Goal: Task Accomplishment & Management: Complete application form

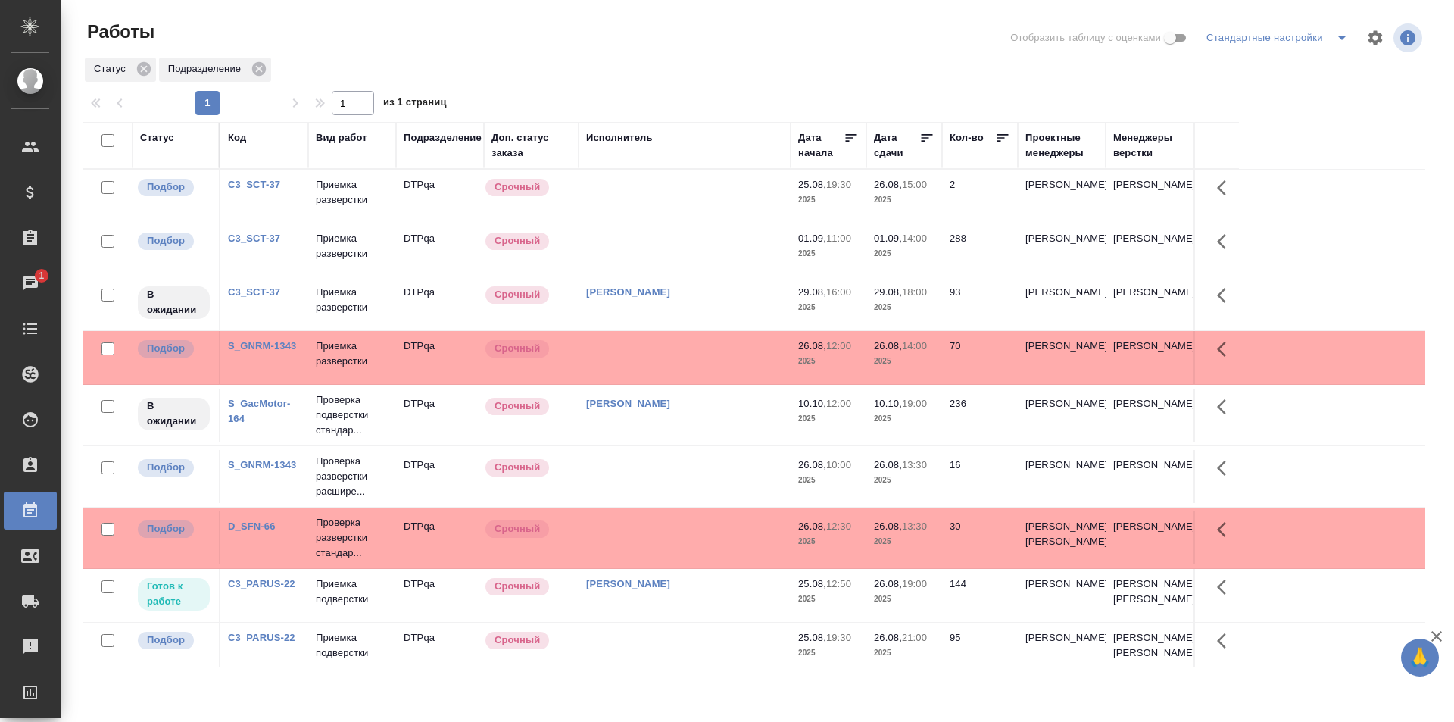
click at [676, 251] on td at bounding box center [685, 249] width 212 height 53
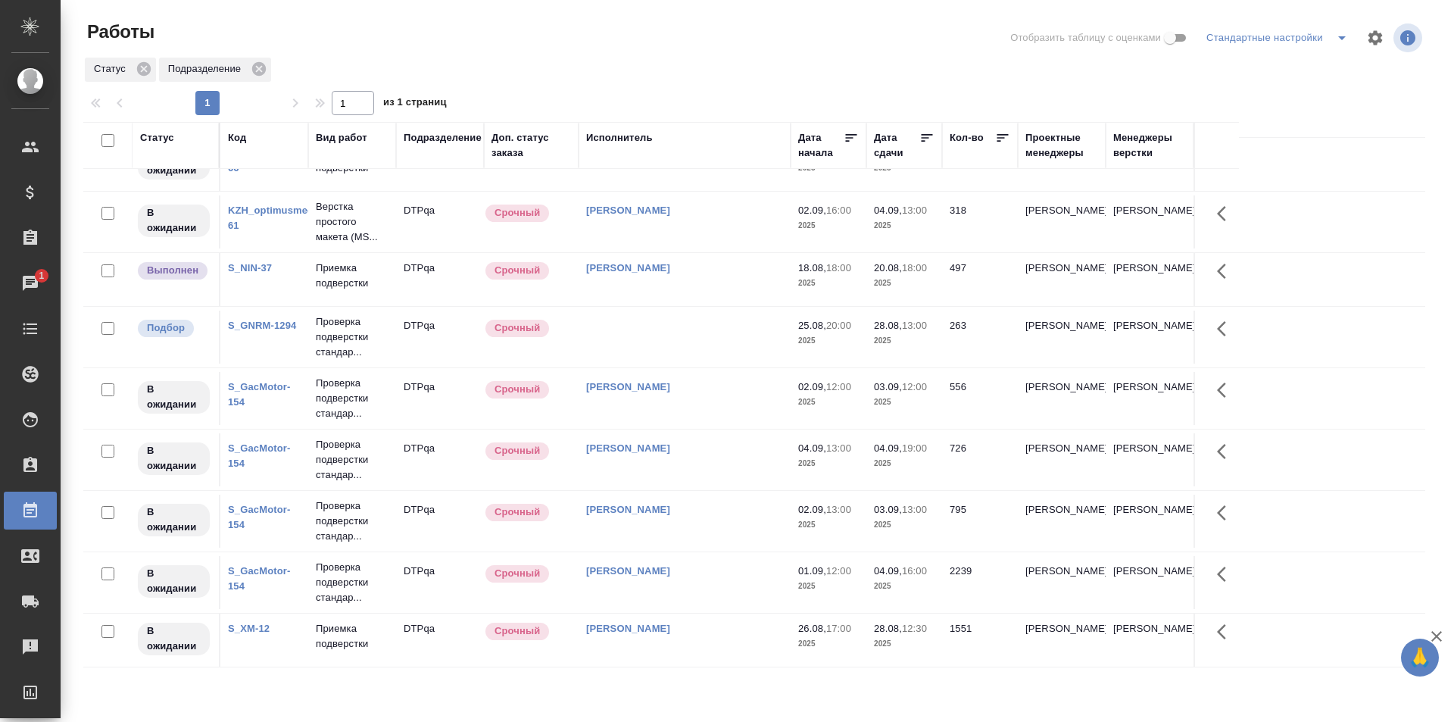
scroll to position [937, 0]
click at [692, 334] on td at bounding box center [685, 337] width 212 height 53
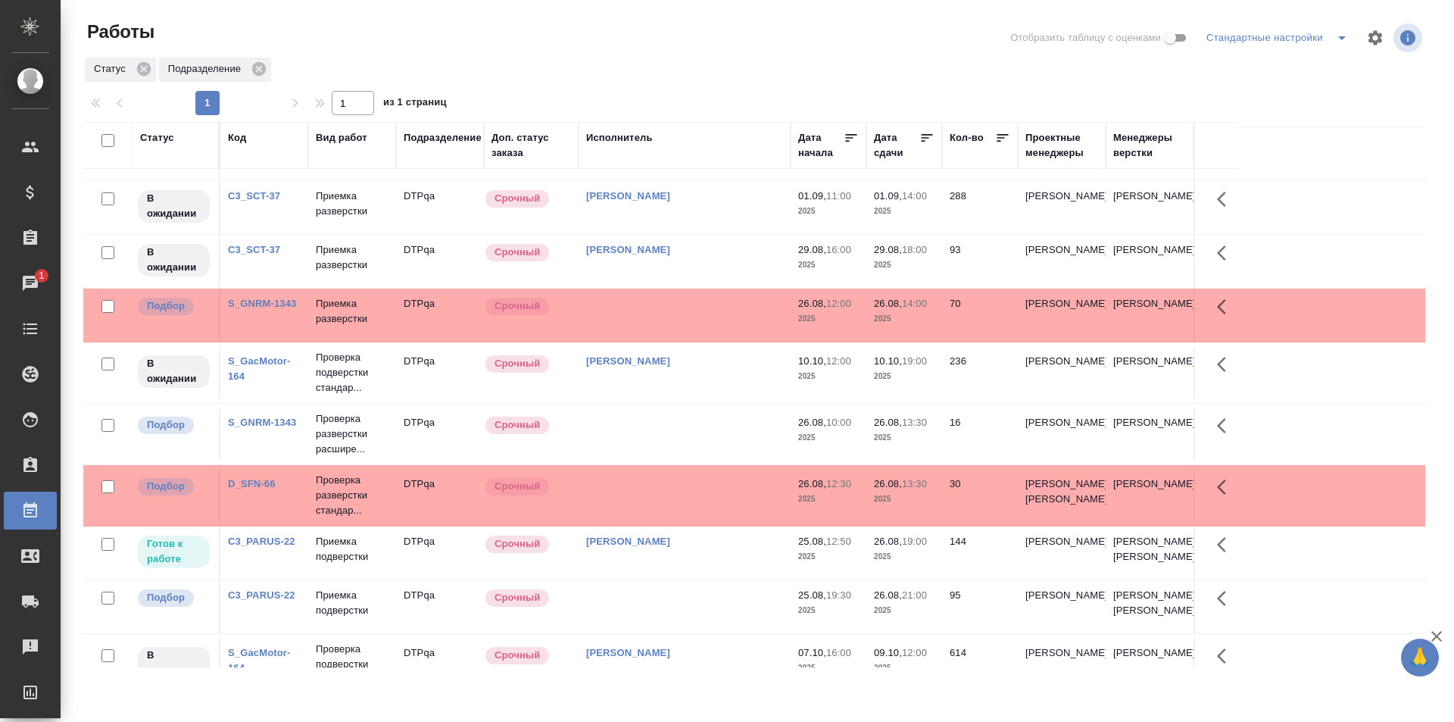
scroll to position [0, 0]
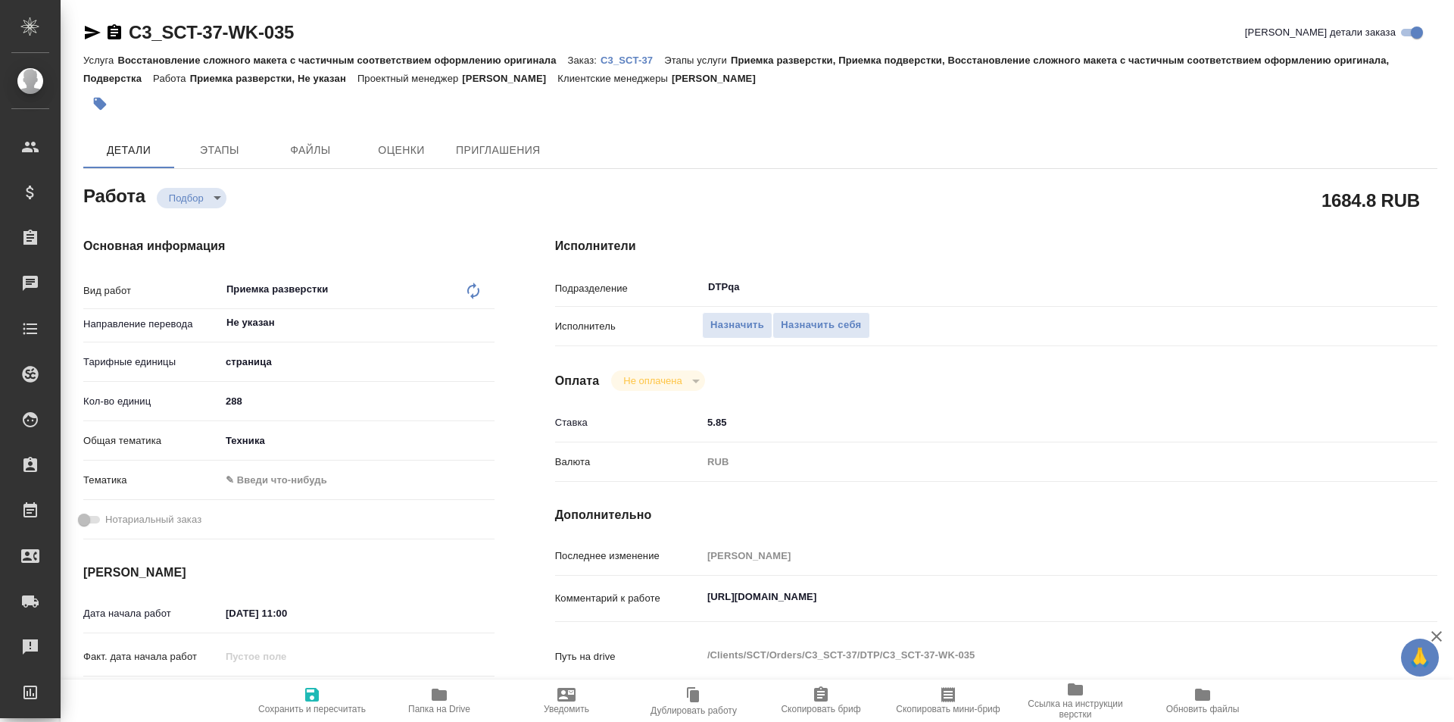
type textarea "x"
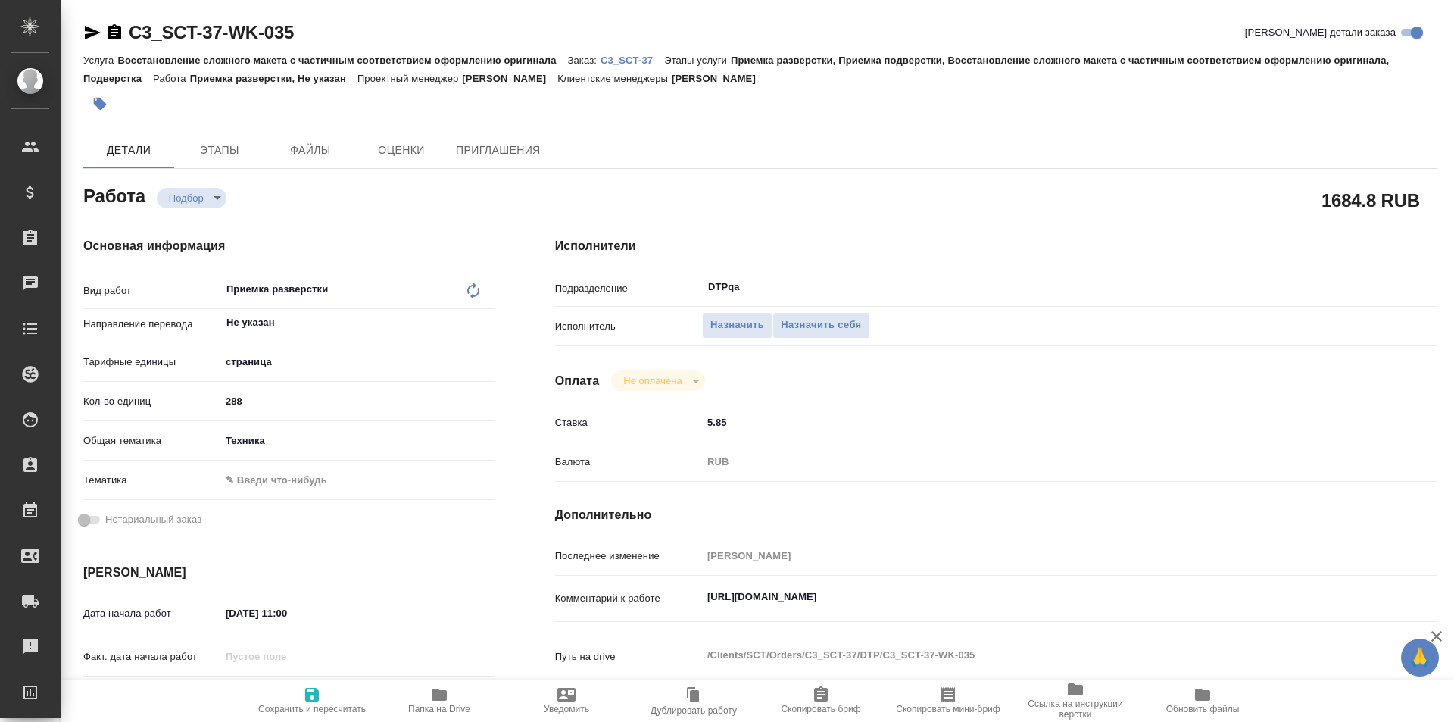
type textarea "x"
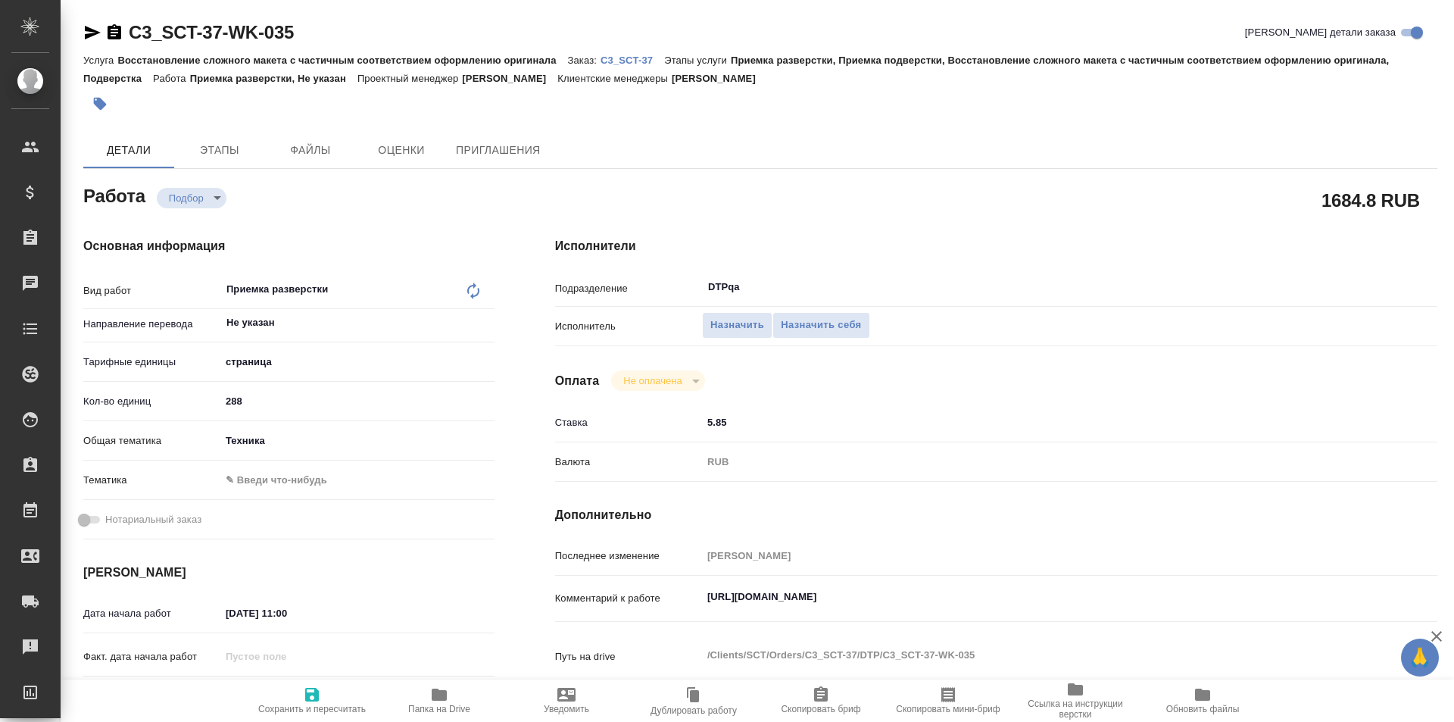
type textarea "x"
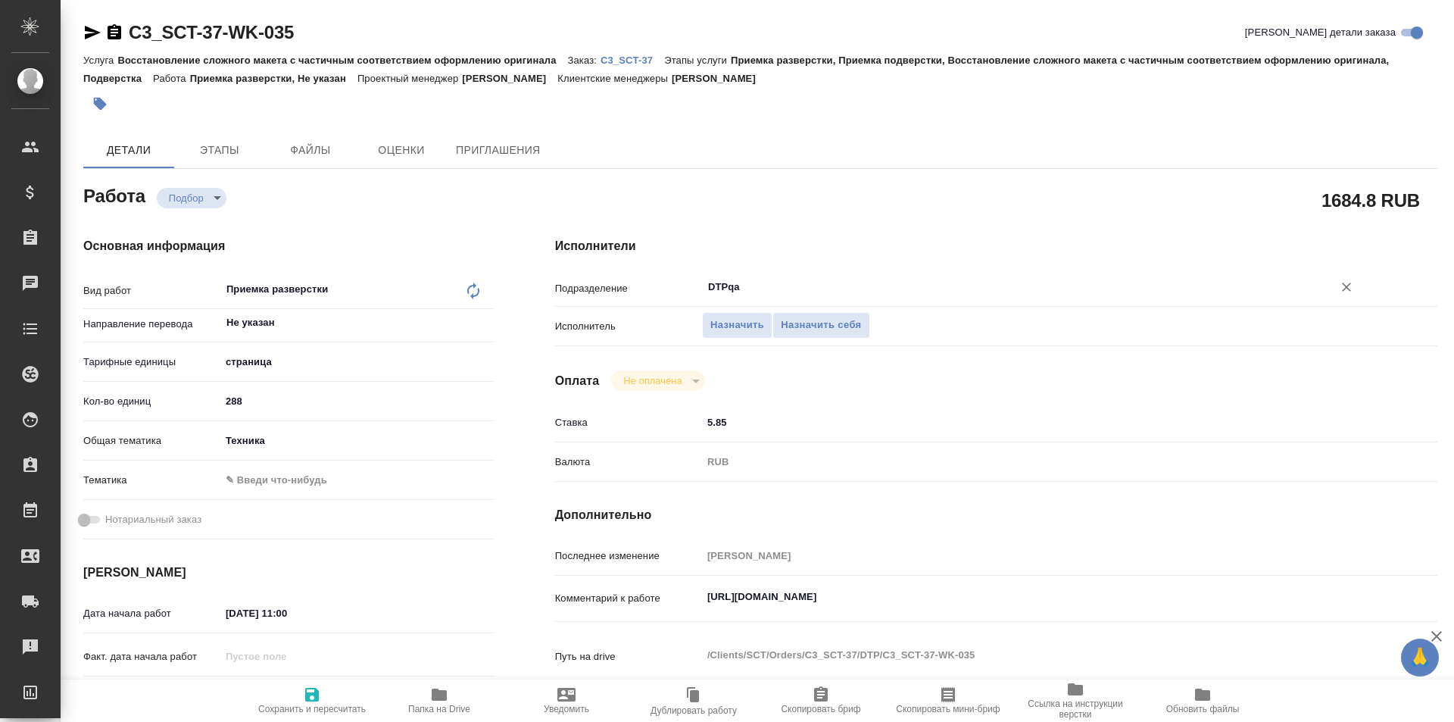
type textarea "x"
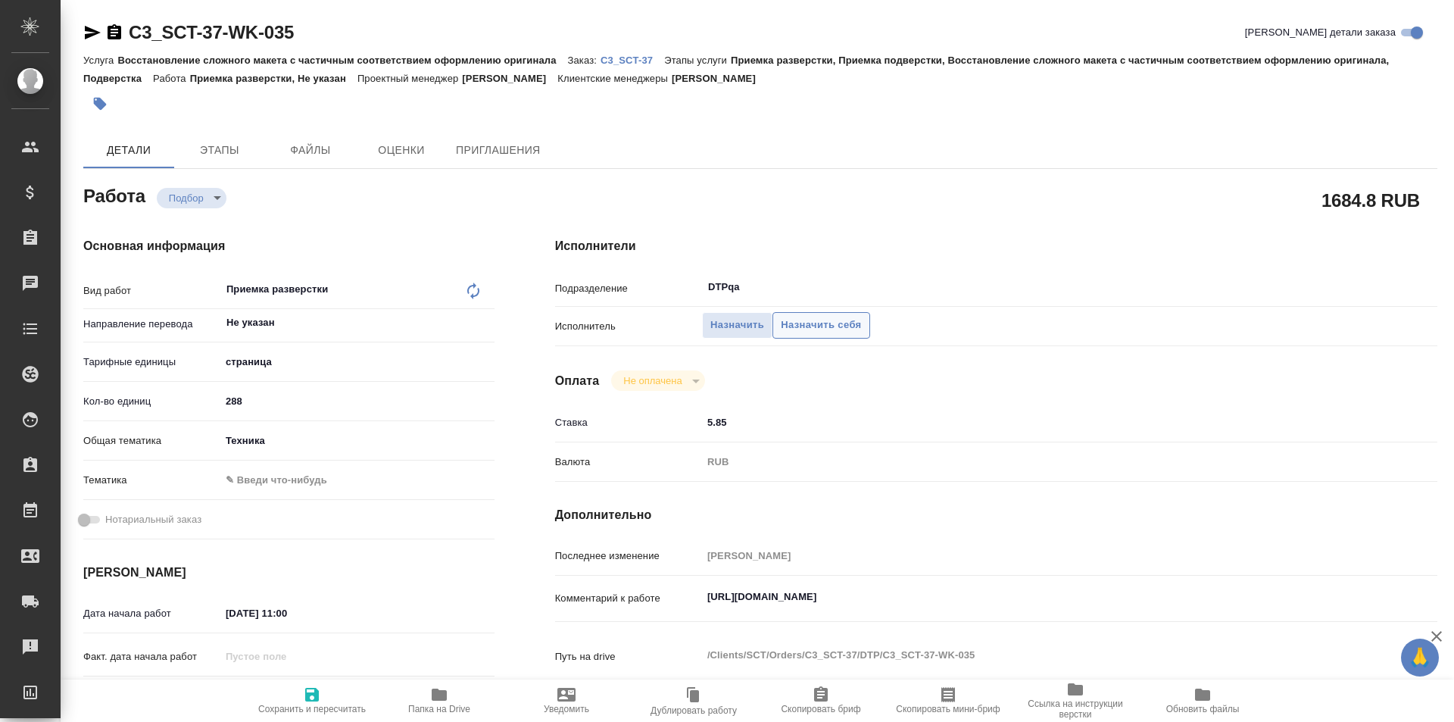
type textarea "x"
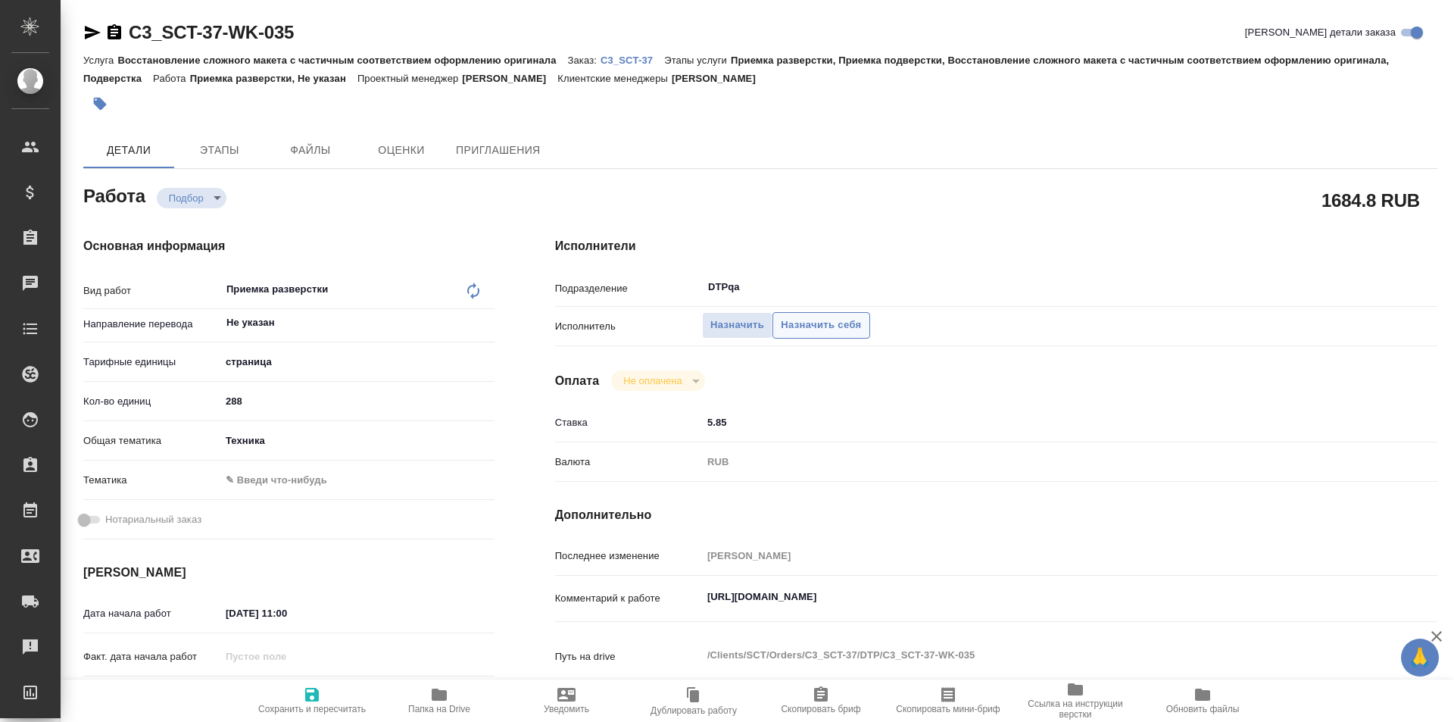
click at [820, 322] on span "Назначить себя" at bounding box center [821, 325] width 80 height 17
type textarea "x"
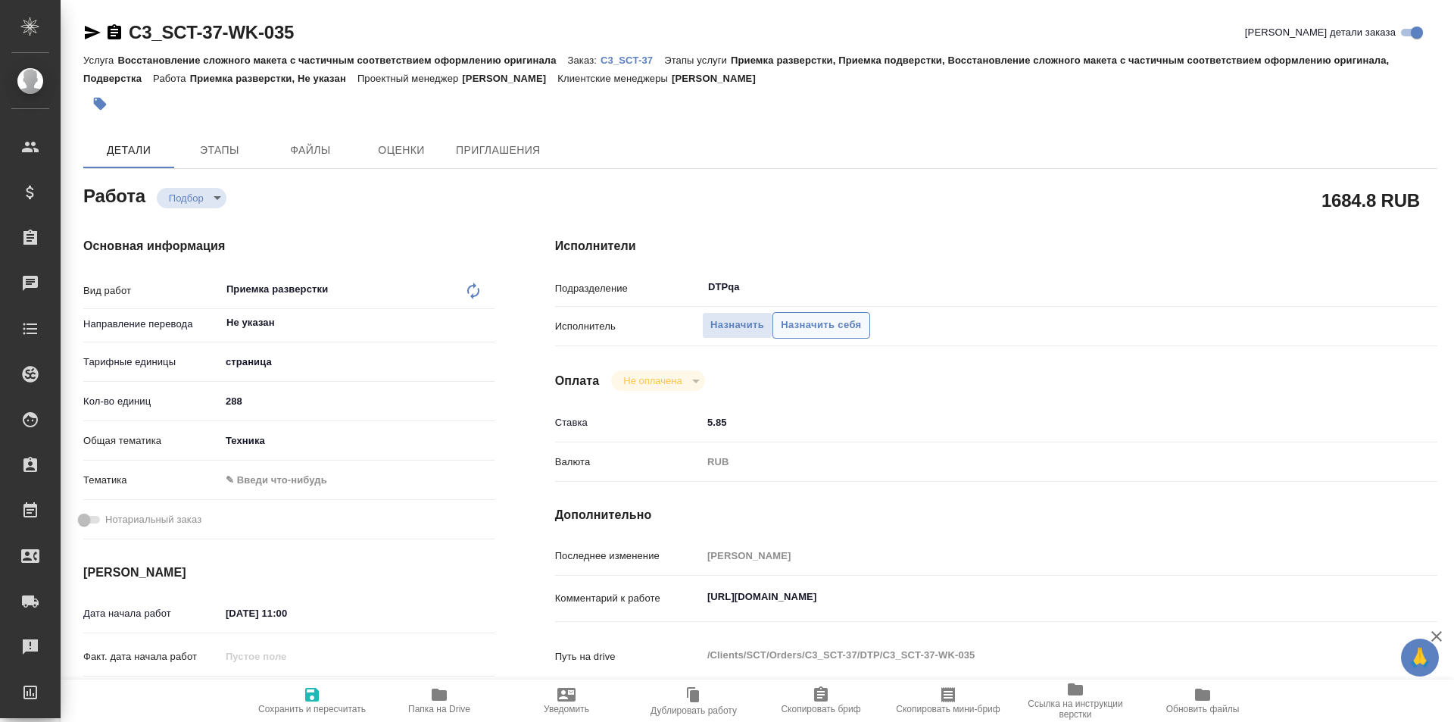
type textarea "x"
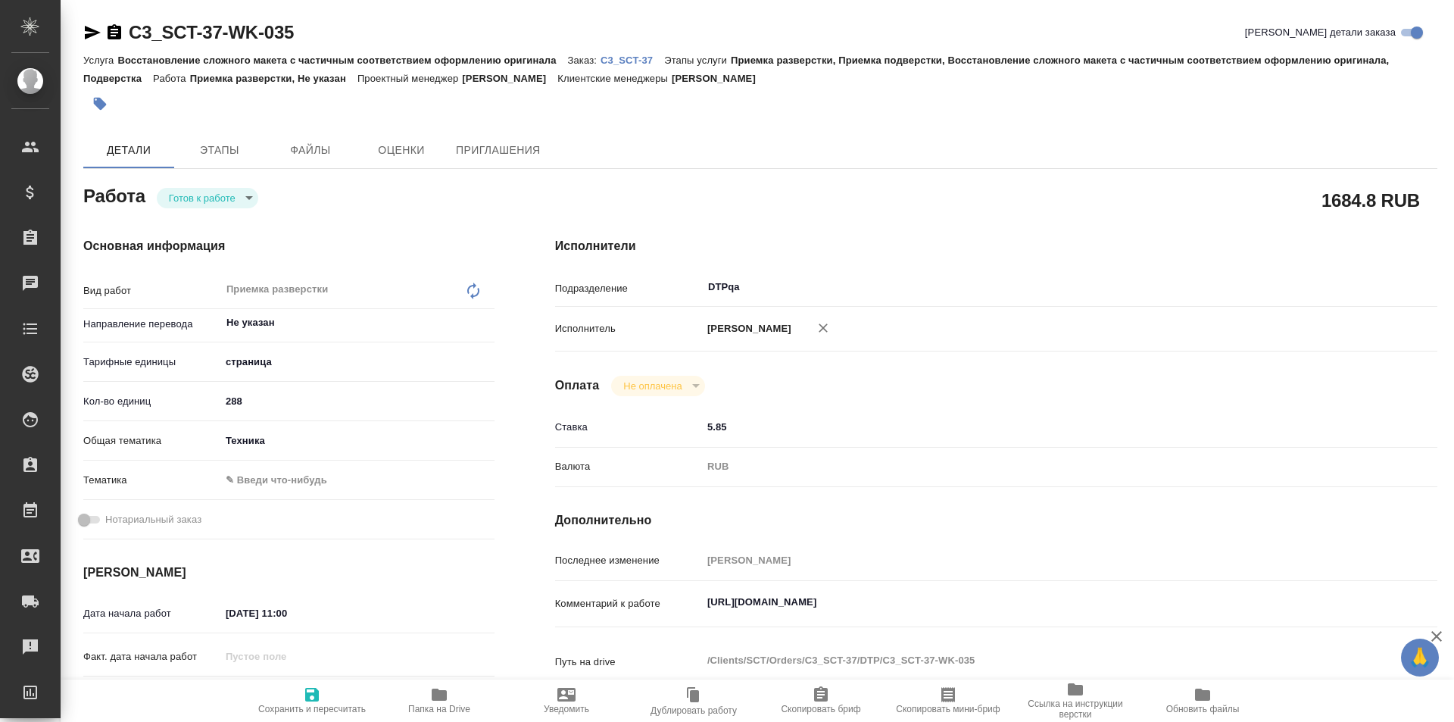
type textarea "x"
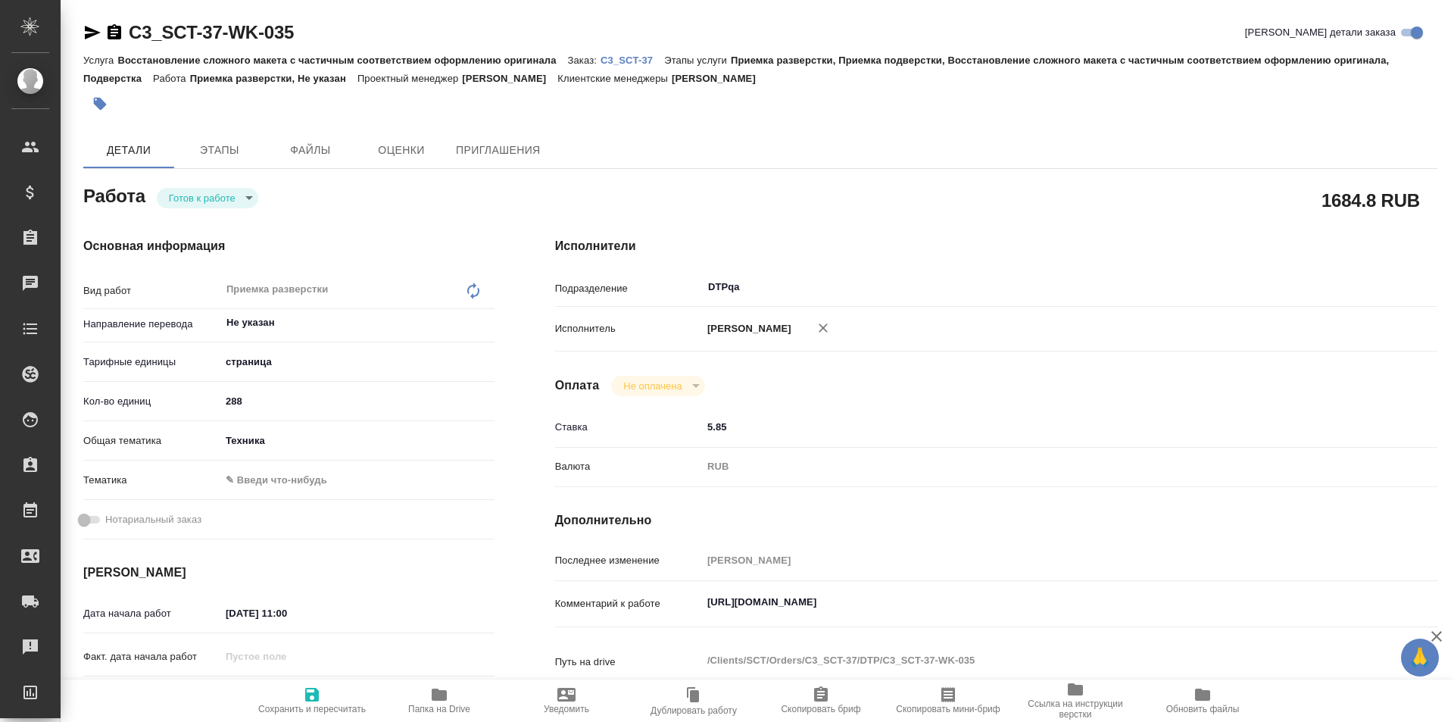
type textarea "x"
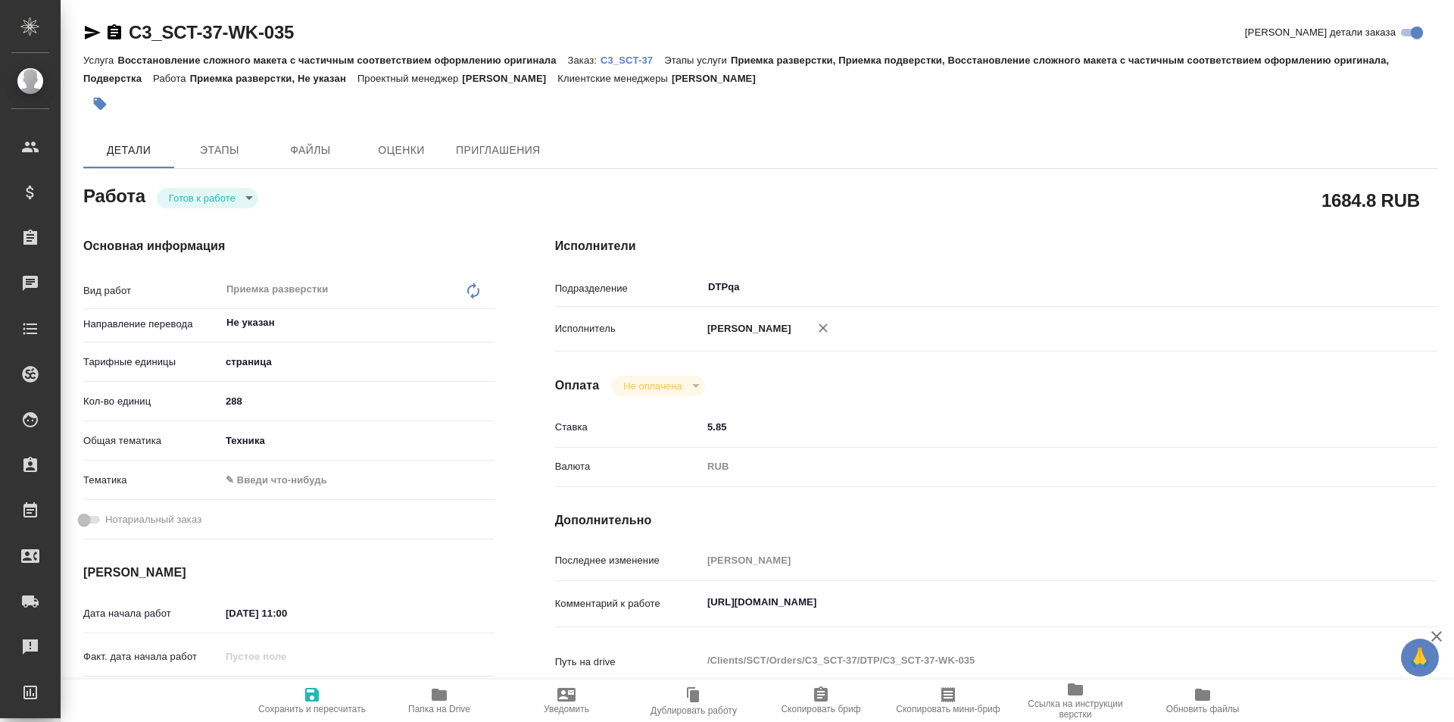
type textarea "x"
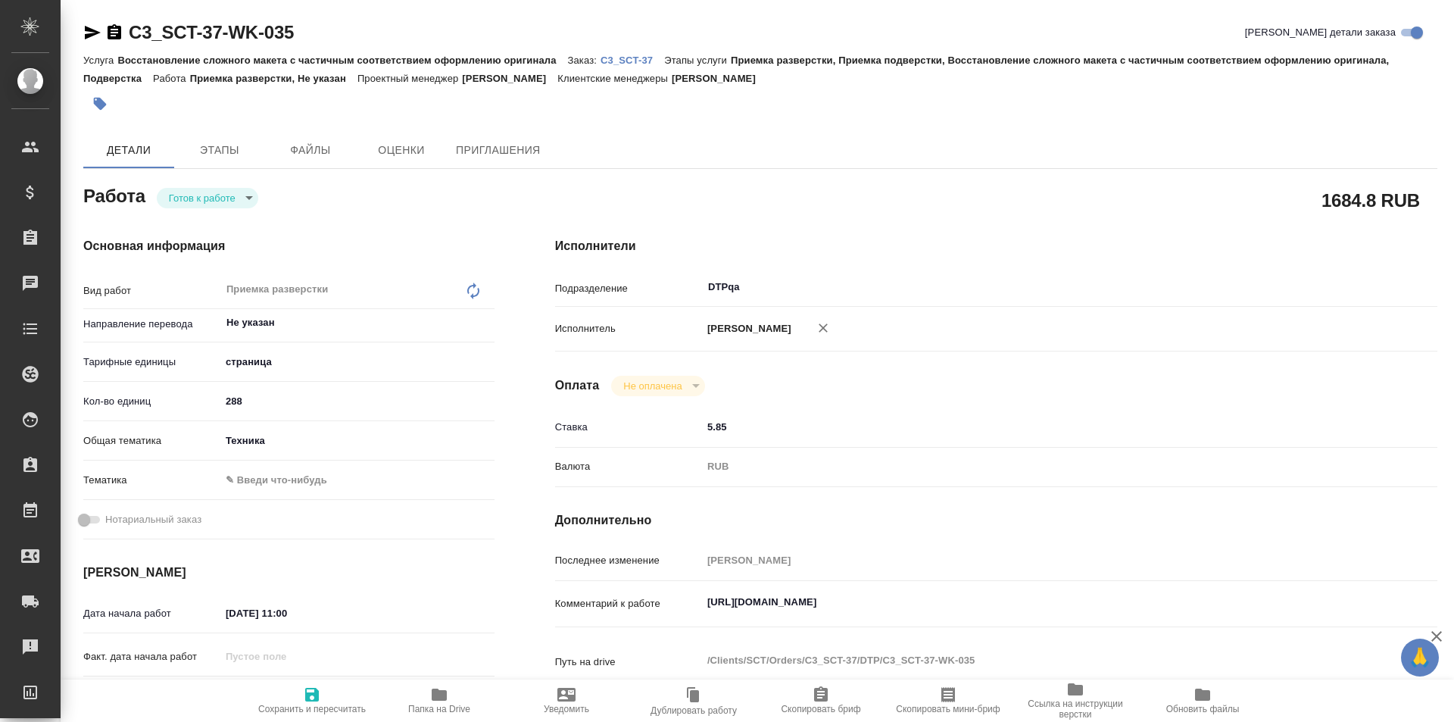
type textarea "x"
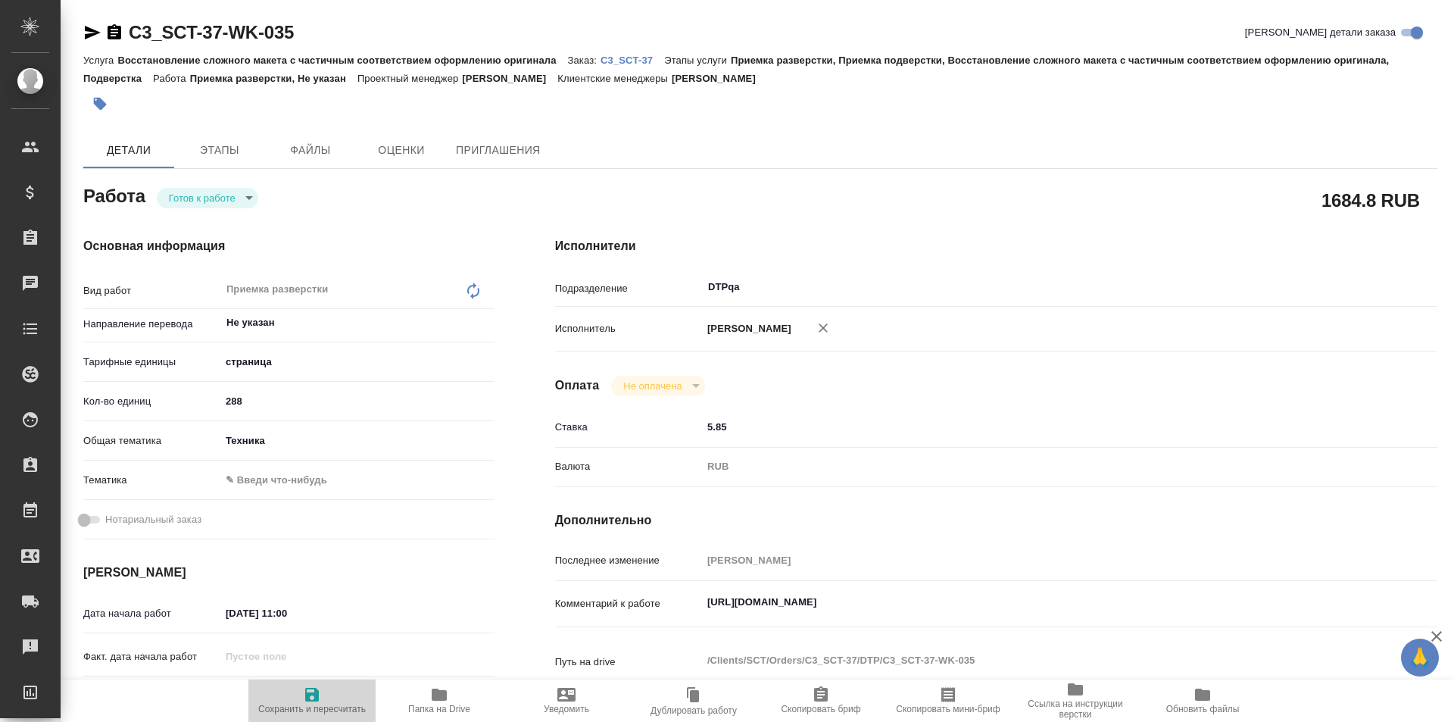
click at [301, 706] on span "Сохранить и пересчитать" at bounding box center [312, 709] width 108 height 11
type textarea "x"
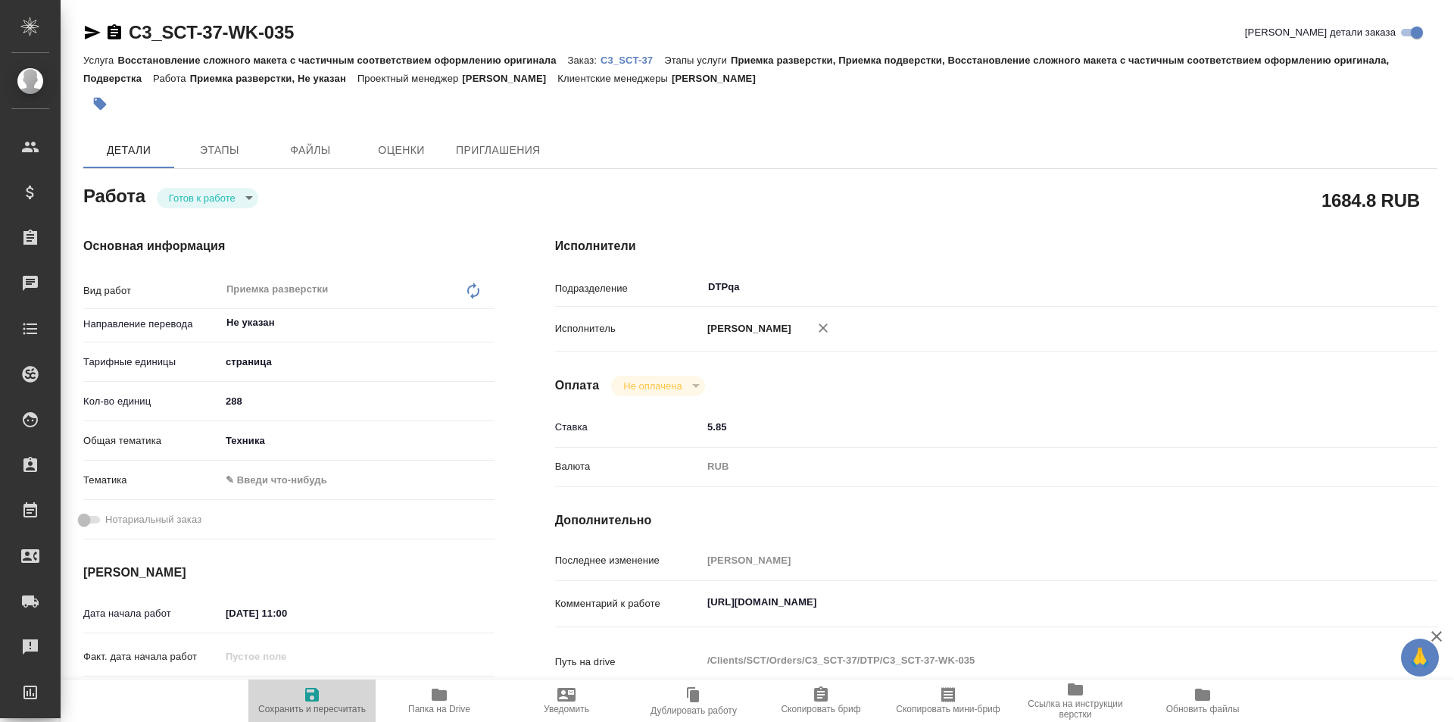
type textarea "x"
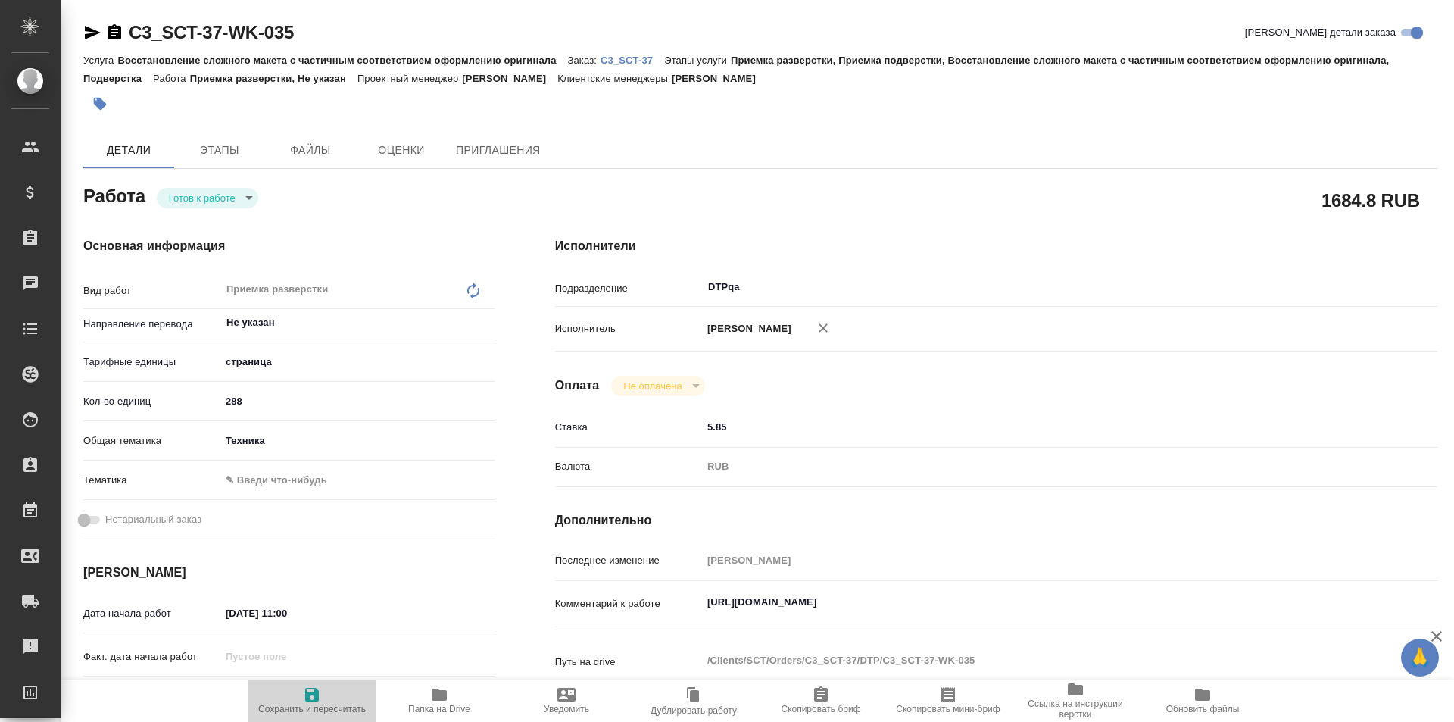
type textarea "x"
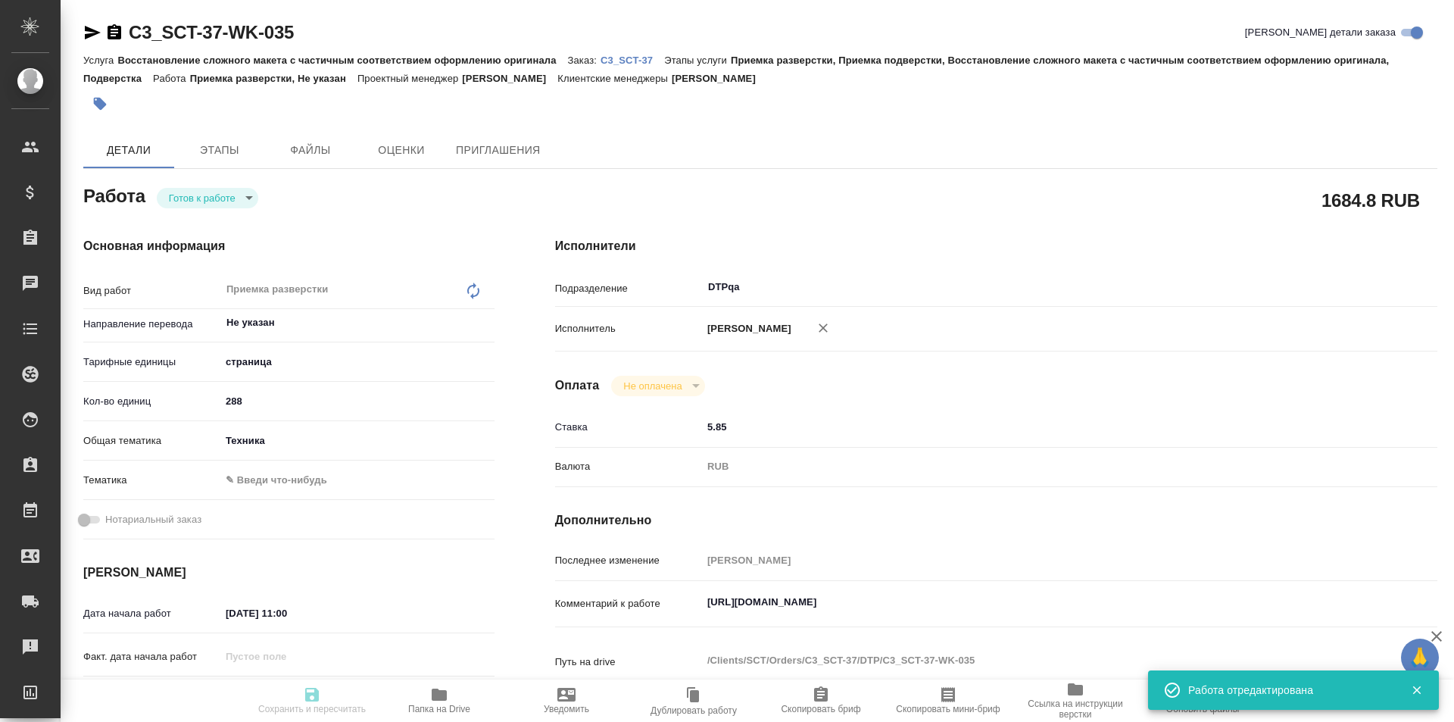
type textarea "x"
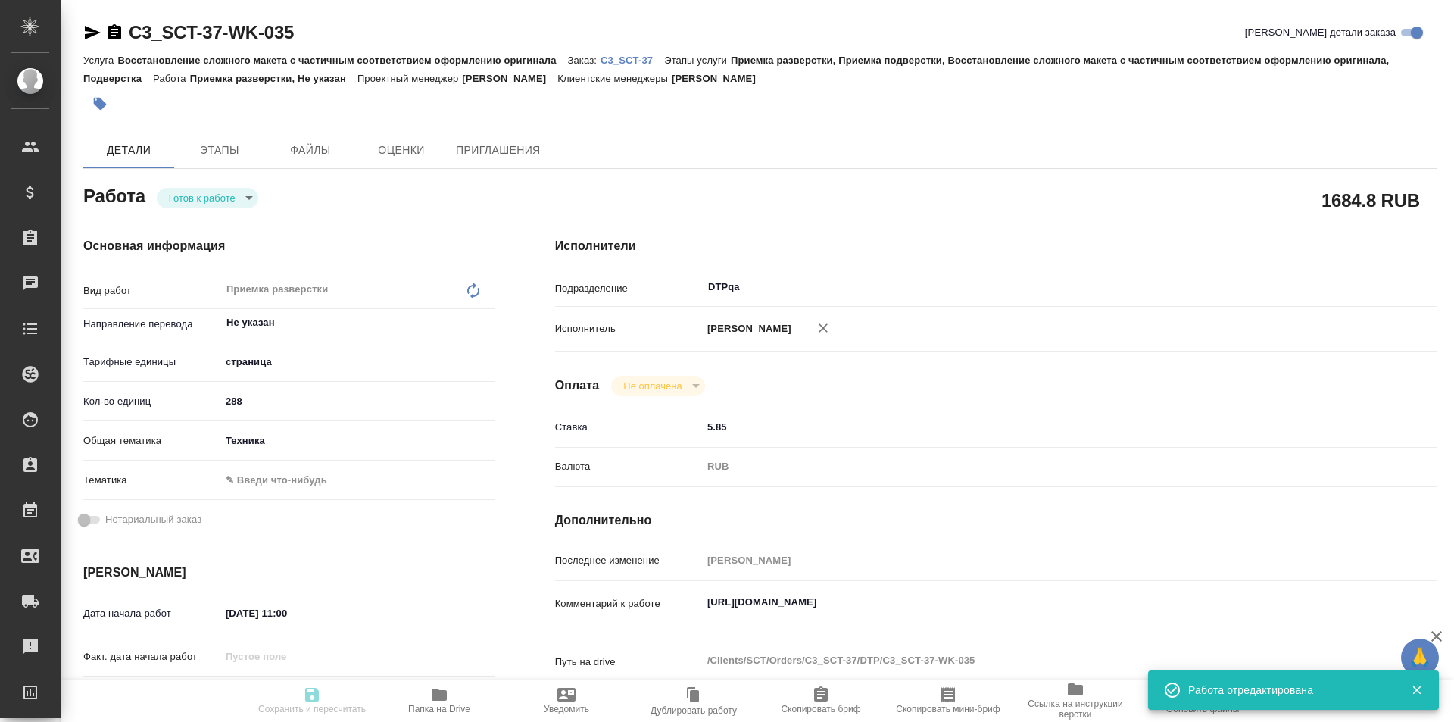
type textarea "x"
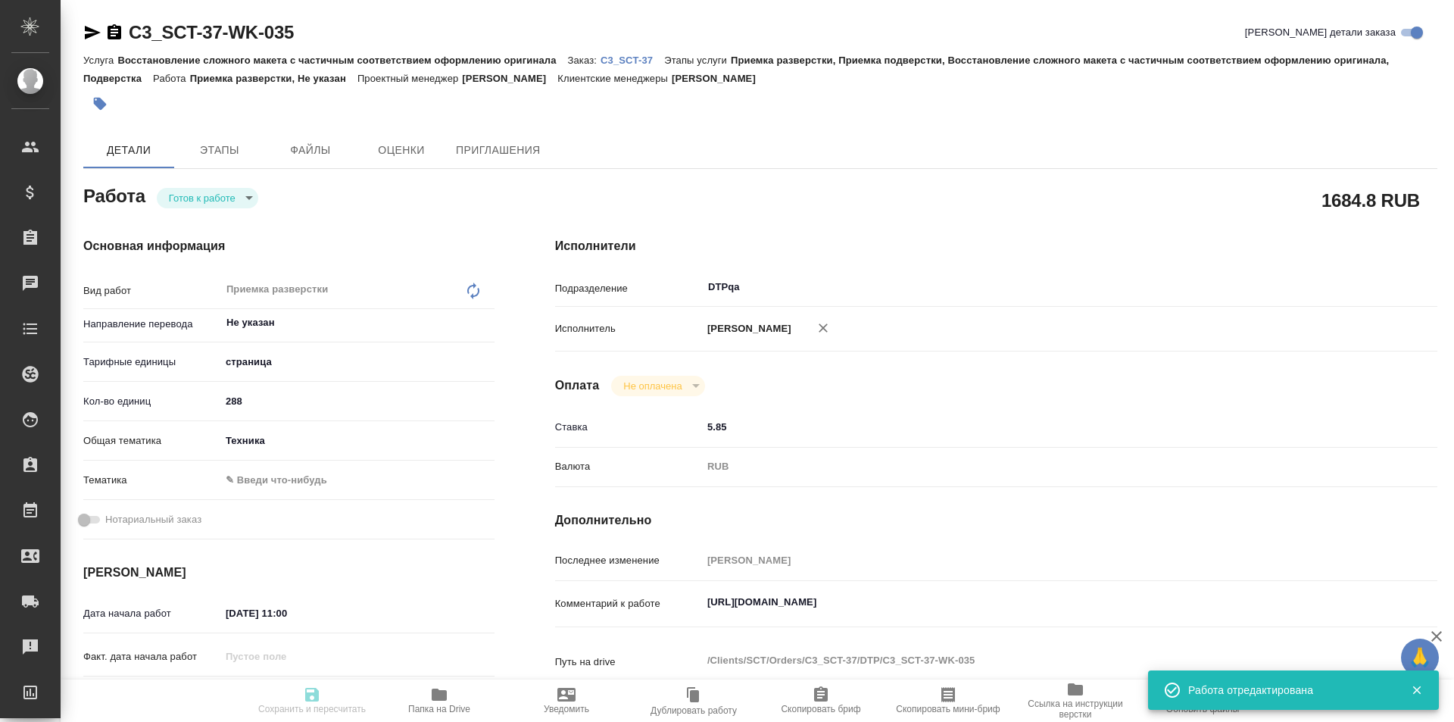
type input "readyForWork"
type textarea "Приемка разверстки"
type textarea "x"
type input "Не указан"
type input "5a8b1489cc6b4906c91bfdb2"
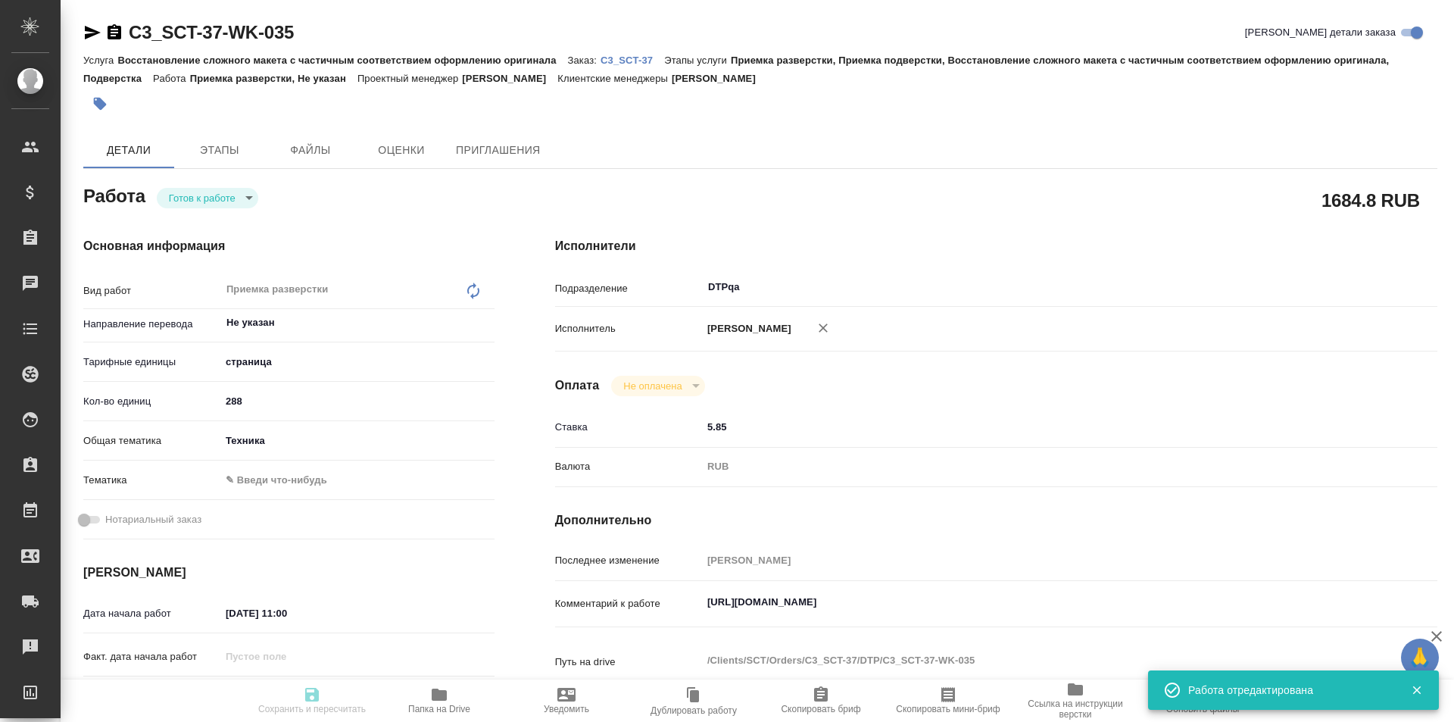
type input "288"
type input "tech"
type input "01.09.2025 11:00"
type input "01.09.2025 14:00"
type input "08.09.2025 16:00"
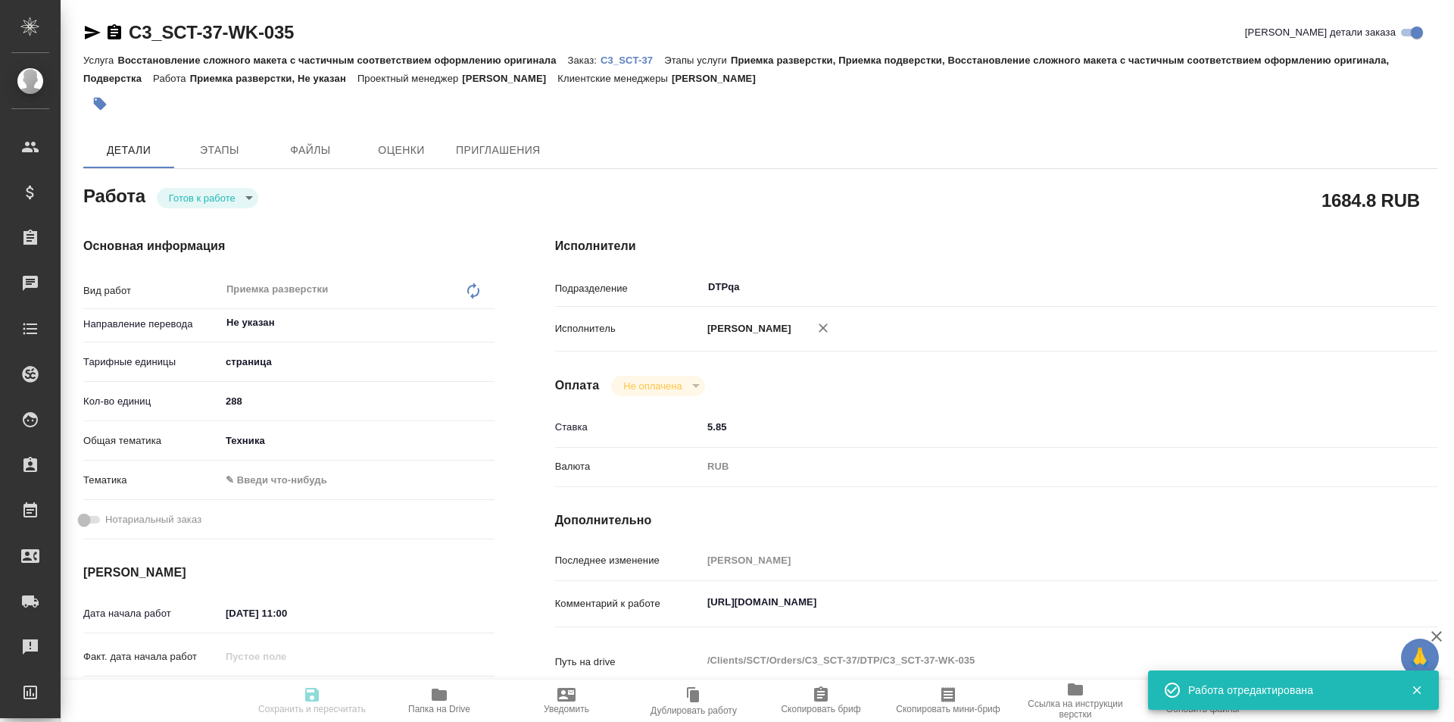
type input "DTPqa"
type input "notPayed"
type input "5.85"
type input "RUB"
type input "[PERSON_NAME]"
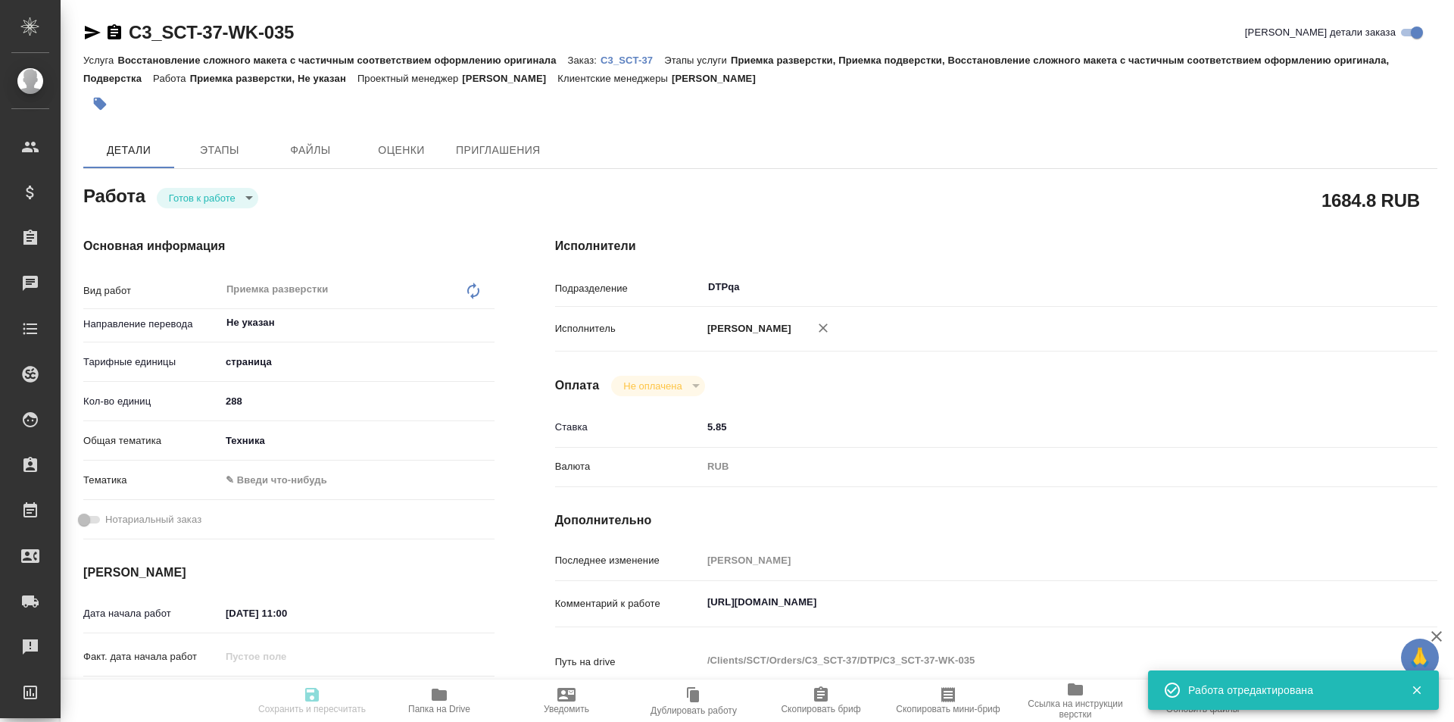
type textarea "https://tera.awatera.com/Work/68ac4886caec68d43e12e73a/details"
type textarea "x"
type textarea "/Clients/SCT/Orders/C3_SCT-37/DTP/C3_SCT-37-WK-035"
type textarea "x"
type input "C3_SCT-37"
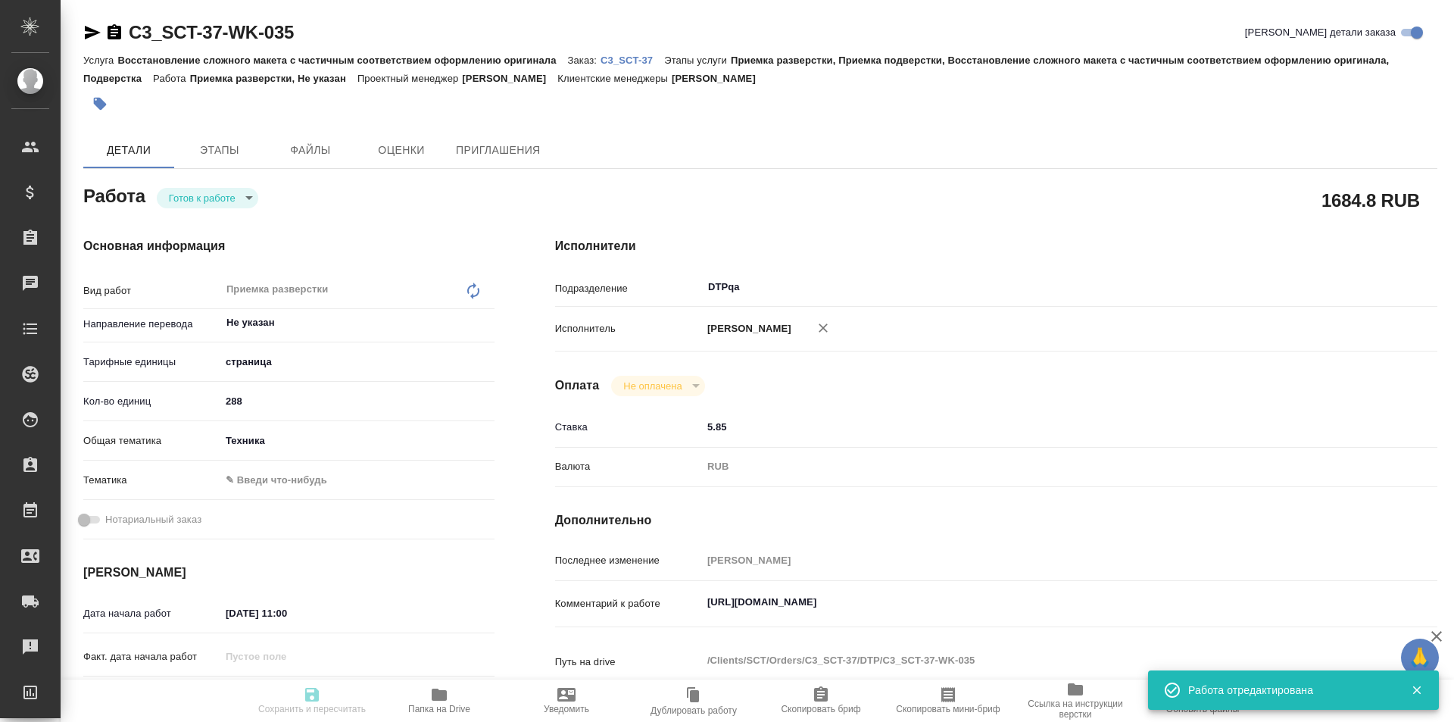
type input "Восстановление сложного макета с частичным соответствием оформлению оригинала"
type input "Приемка разверстки, Приемка подверстки, Восстановление сложного макета с частич…"
type input "Ильина Екатерина"
type input "Заборова Александра"
type input "/Clients/SCT/Orders/C3_SCT-37"
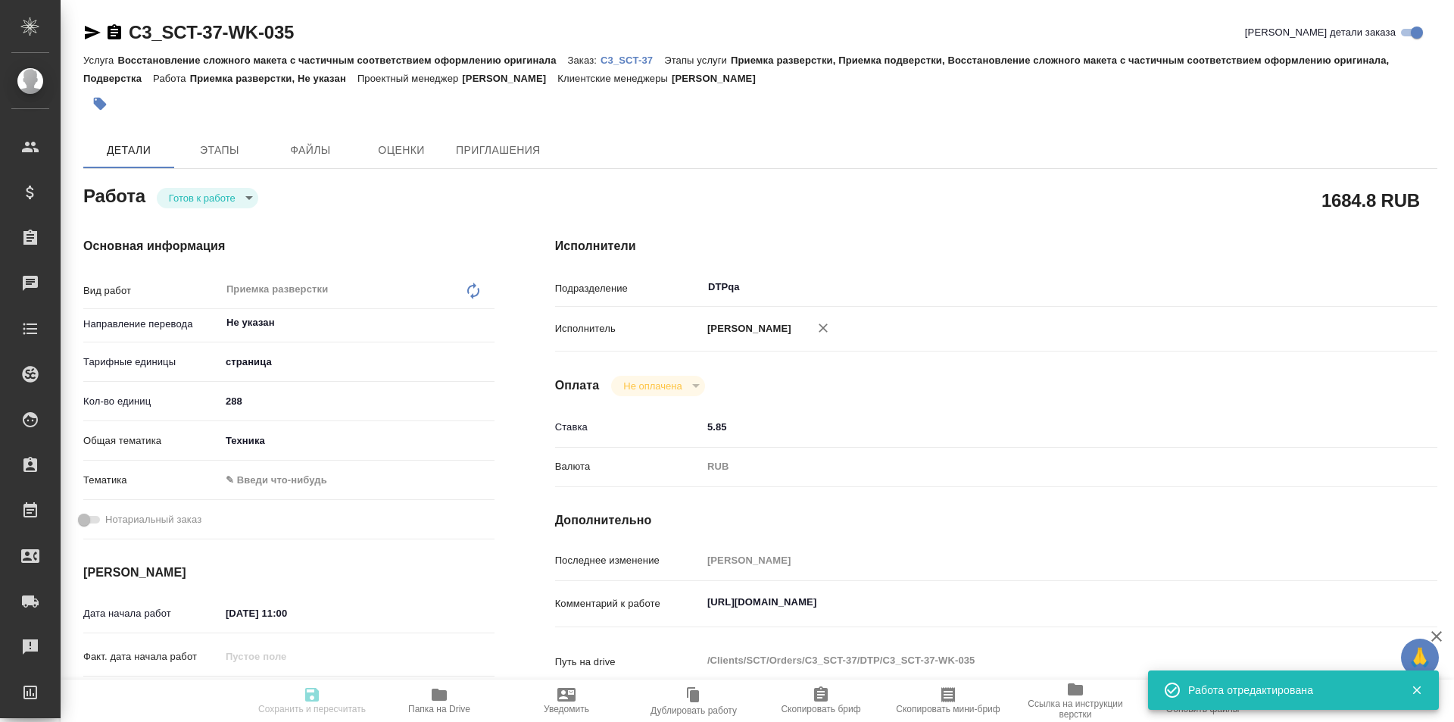
type textarea "x"
type textarea "в двух файлах есть русскоязычные разделы, их переводить или перенабирать не нуж…"
type textarea "x"
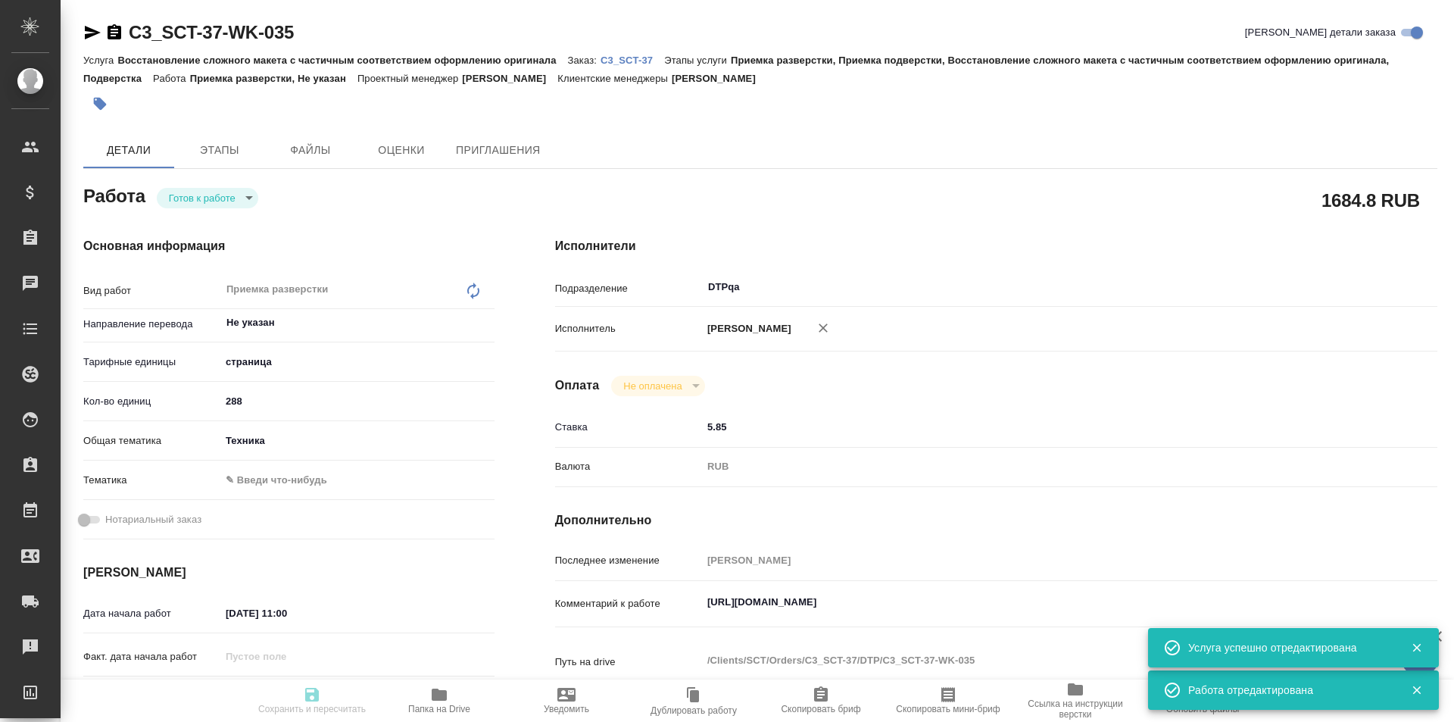
type textarea "x"
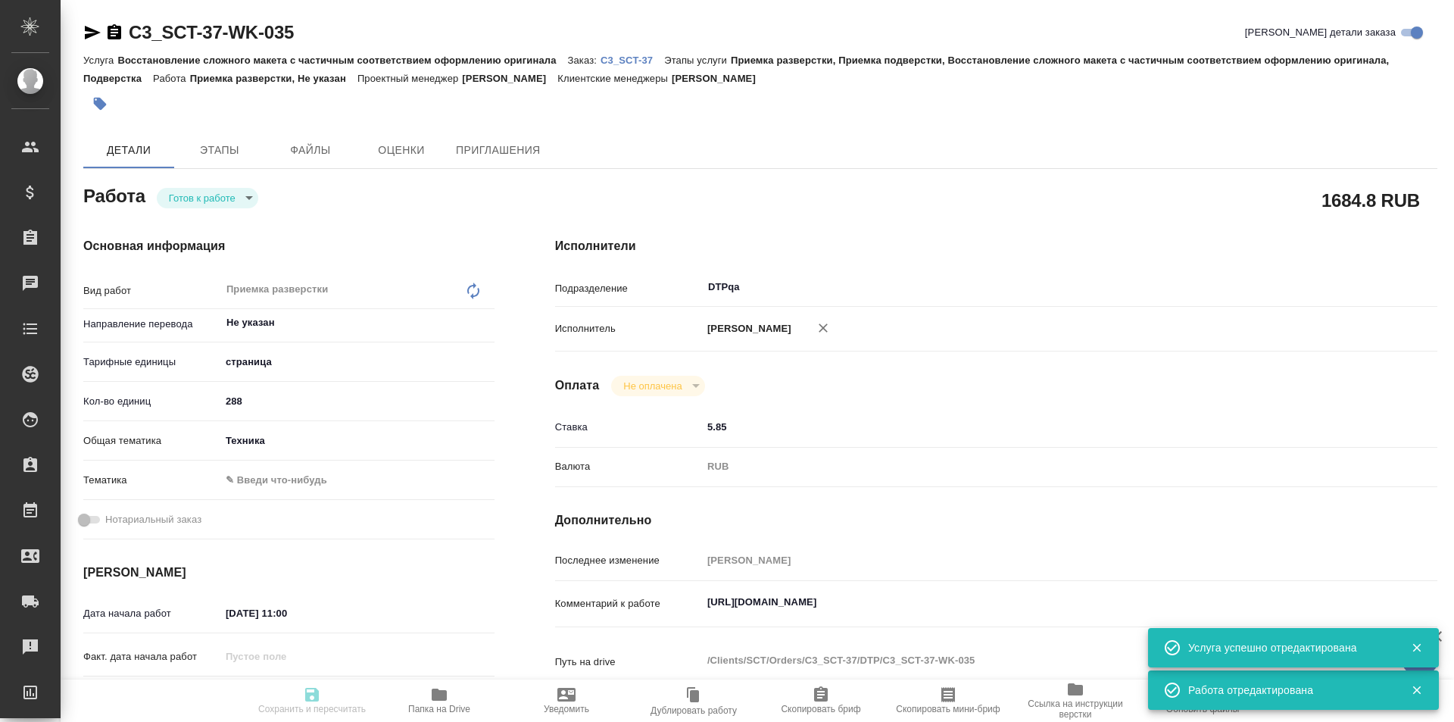
type textarea "x"
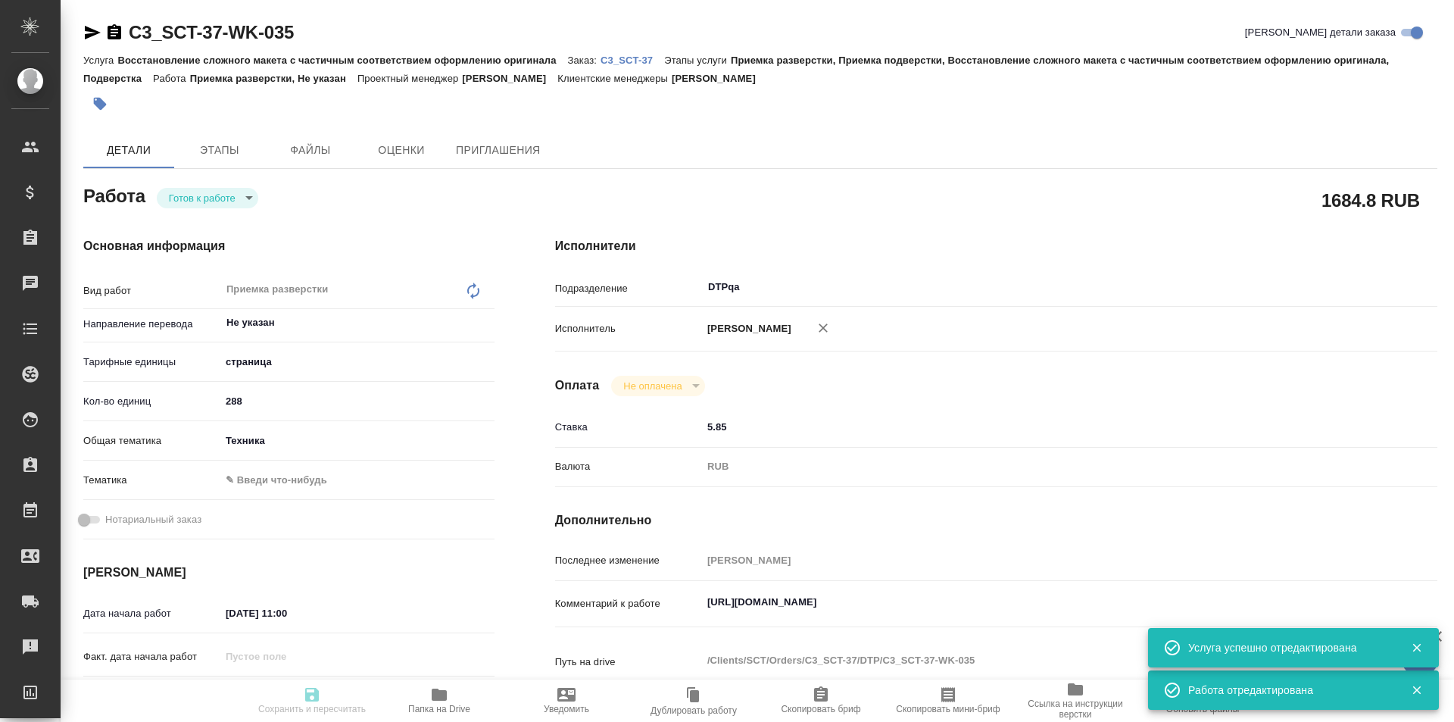
type textarea "x"
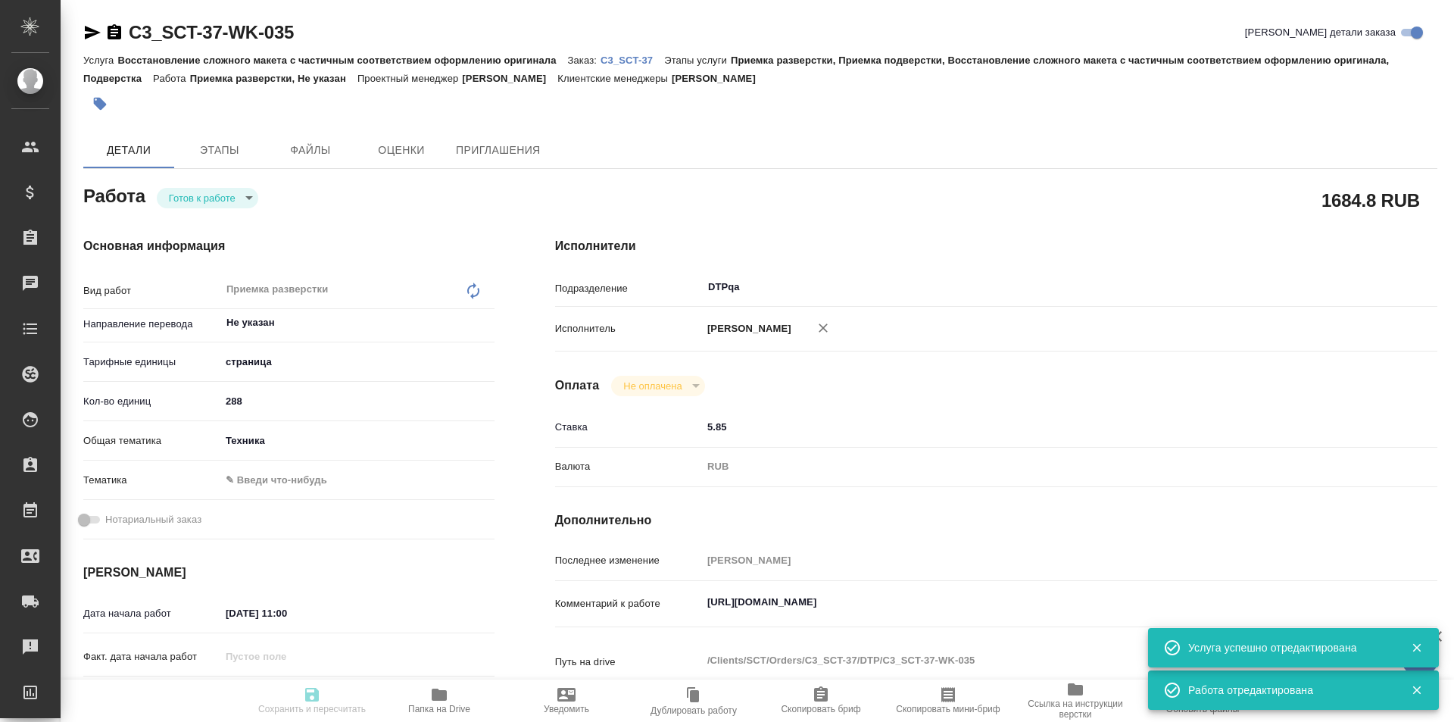
type textarea "x"
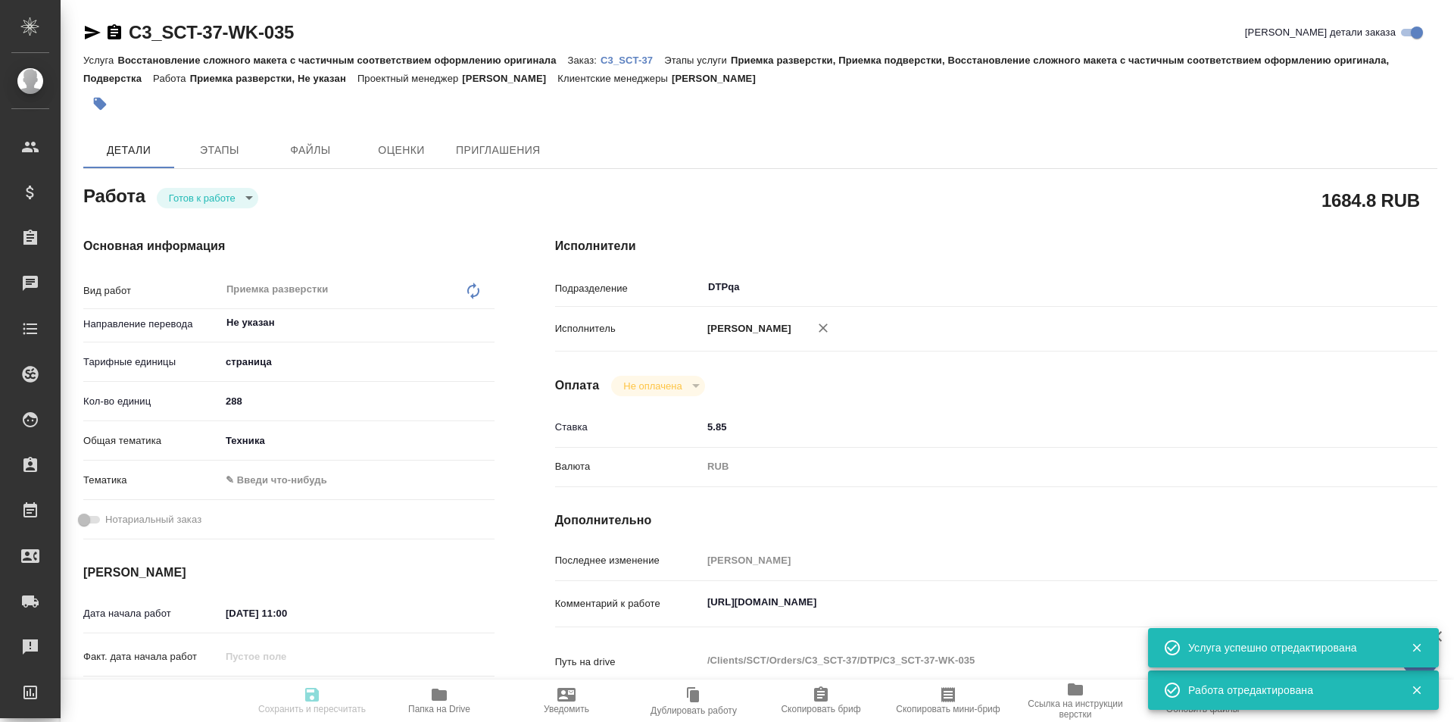
type textarea "x"
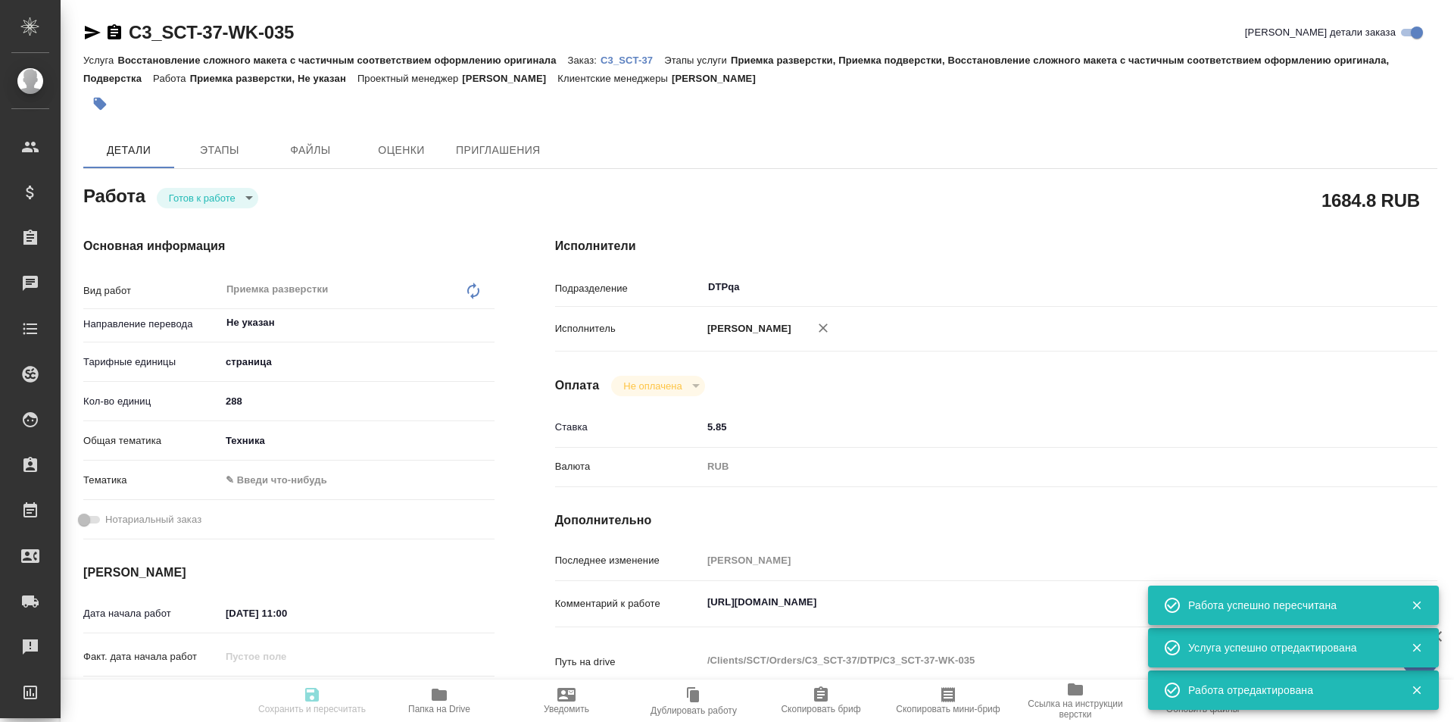
click at [230, 194] on body "🙏 .cls-1 fill:#fff; AWATERA Ismagilova Diana Клиенты Спецификации Заказы Чаты T…" at bounding box center [727, 361] width 1454 height 722
type input "readyForWork"
type textarea "Приемка разверстки"
type textarea "x"
type input "Не указан"
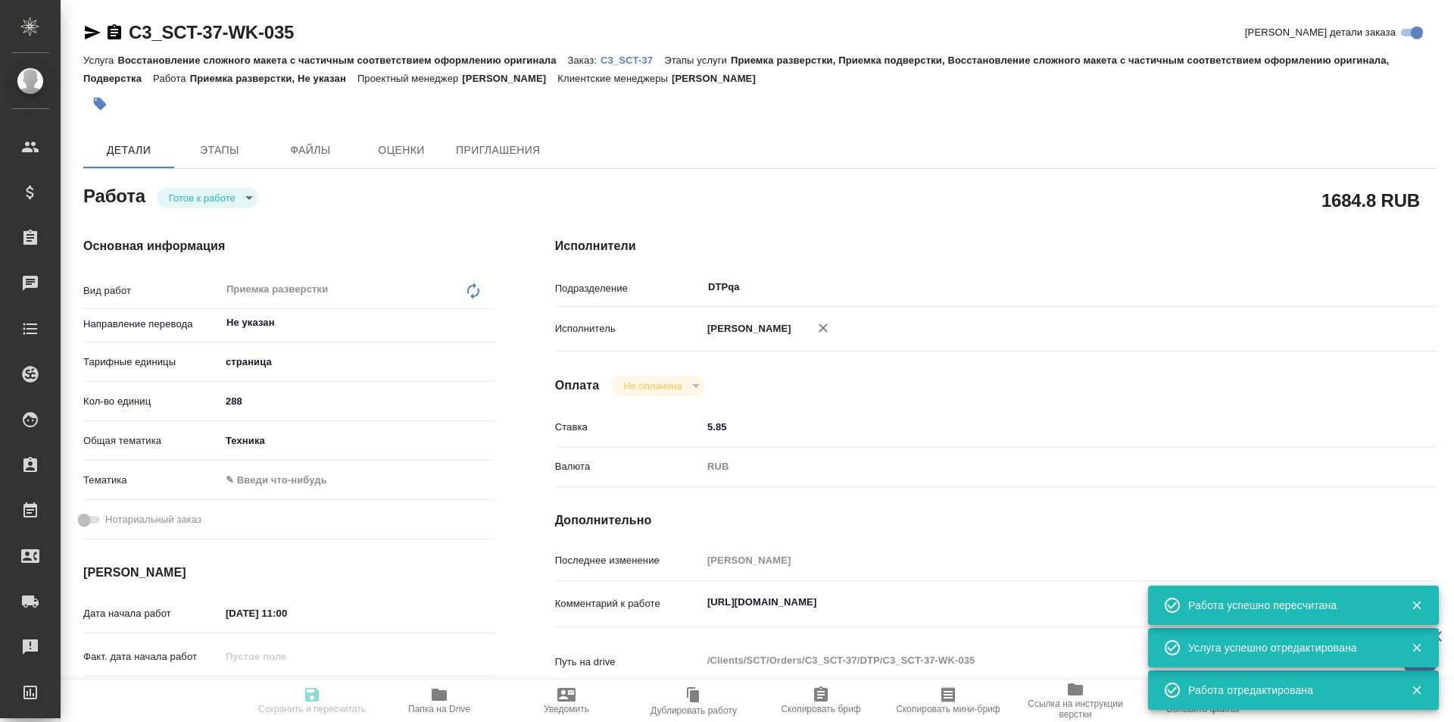
type input "5a8b1489cc6b4906c91bfdb2"
type input "288"
type input "tech"
type input "01.09.2025 11:00"
type input "01.09.2025 14:00"
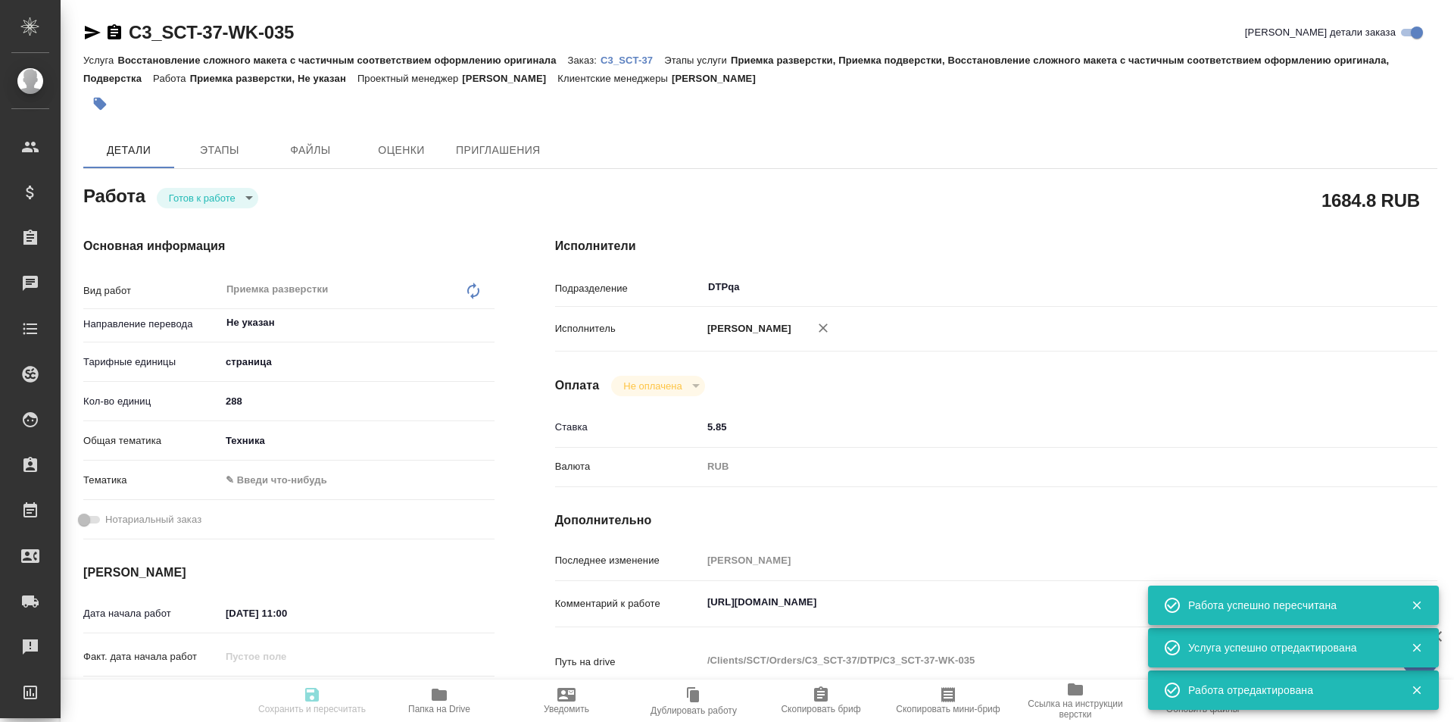
type input "08.09.2025 16:00"
type input "DTPqa"
type input "notPayed"
type input "5.85"
type input "RUB"
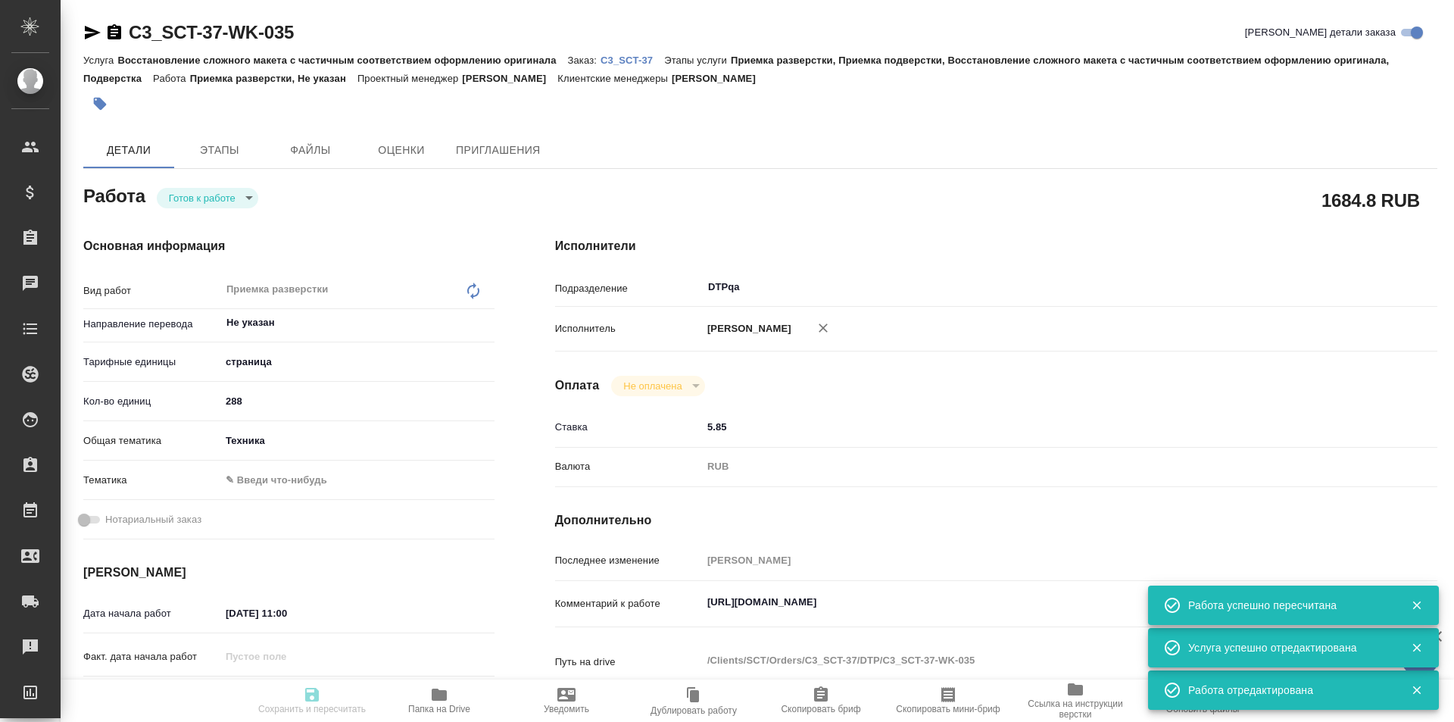
type input "[PERSON_NAME]"
type textarea "https://tera.awatera.com/Work/68ac4886caec68d43e12e73a/details"
type textarea "x"
type textarea "/Clients/SCT/Orders/C3_SCT-37/DTP/C3_SCT-37-WK-035"
type textarea "x"
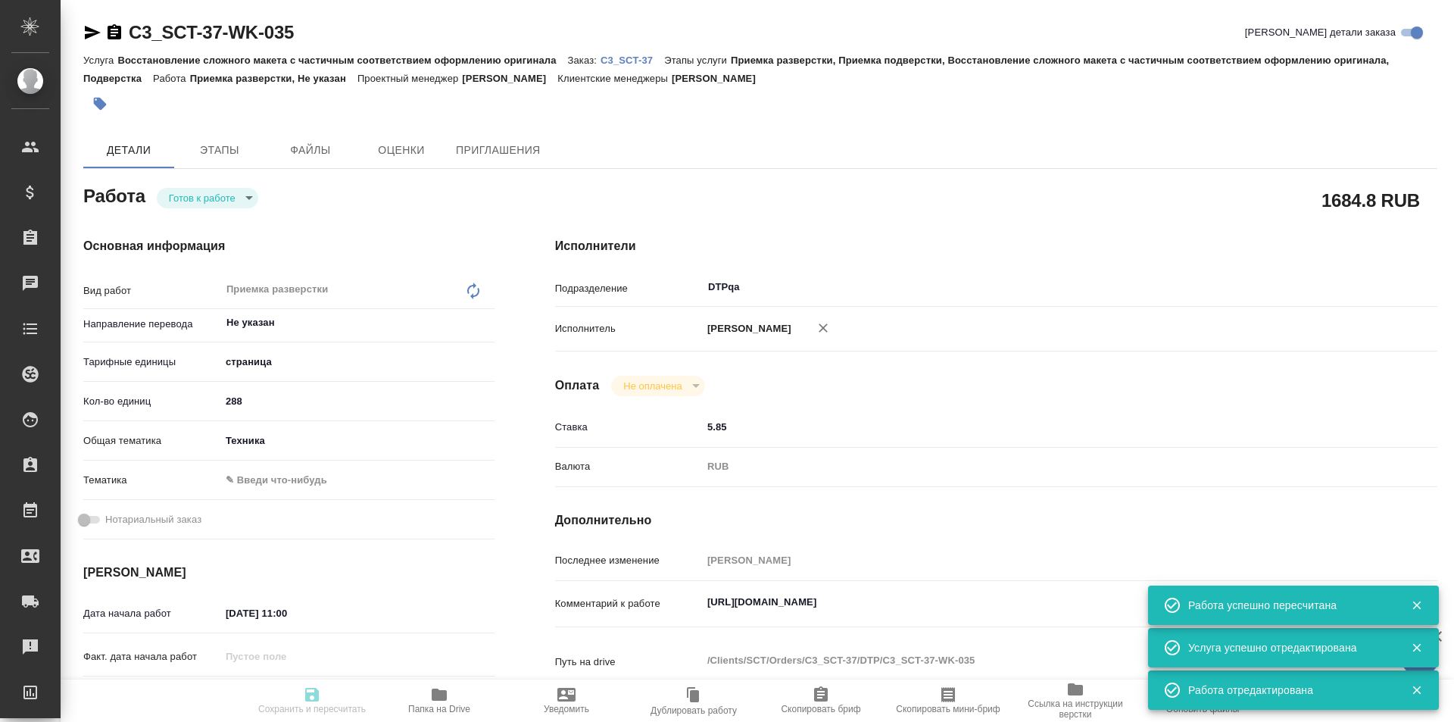
type input "C3_SCT-37"
type input "Восстановление сложного макета с частичным соответствием оформлению оригинала"
type input "Приемка разверстки, Приемка подверстки, Восстановление сложного макета с частич…"
type input "Ильина Екатерина"
type input "Заборова Александра"
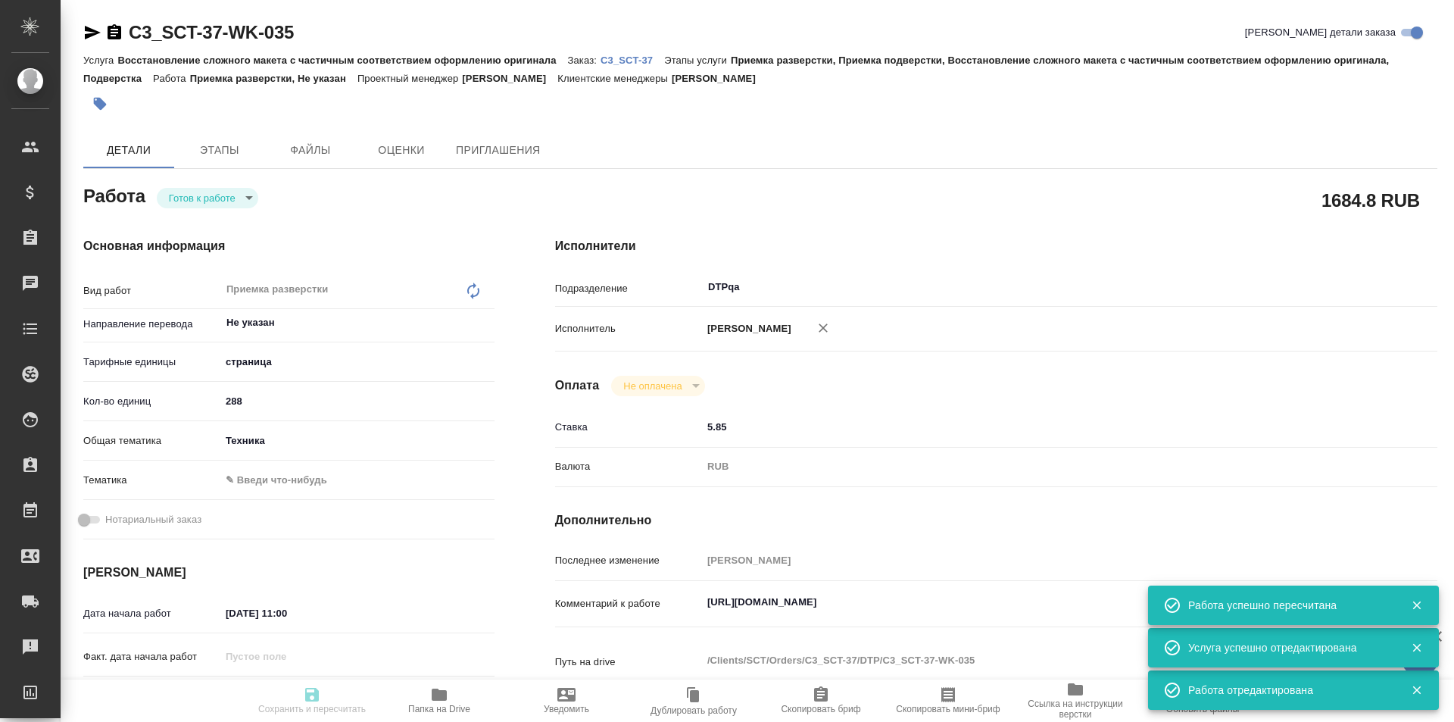
type input "/Clients/SCT/Orders/C3_SCT-37"
type textarea "x"
type textarea "в двух файлах есть русскоязычные разделы, их переводить или перенабирать не нуж…"
type textarea "x"
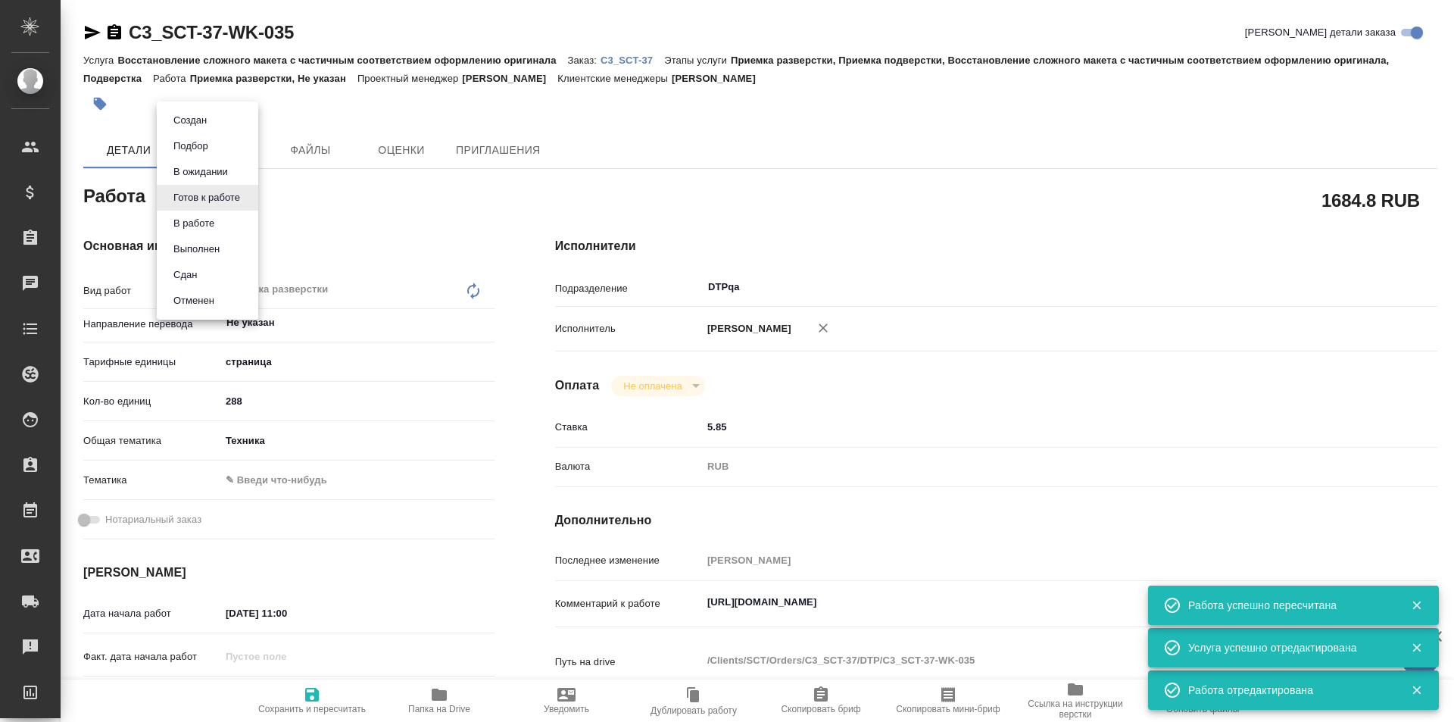
type textarea "x"
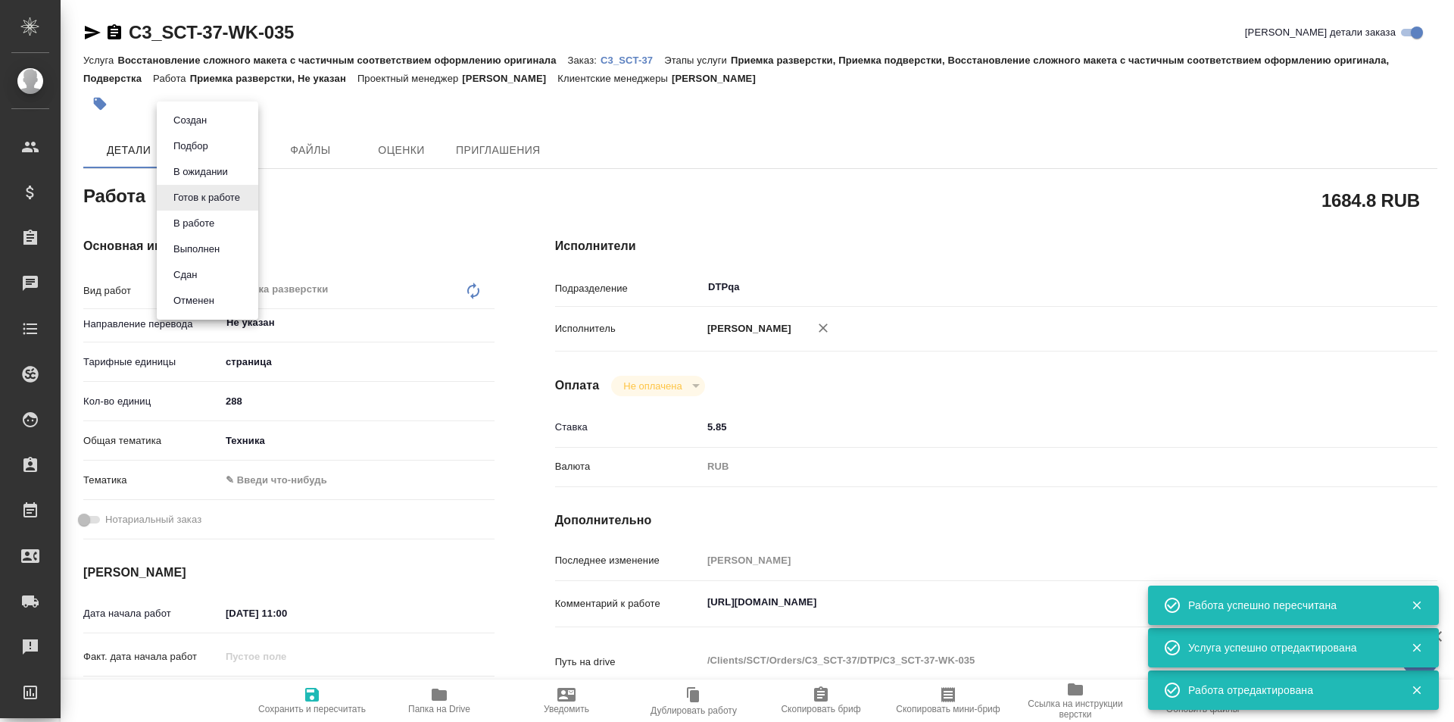
type textarea "x"
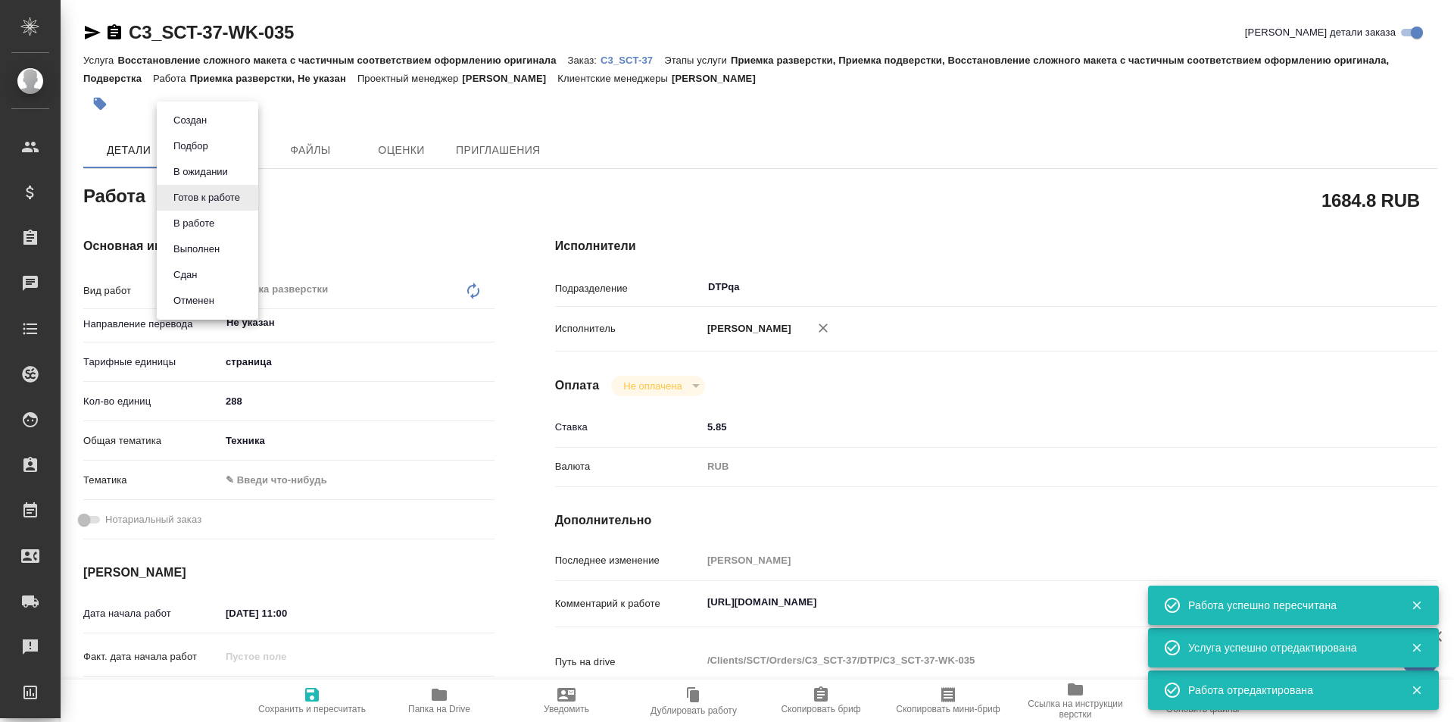
type textarea "x"
click at [215, 176] on button "В ожидании" at bounding box center [201, 172] width 64 height 17
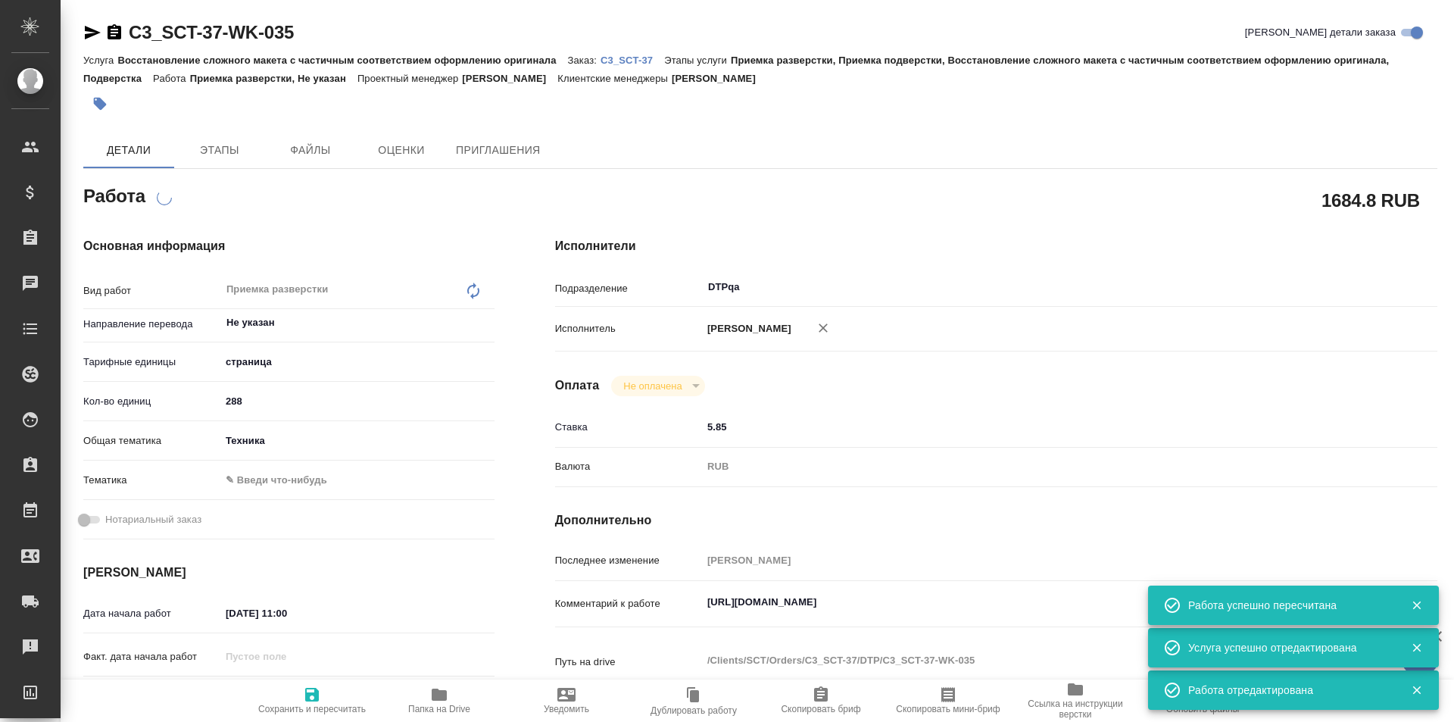
type textarea "x"
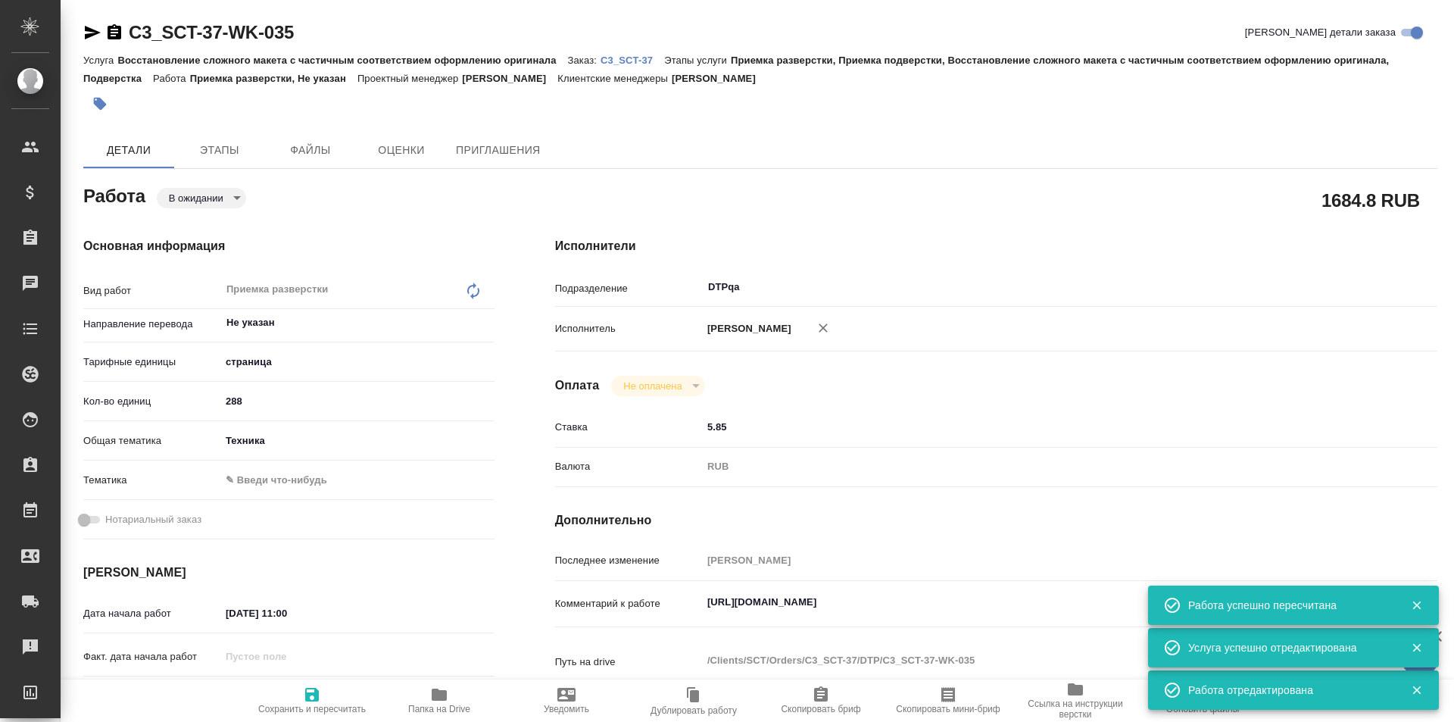
type textarea "x"
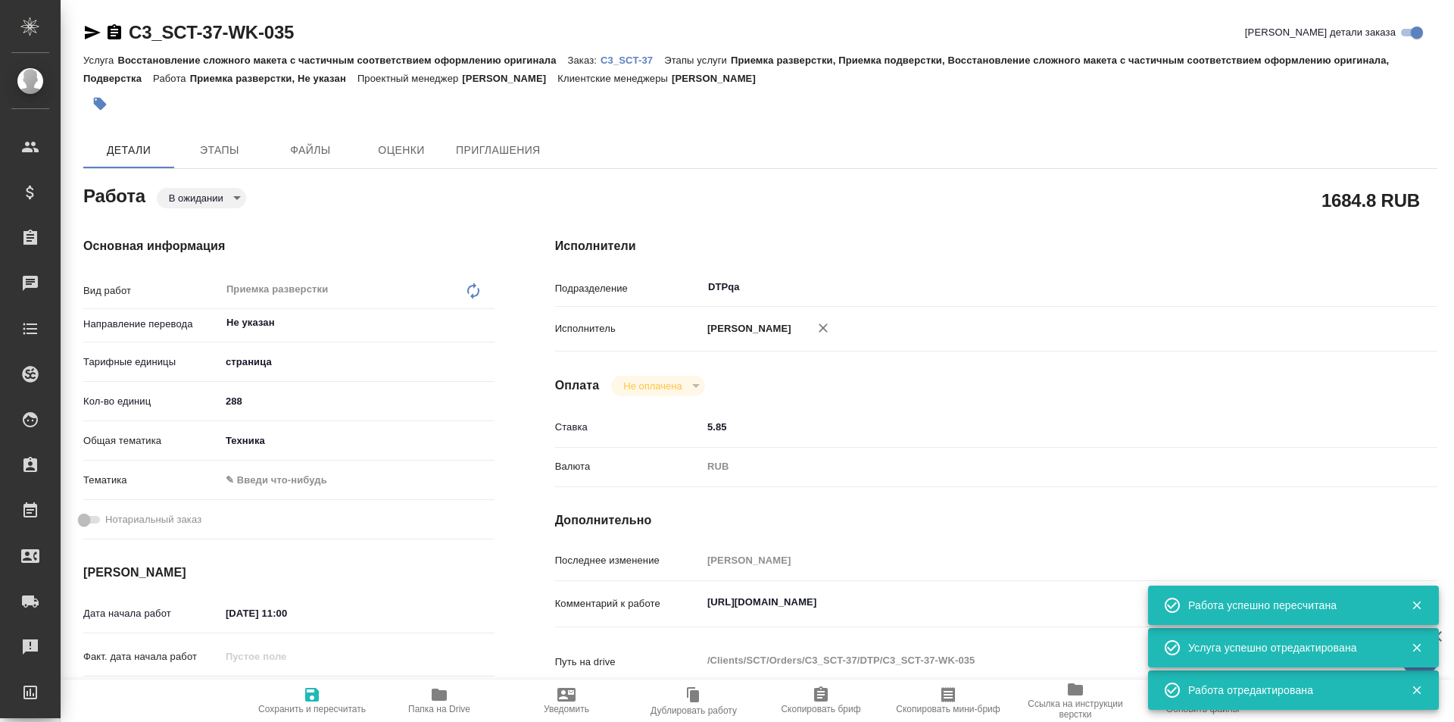
type textarea "x"
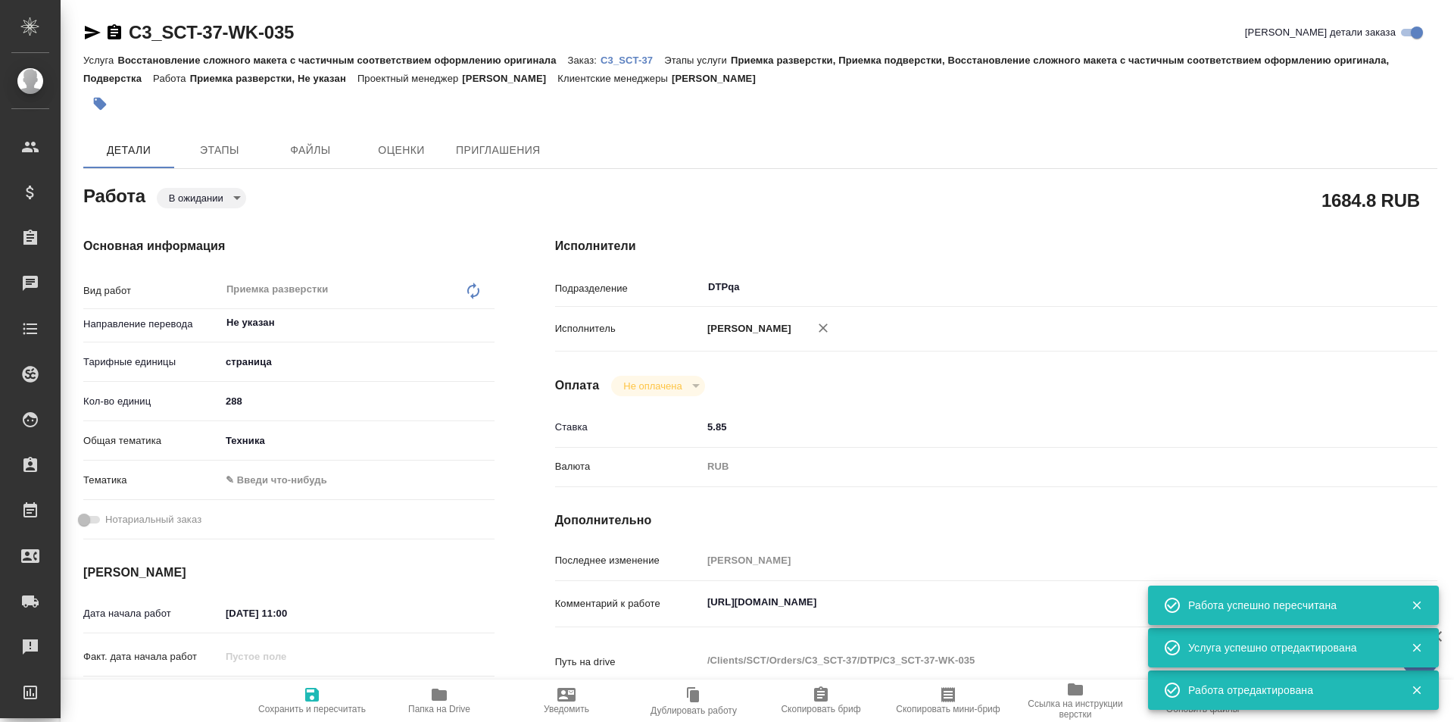
type textarea "x"
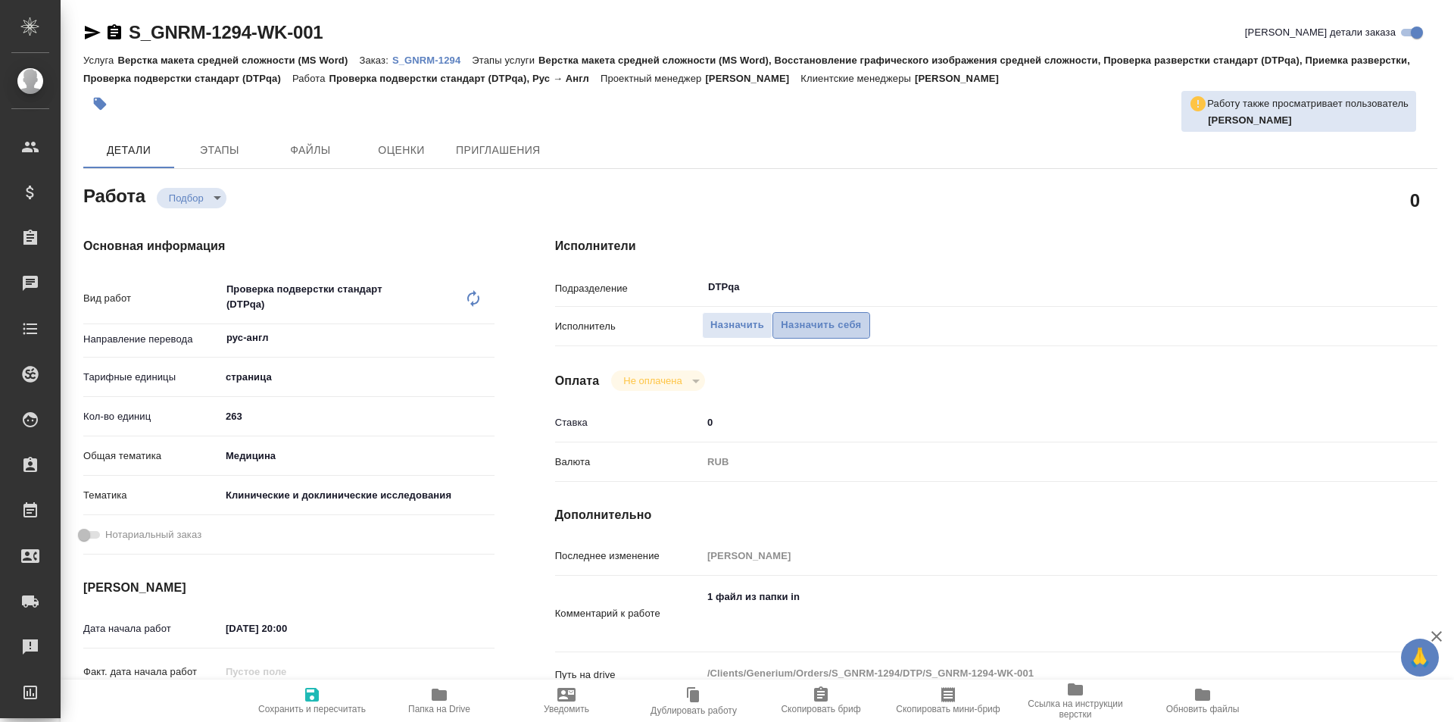
click at [806, 323] on span "Назначить себя" at bounding box center [821, 325] width 80 height 17
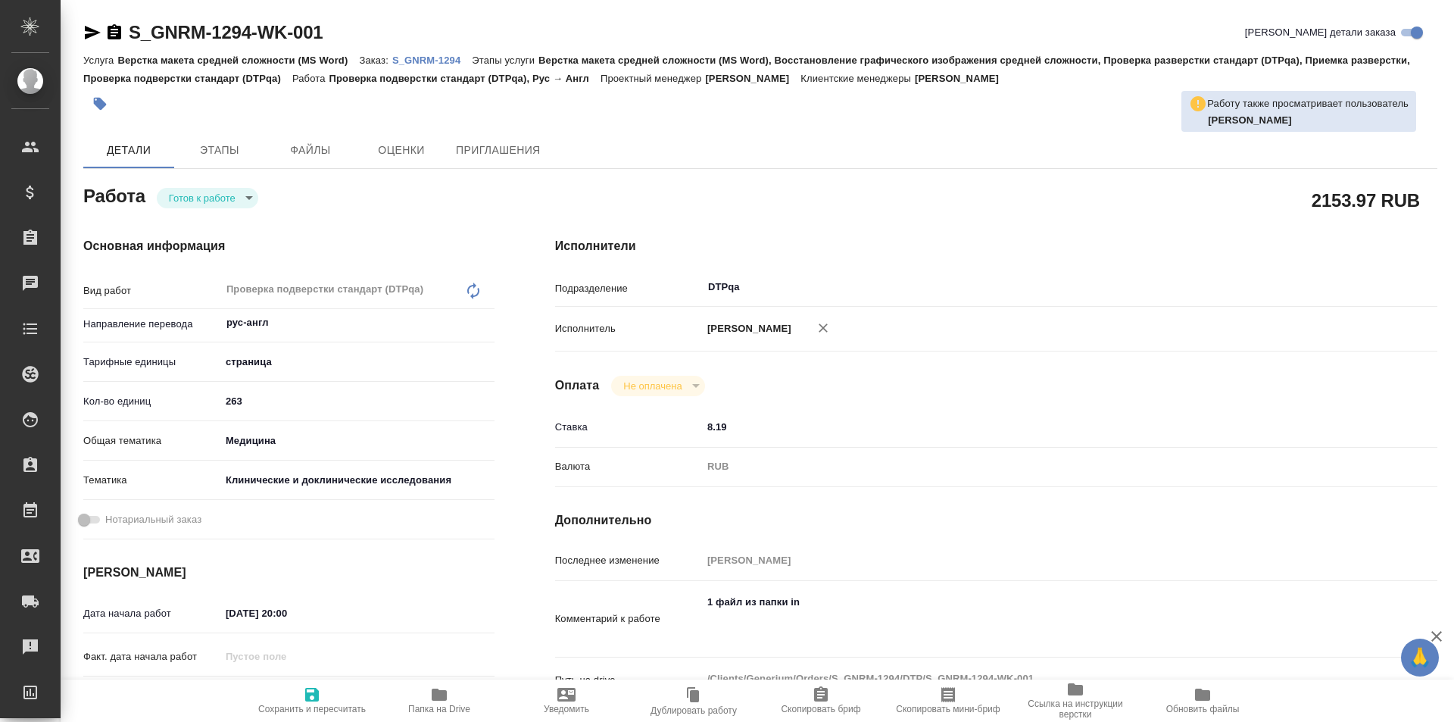
type textarea "x"
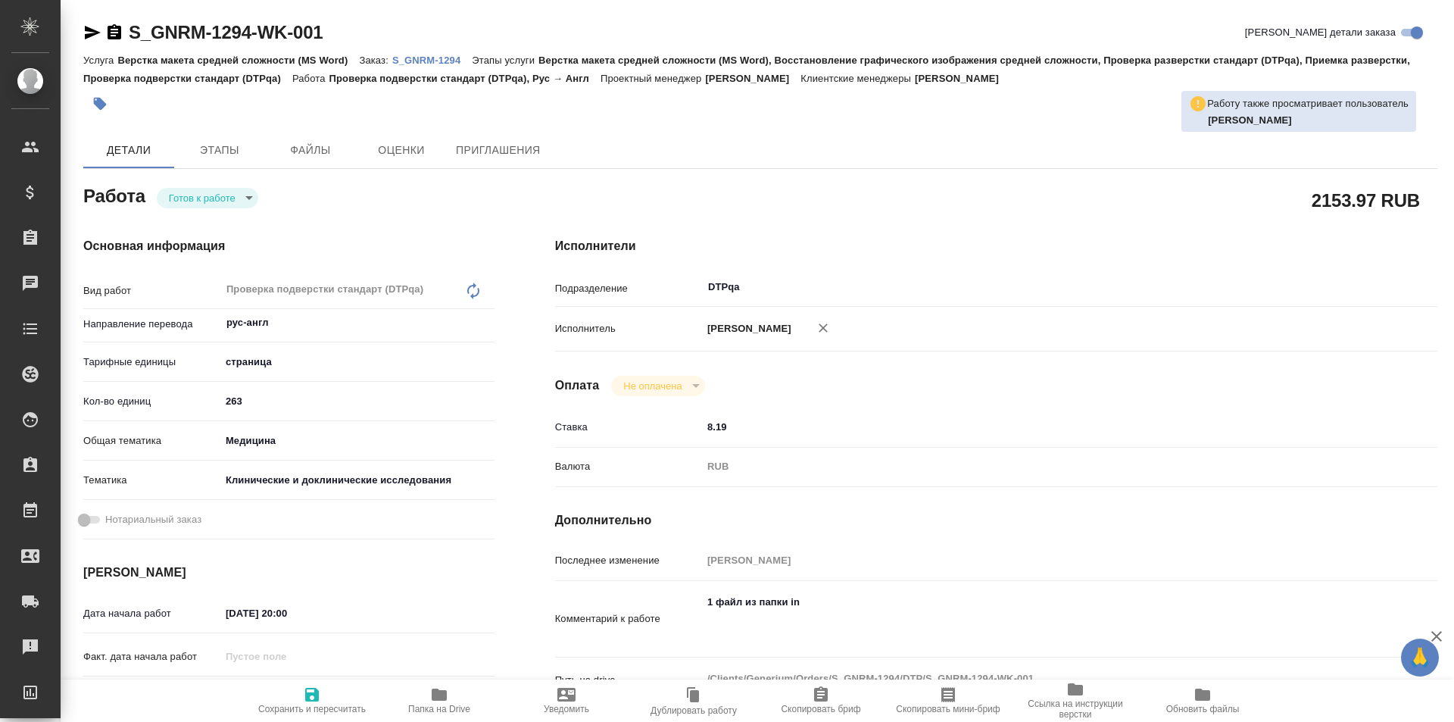
type textarea "x"
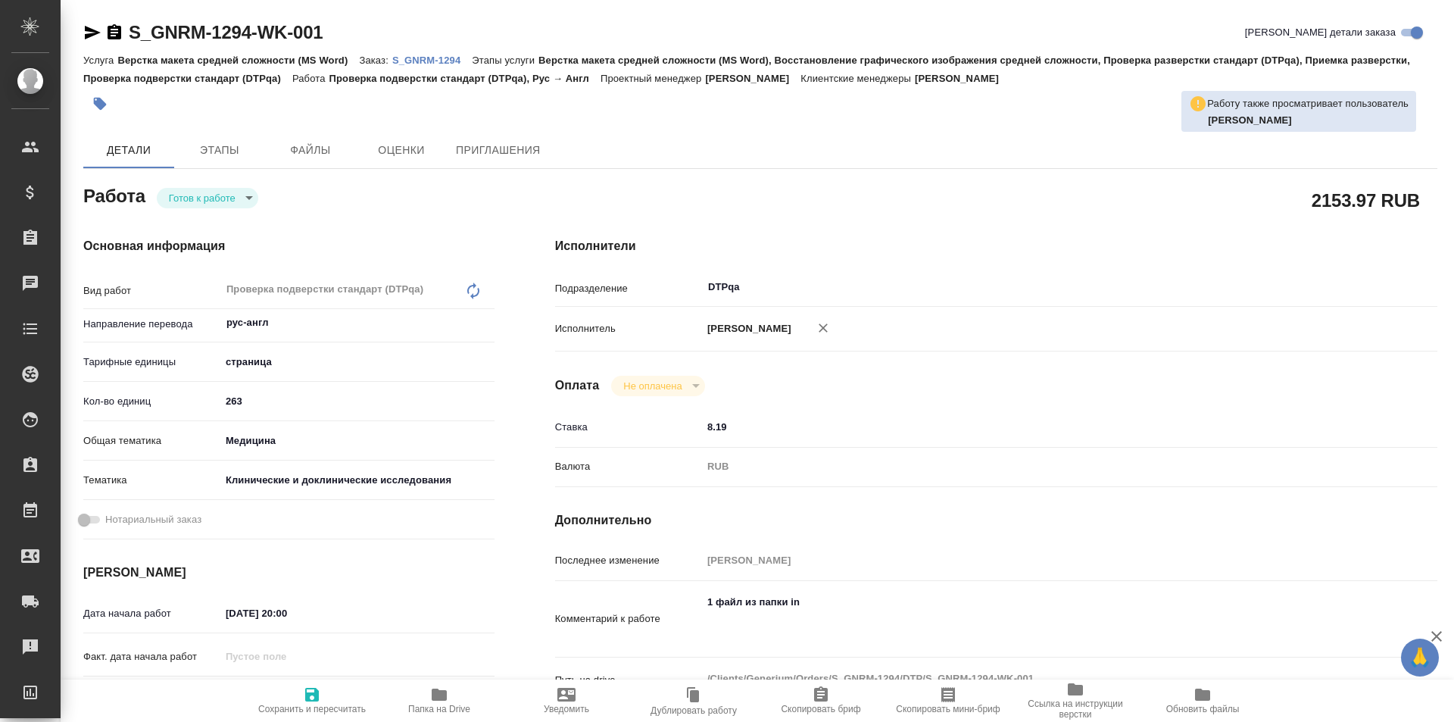
click at [335, 692] on span "Сохранить и пересчитать" at bounding box center [312, 699] width 109 height 29
type textarea "x"
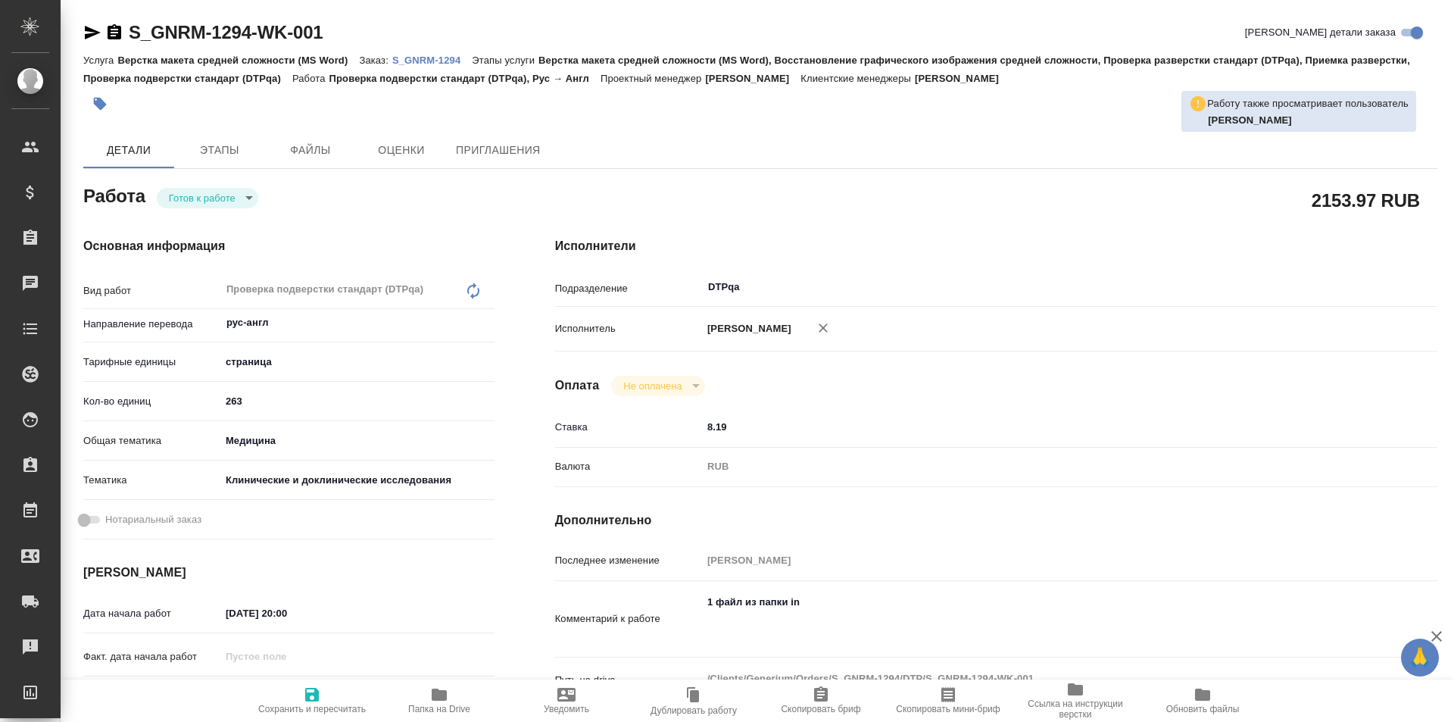
type textarea "x"
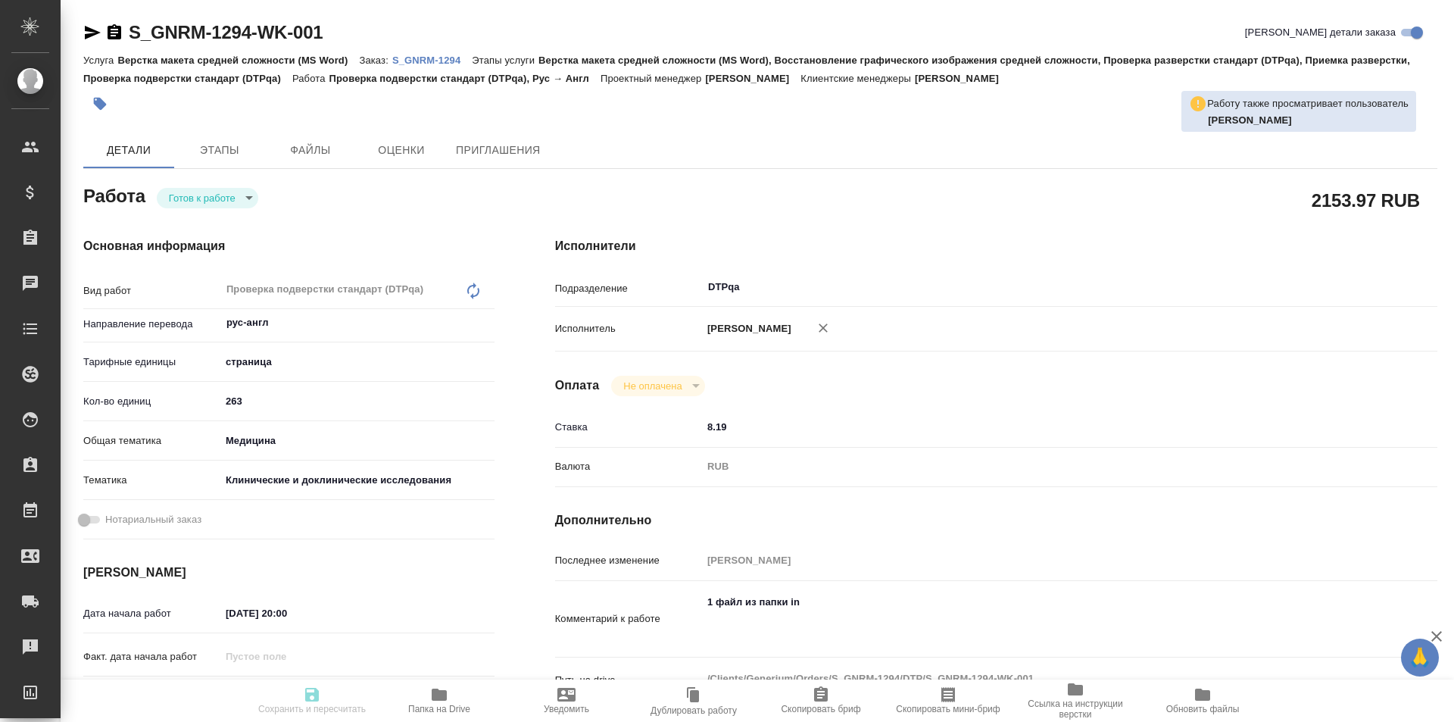
type textarea "x"
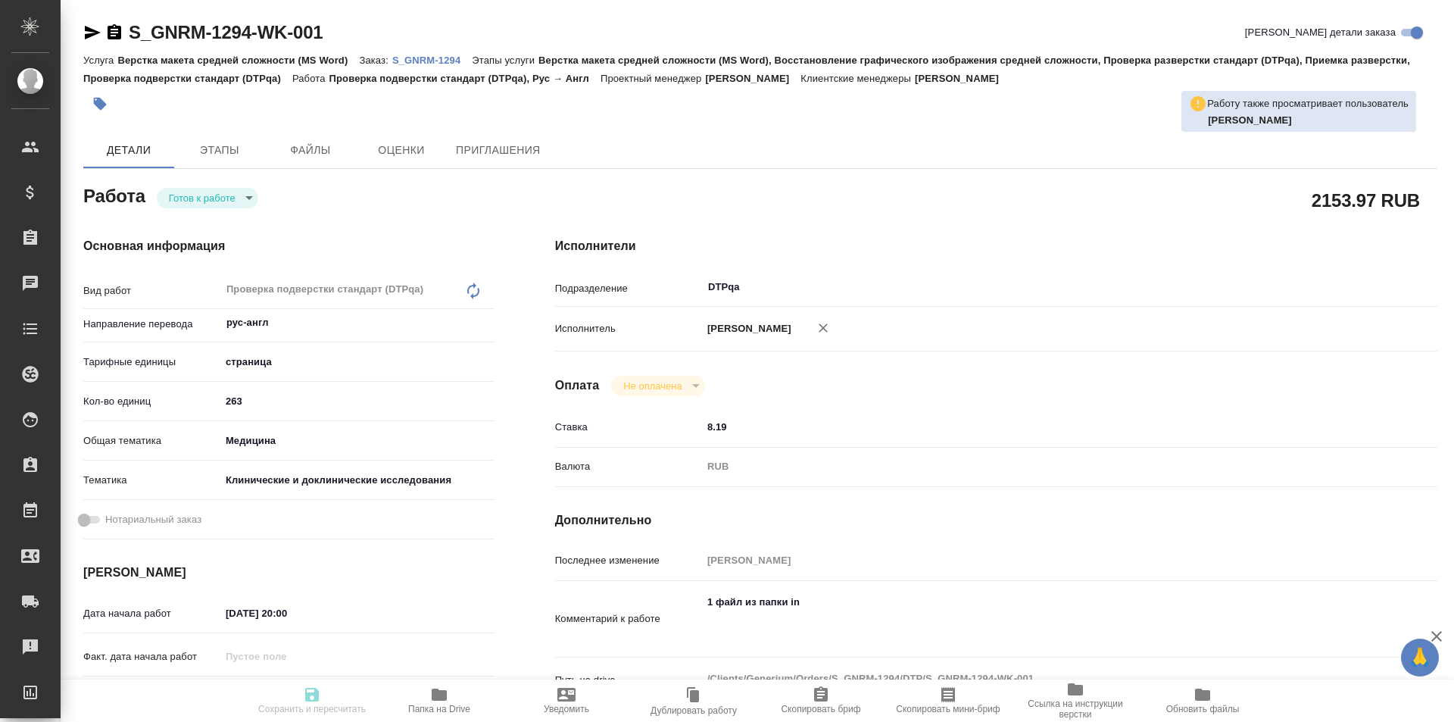
type textarea "x"
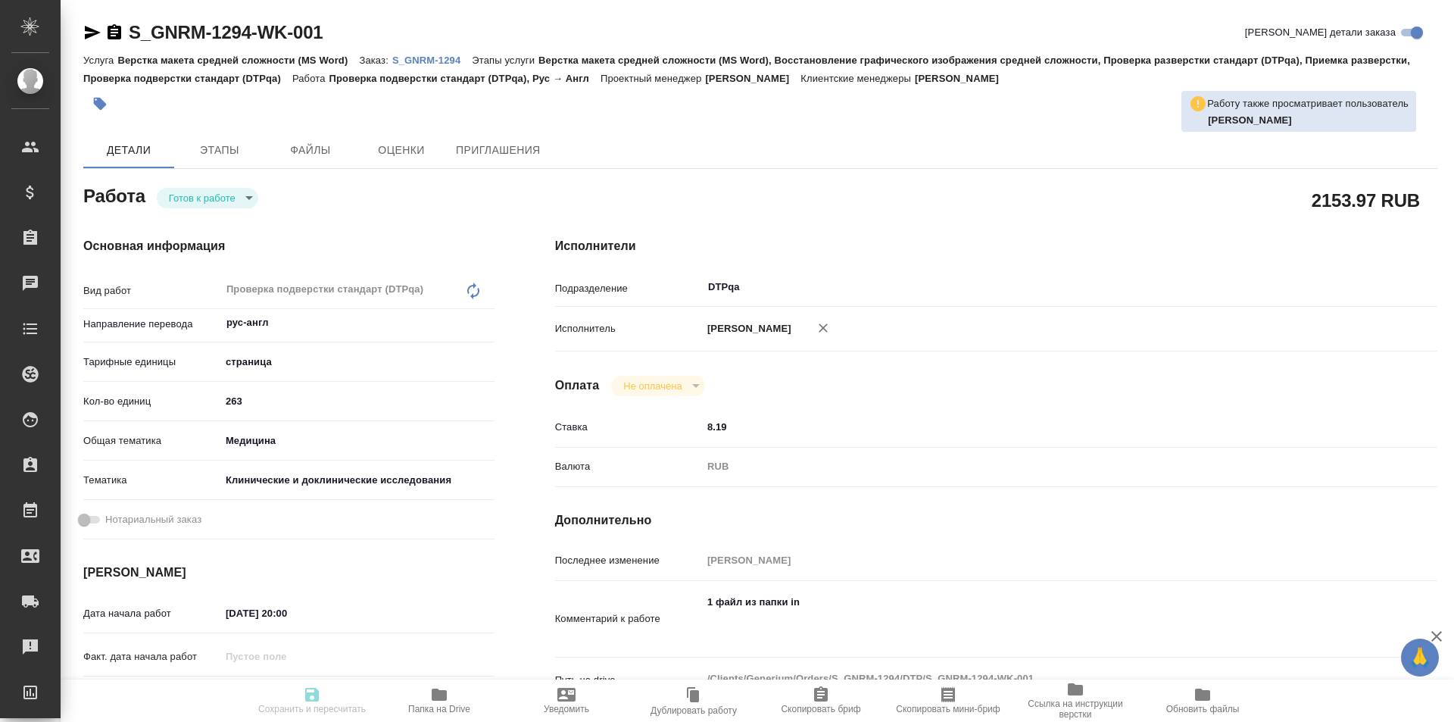
type textarea "x"
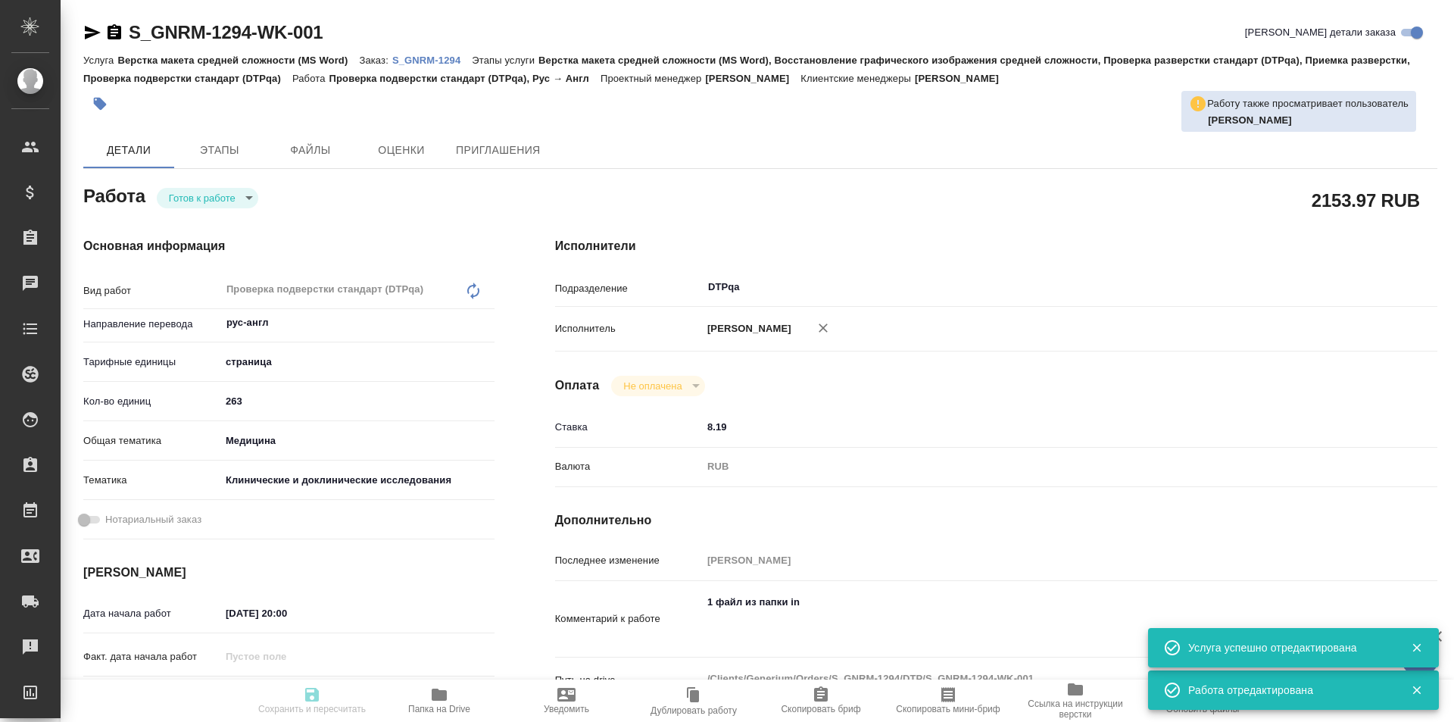
type input "readyForWork"
type textarea "Проверка подверстки стандарт (DTPqa)"
type textarea "x"
type input "рус-англ"
type input "5a8b1489cc6b4906c91bfdb2"
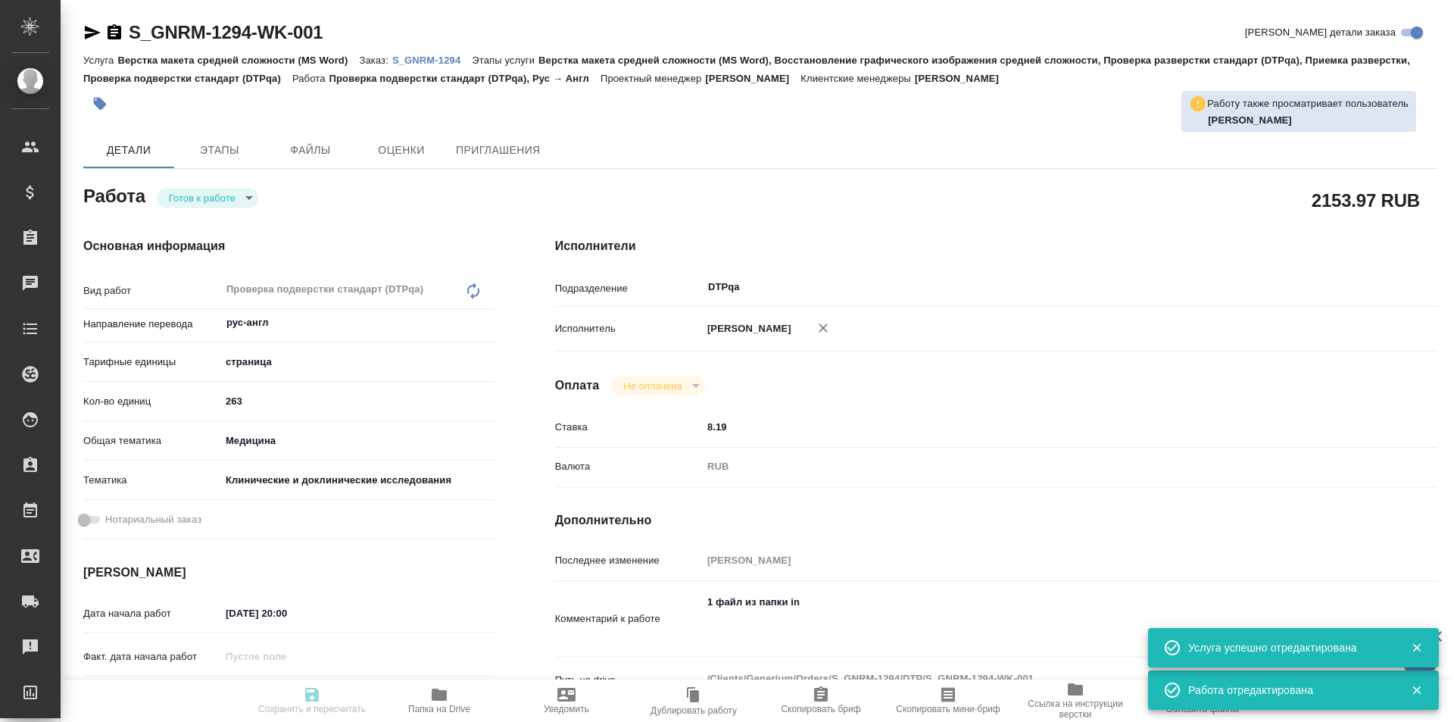
type input "263"
type input "med"
type input "5a8b8b956a9677013d343d9e"
type input "25.08.2025 20:00"
type input "28.08.2025 13:00"
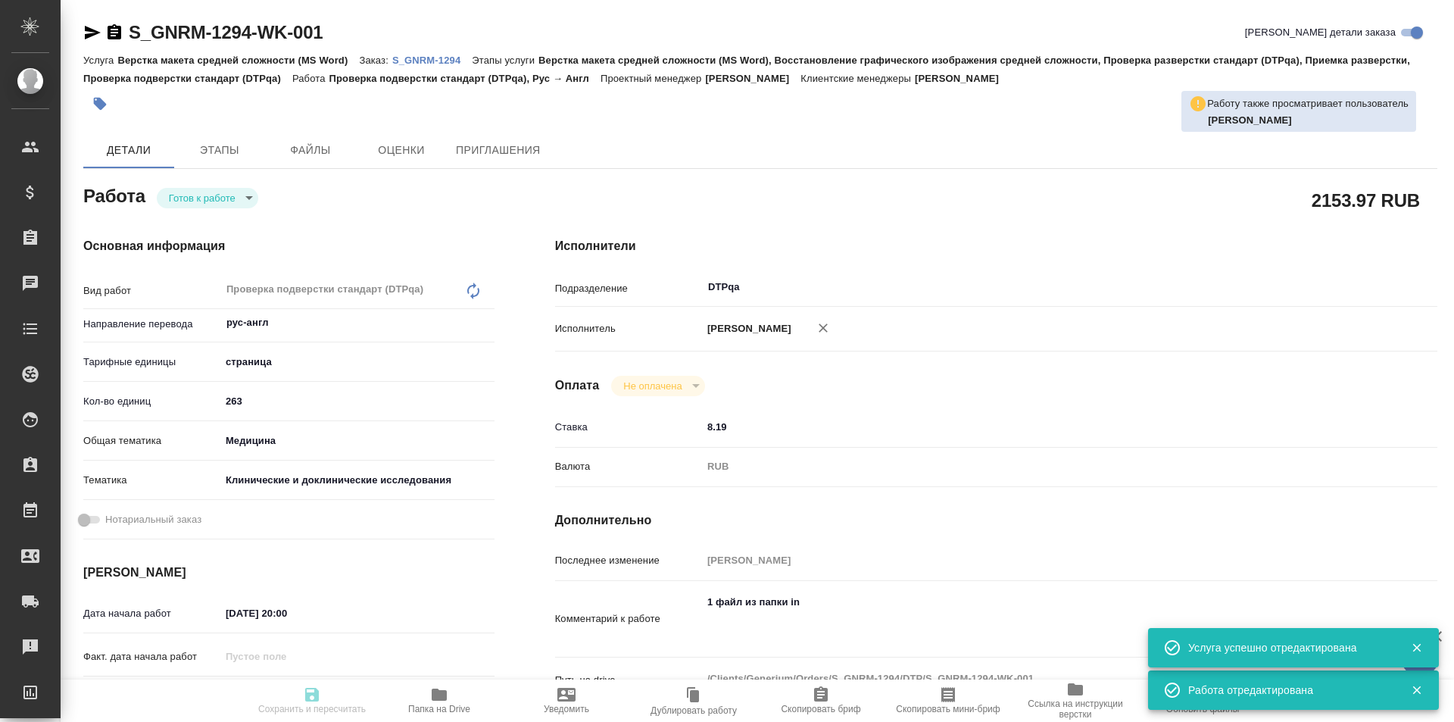
type input "29.08.2025 16:00"
type input "DTPqa"
type input "notPayed"
type input "8.19"
type input "RUB"
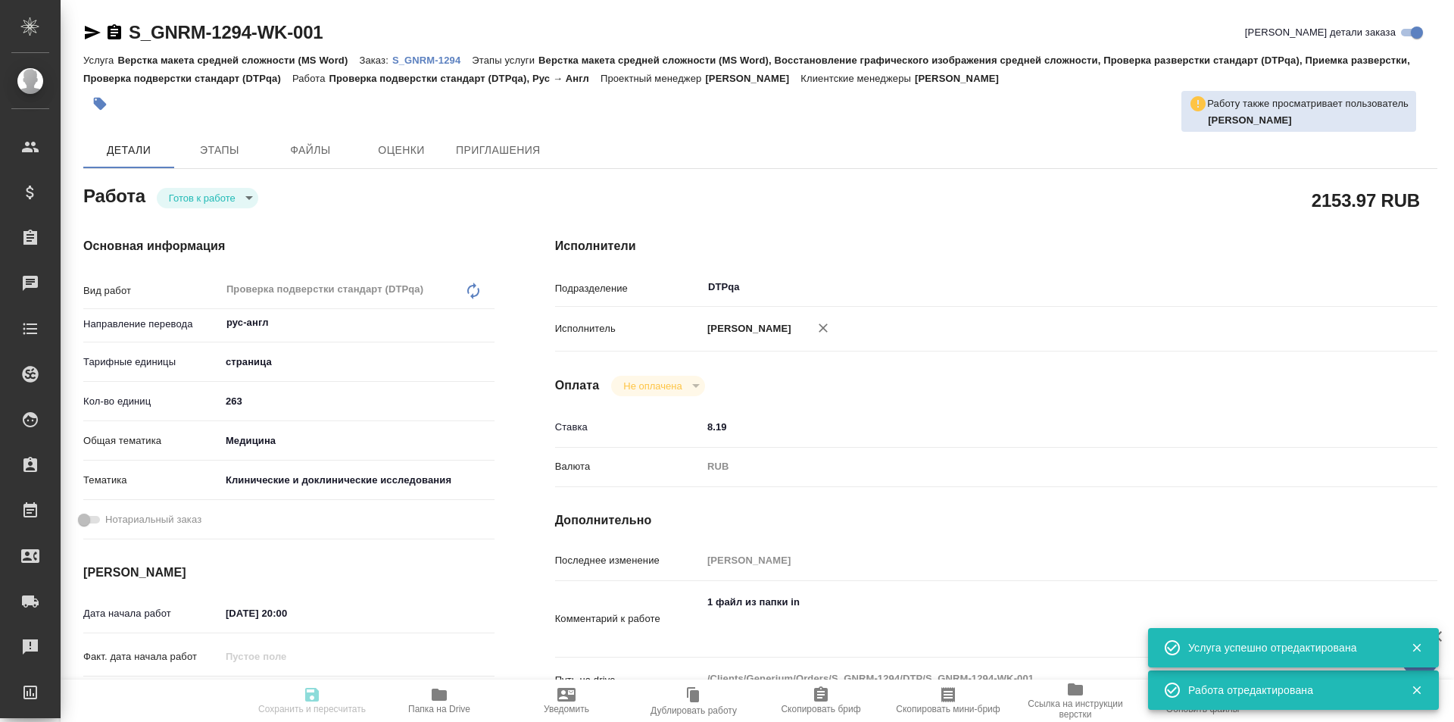
type input "[PERSON_NAME]"
type textarea "1 файл из папки in"
type textarea "x"
type textarea "/Clients/Generium/Orders/S_GNRM-1294/DTP/S_GNRM-1294-WK-001"
type textarea "x"
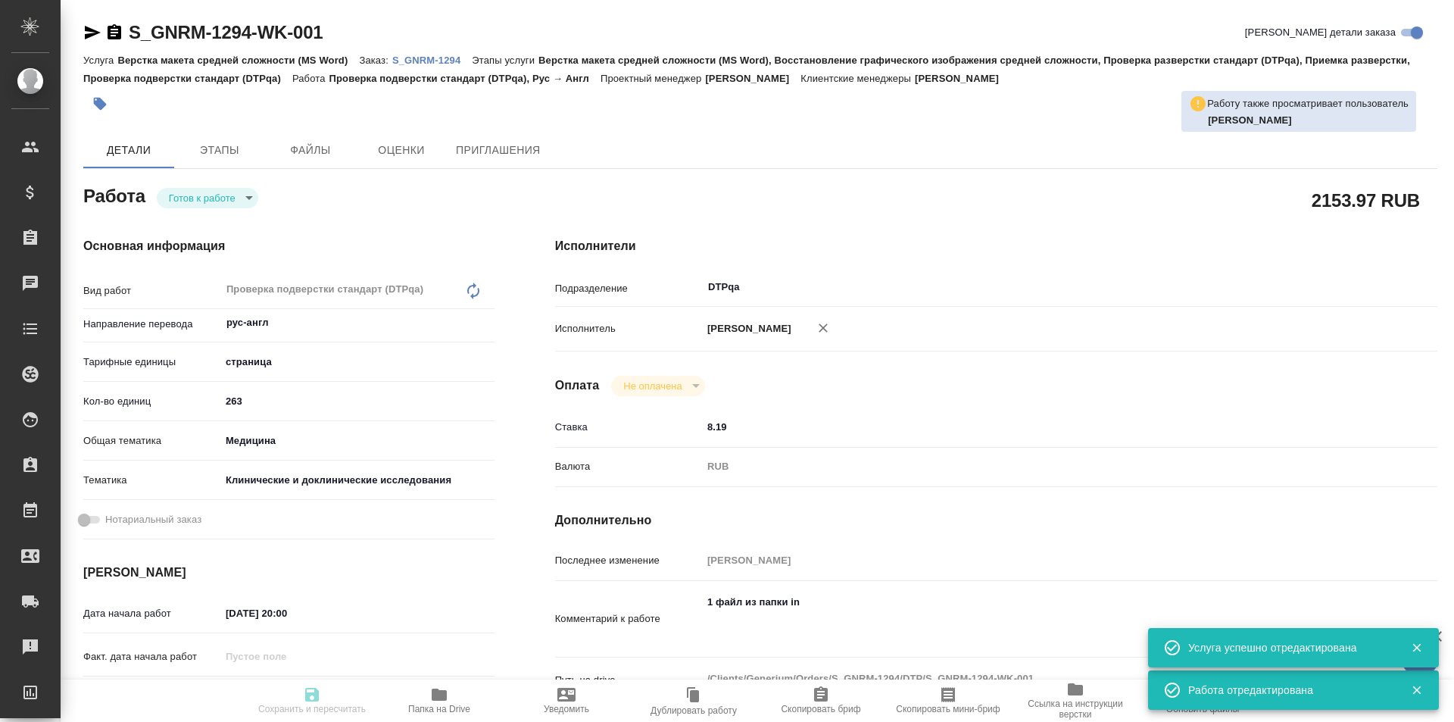
type input "S_GNRM-1294"
type input "Верстка макета средней сложности (MS Word)"
type input "Верстка макета средней сложности (MS Word), Восстановление графического изображ…"
type input "Кабаргина Анна"
type input "[PERSON_NAME]"
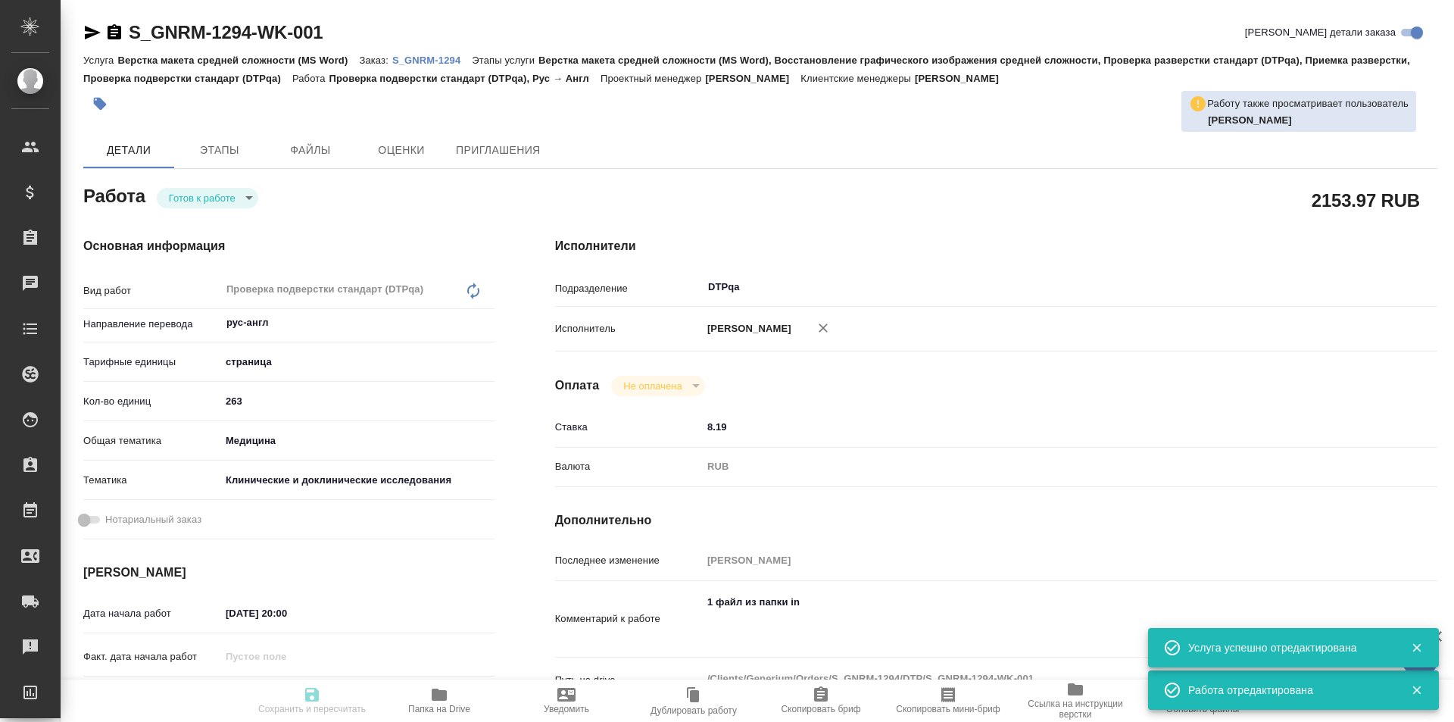
type input "/Clients/Generium/Orders/S_GNRM-1294"
type textarea "x"
type textarea "Рассчитайте, пожалуйста, перевод на англ досье по ссылке https://disk.360.yande…"
type textarea "x"
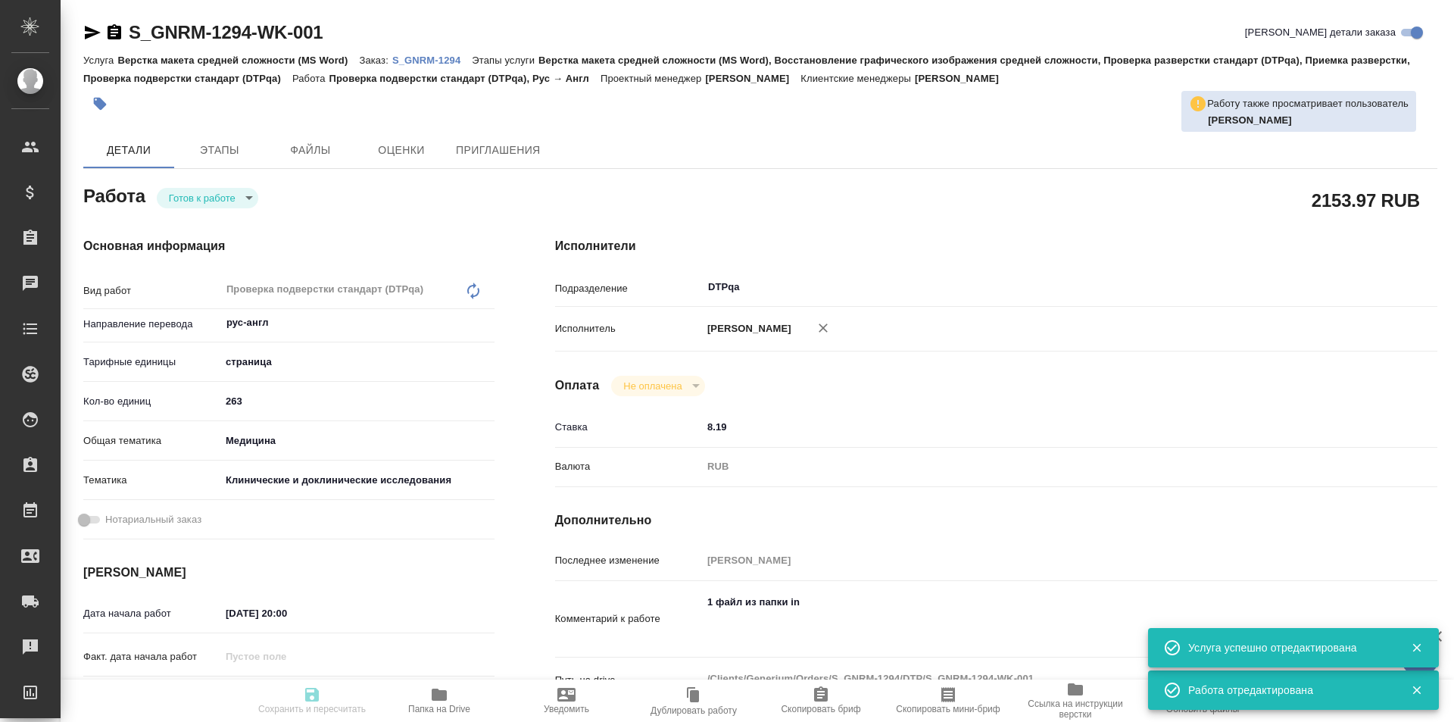
type textarea "x"
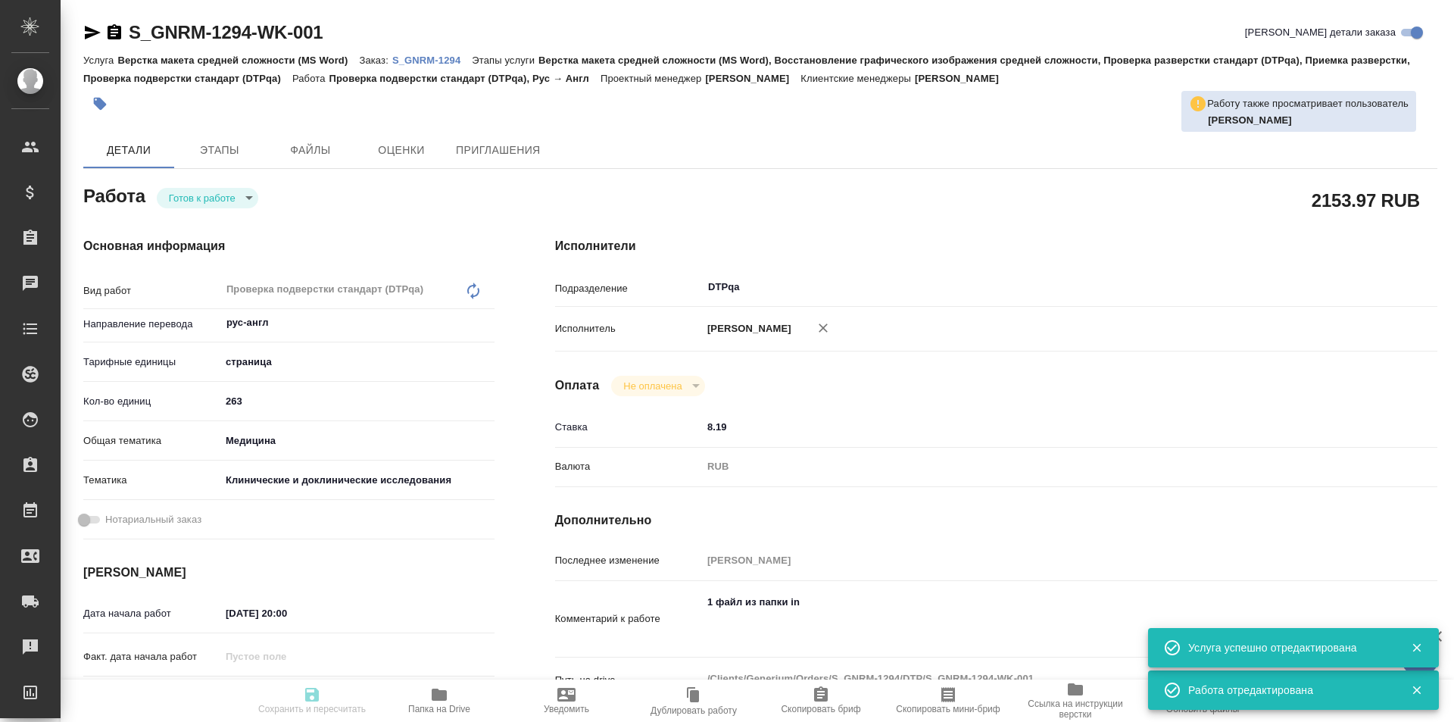
type textarea "x"
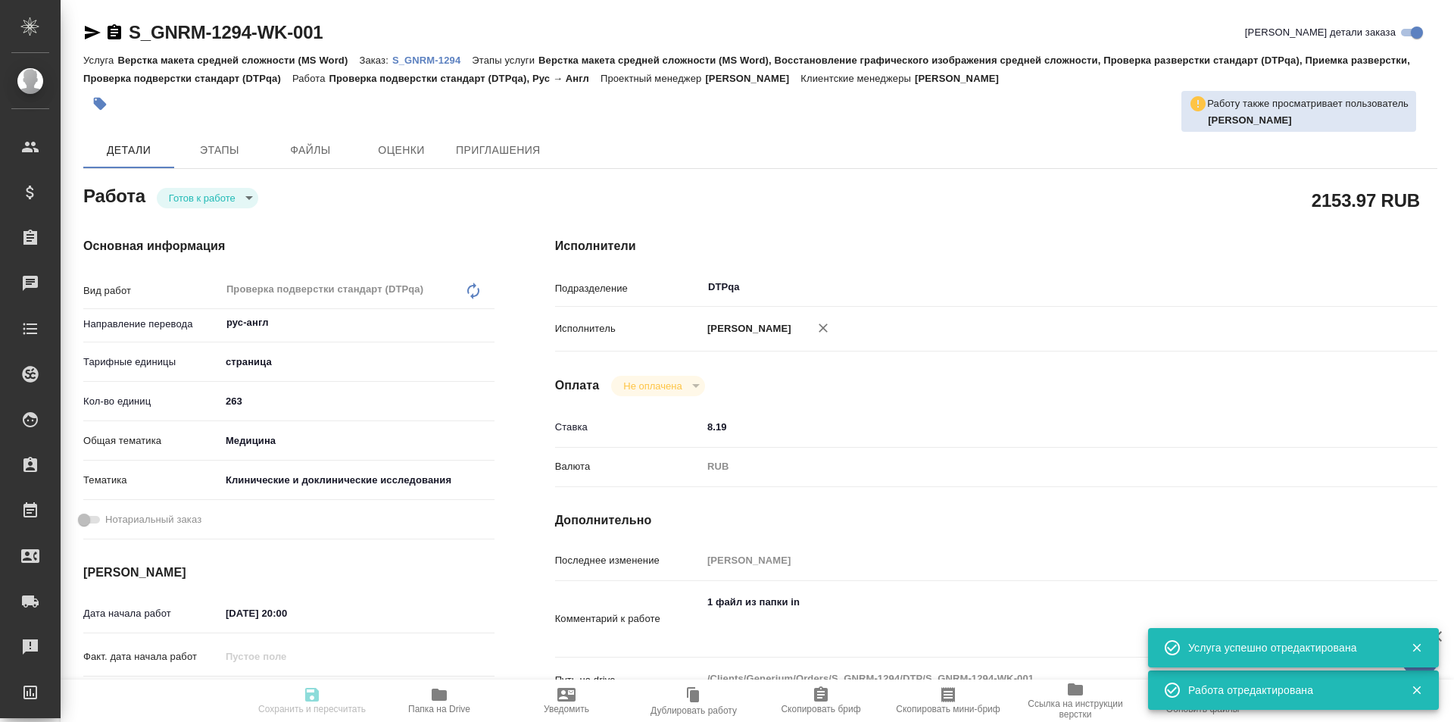
type textarea "x"
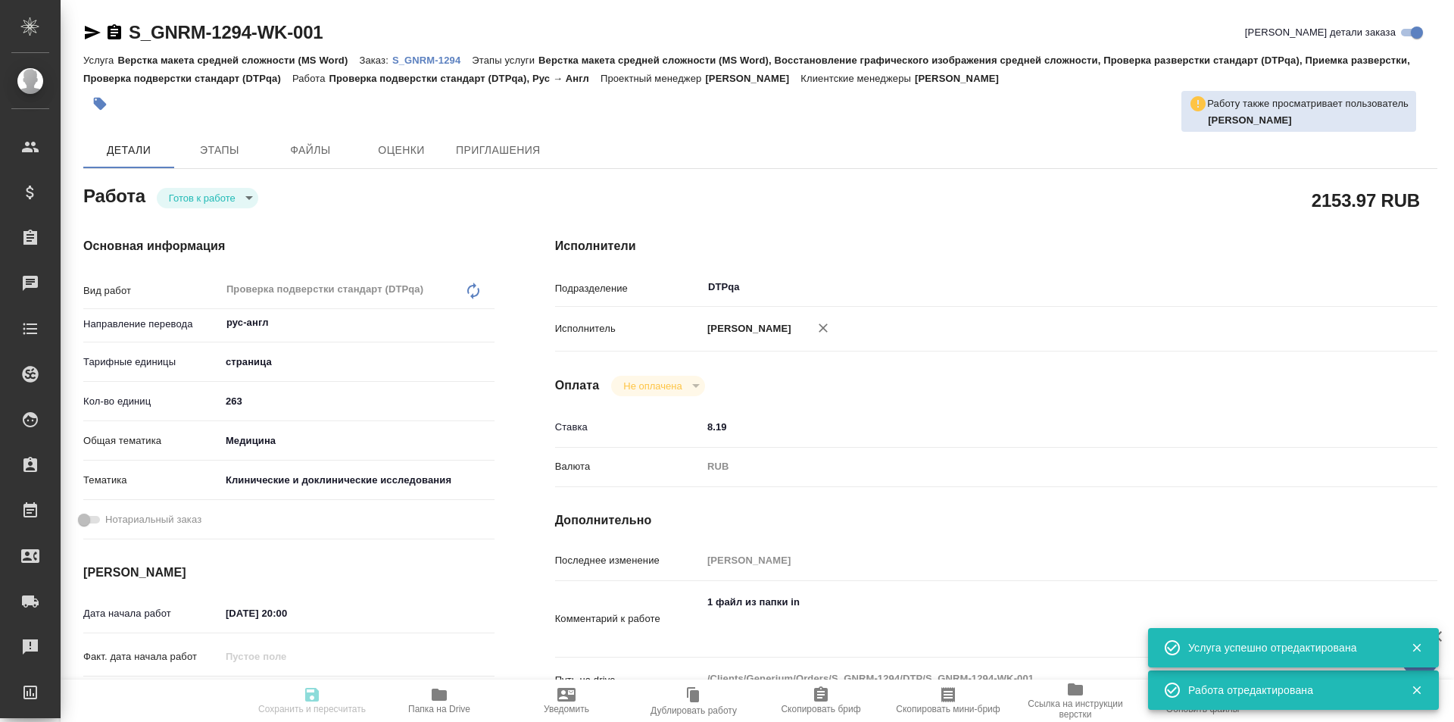
type textarea "x"
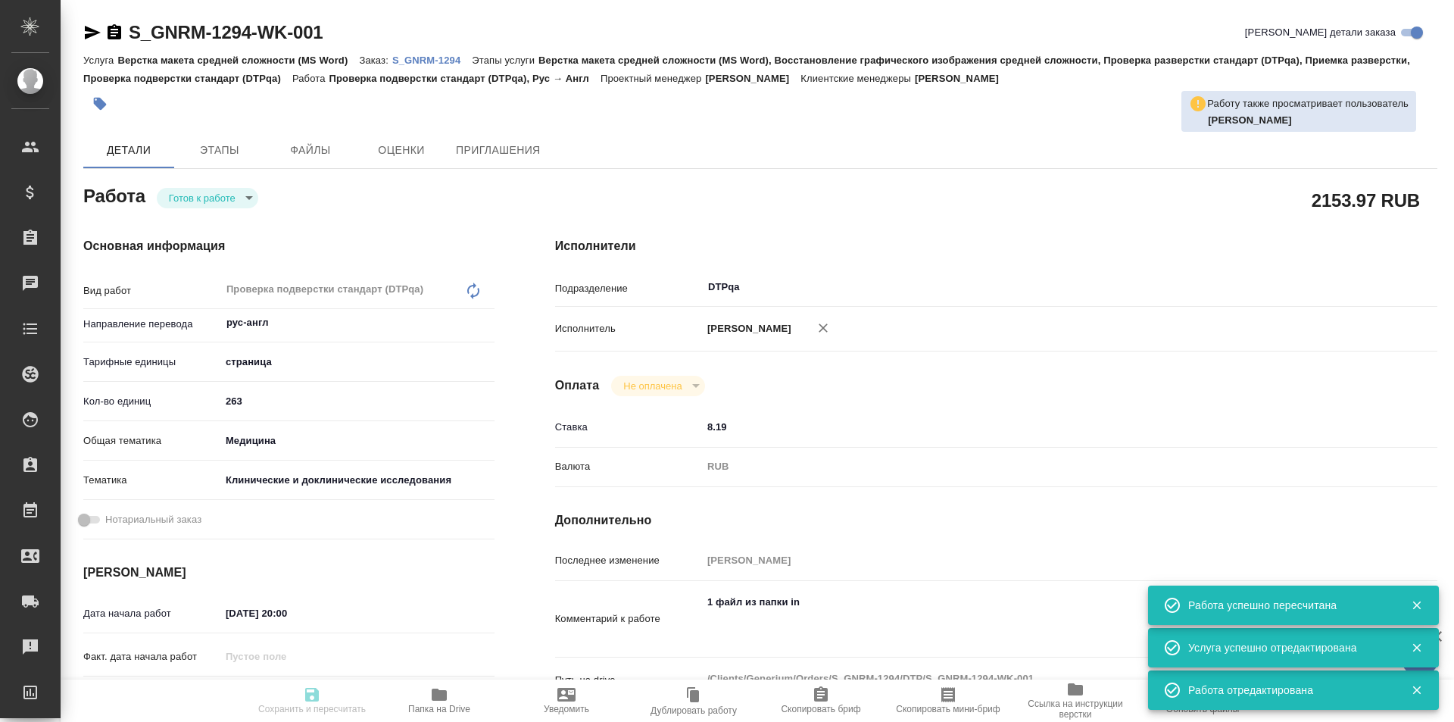
type textarea "x"
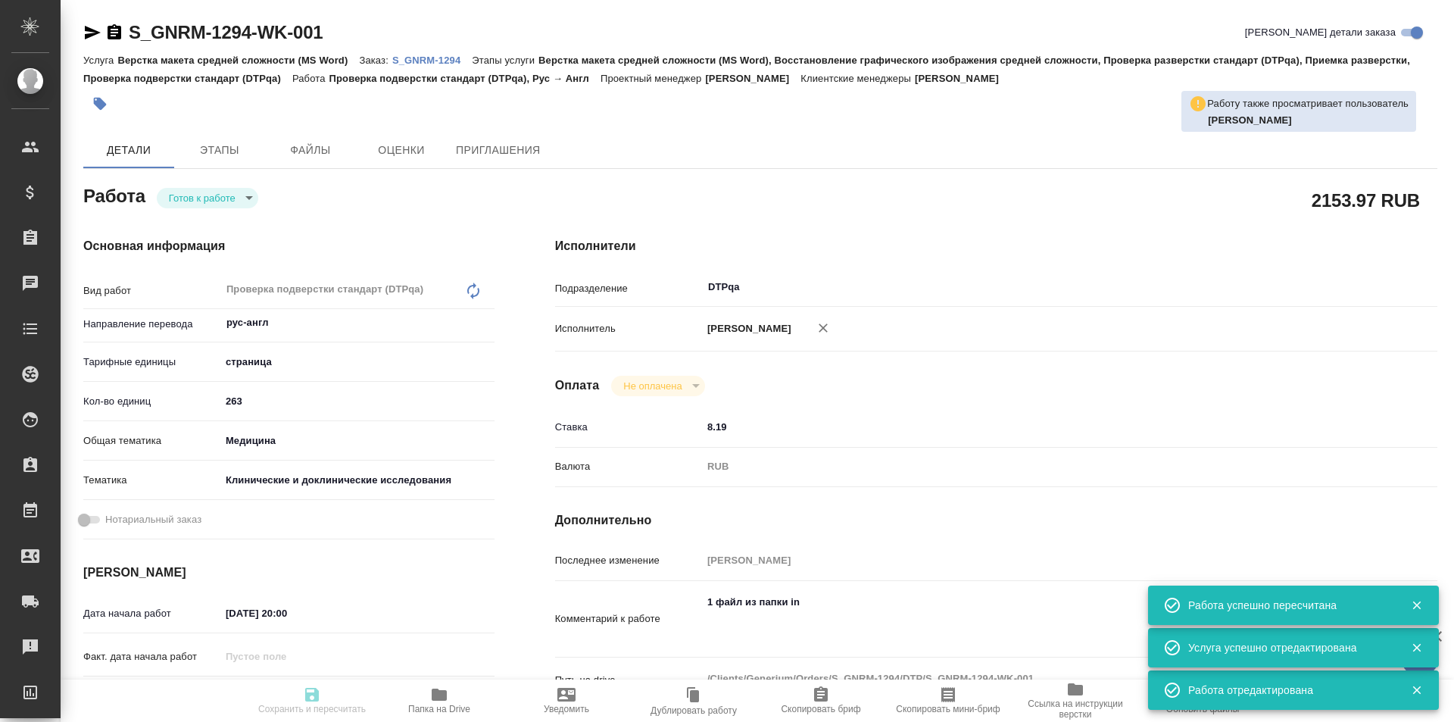
type input "readyForWork"
type textarea "Проверка подверстки стандарт (DTPqa)"
type textarea "x"
type input "рус-англ"
type input "5a8b1489cc6b4906c91bfdb2"
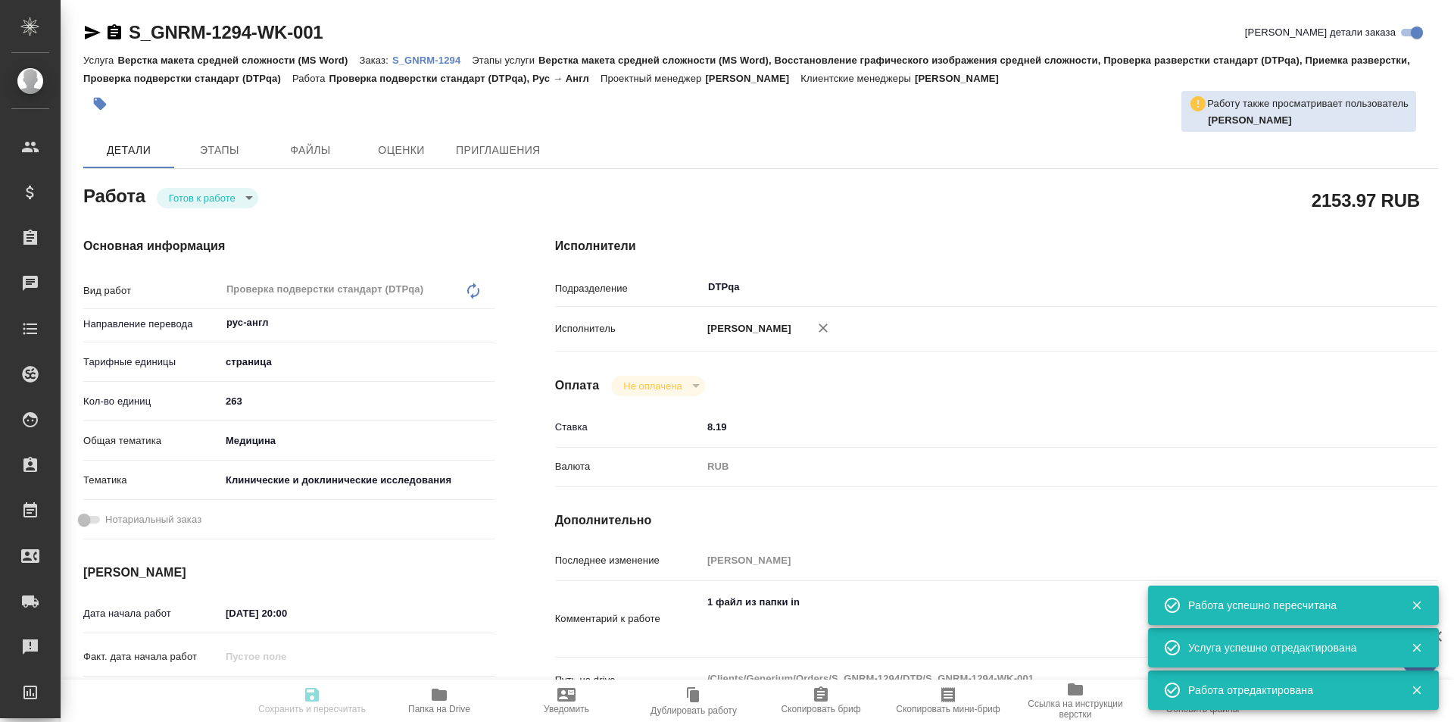
type input "263"
type input "med"
type input "5a8b8b956a9677013d343d9e"
type input "25.08.2025 20:00"
type input "28.08.2025 13:00"
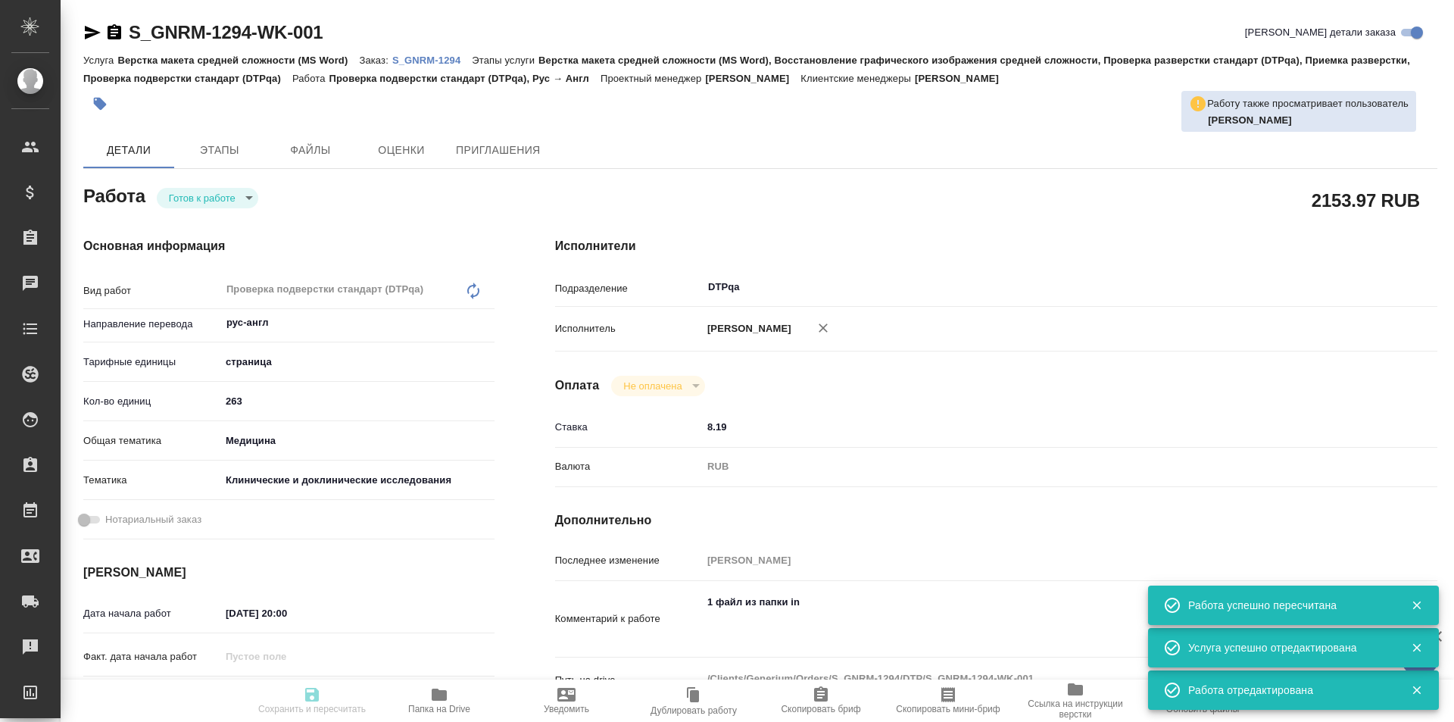
type input "29.08.2025 16:00"
type input "DTPqa"
type input "notPayed"
type input "8.19"
type input "RUB"
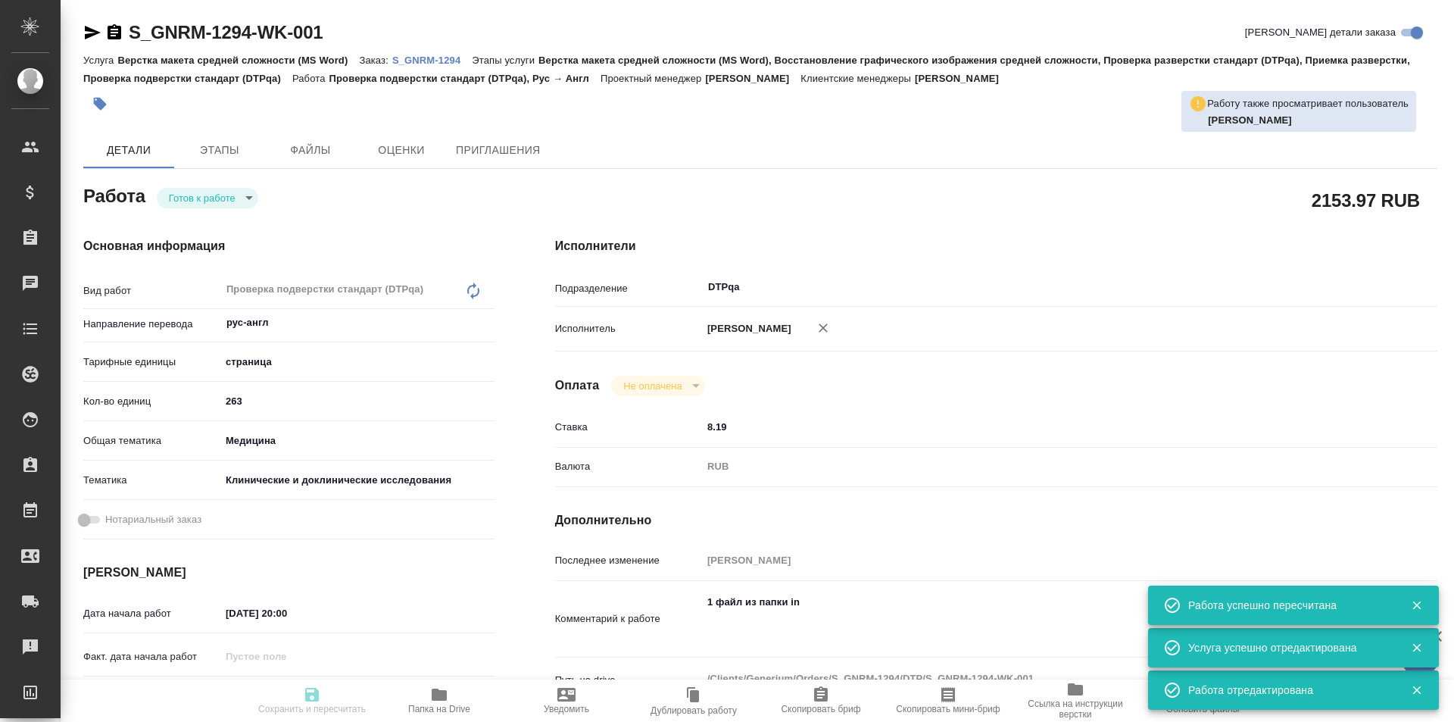
type input "[PERSON_NAME]"
type textarea "1 файл из папки in"
type textarea "x"
type textarea "/Clients/Generium/Orders/S_GNRM-1294/DTP/S_GNRM-1294-WK-001"
type textarea "x"
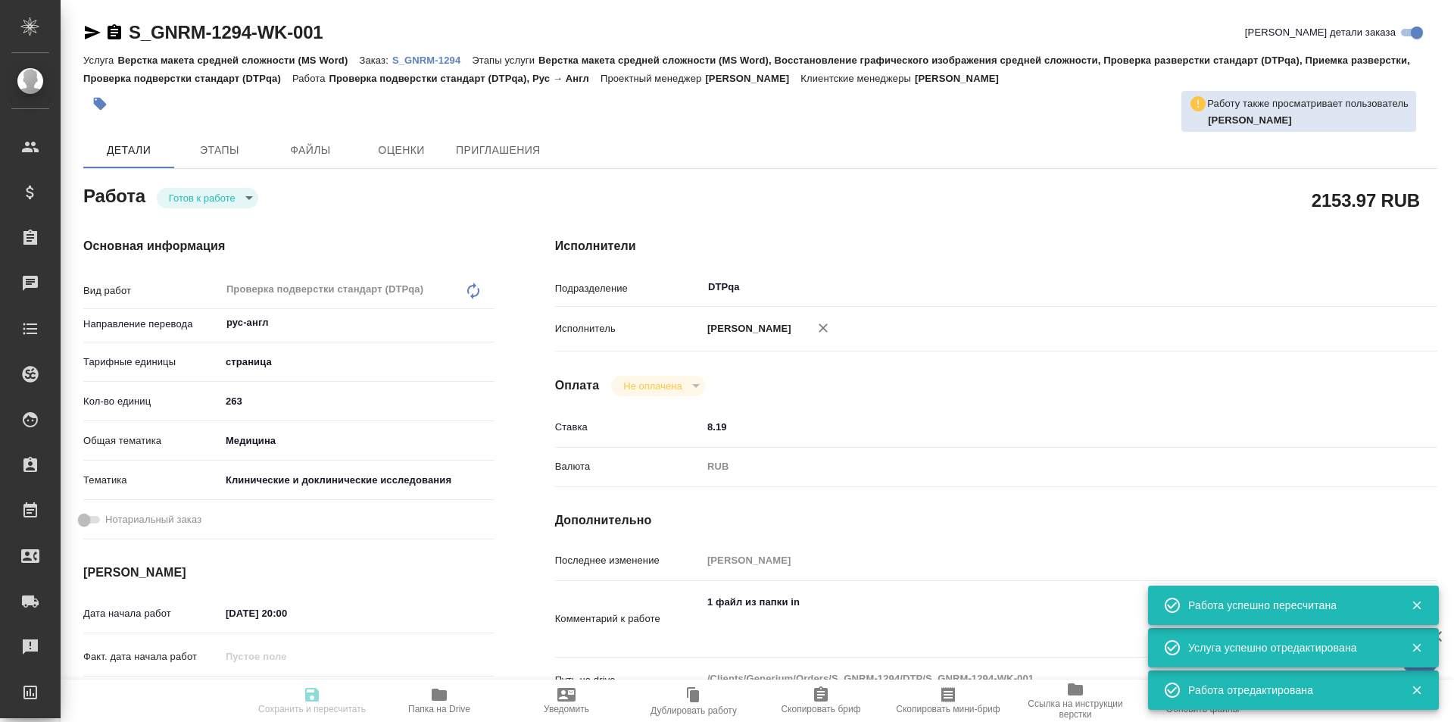
type input "S_GNRM-1294"
type input "Верстка макета средней сложности (MS Word)"
type input "Верстка макета средней сложности (MS Word), Восстановление графического изображ…"
type input "Кабаргина Анна"
type input "[PERSON_NAME]"
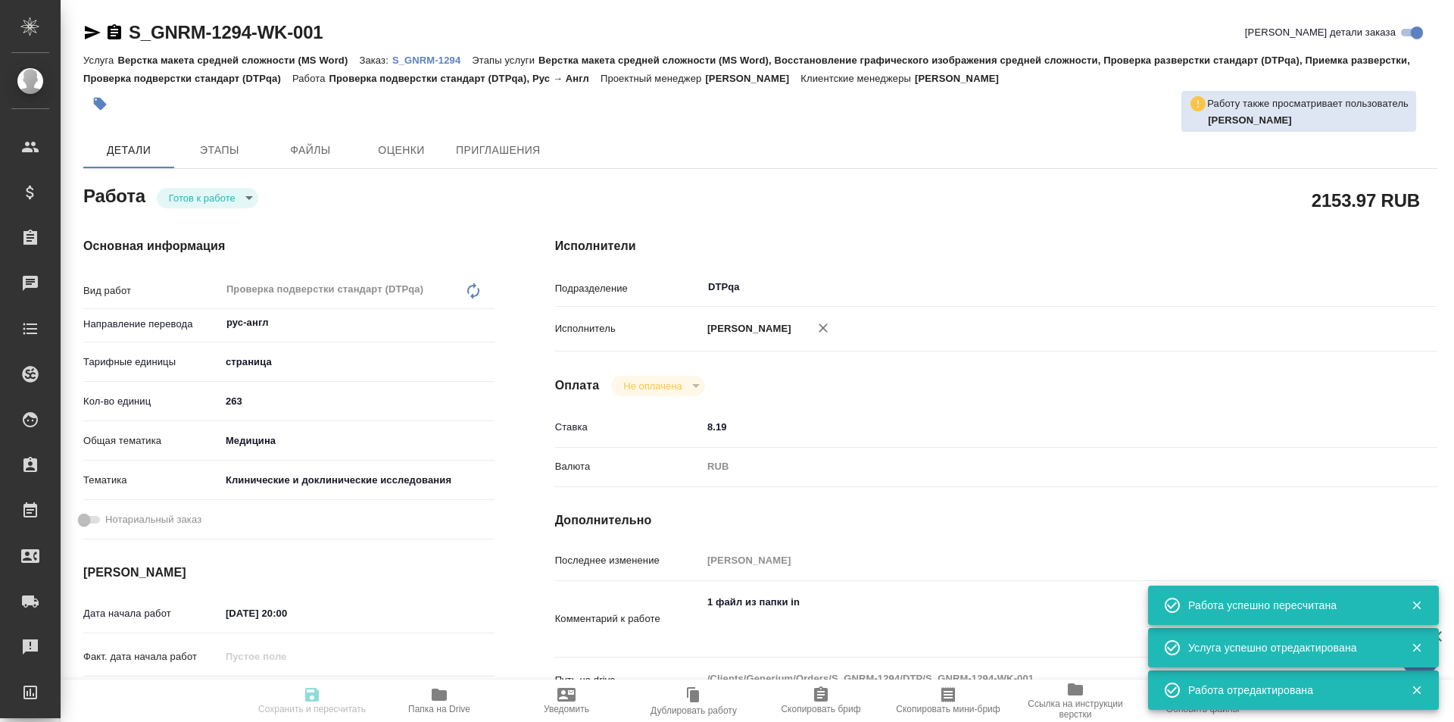
type input "/Clients/Generium/Orders/S_GNRM-1294"
type textarea "x"
type textarea "Рассчитайте, пожалуйста, перевод на англ досье по ссылке https://disk.360.yande…"
type textarea "x"
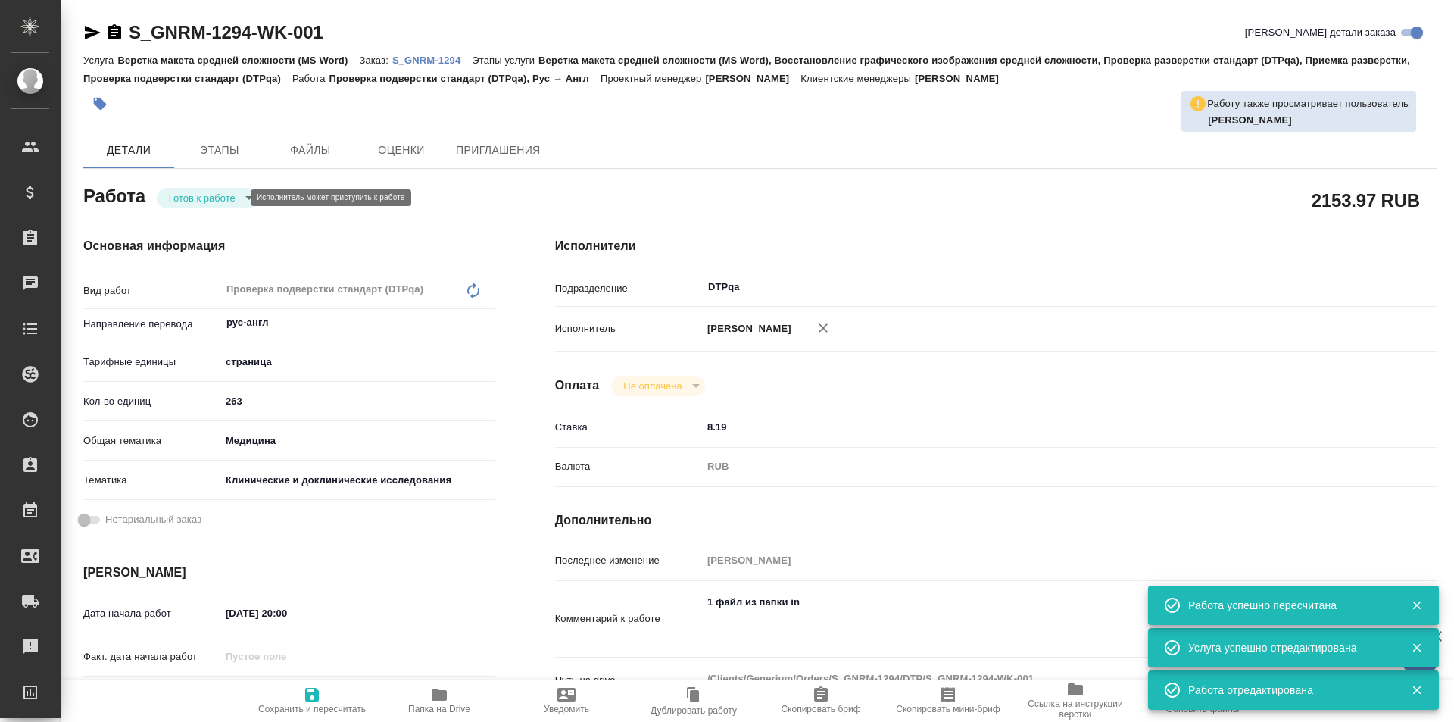
type textarea "x"
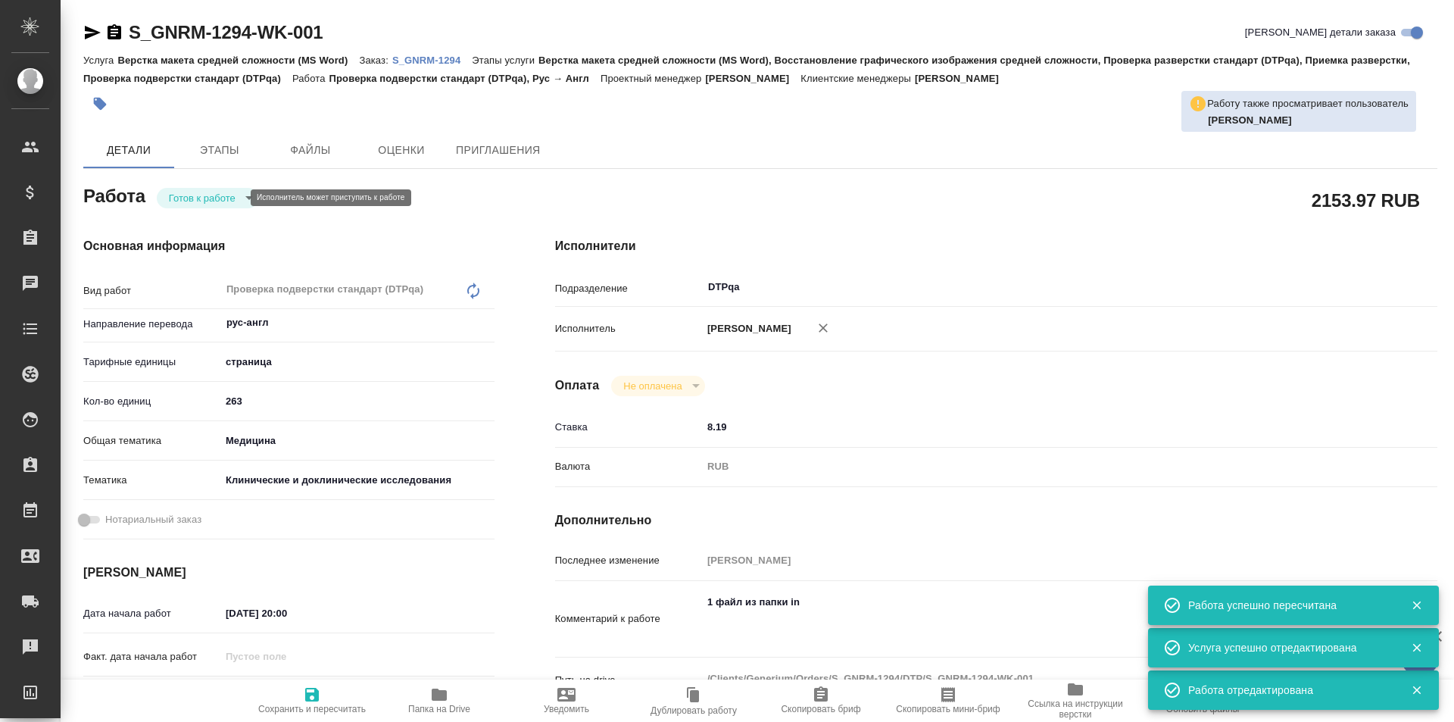
type textarea "x"
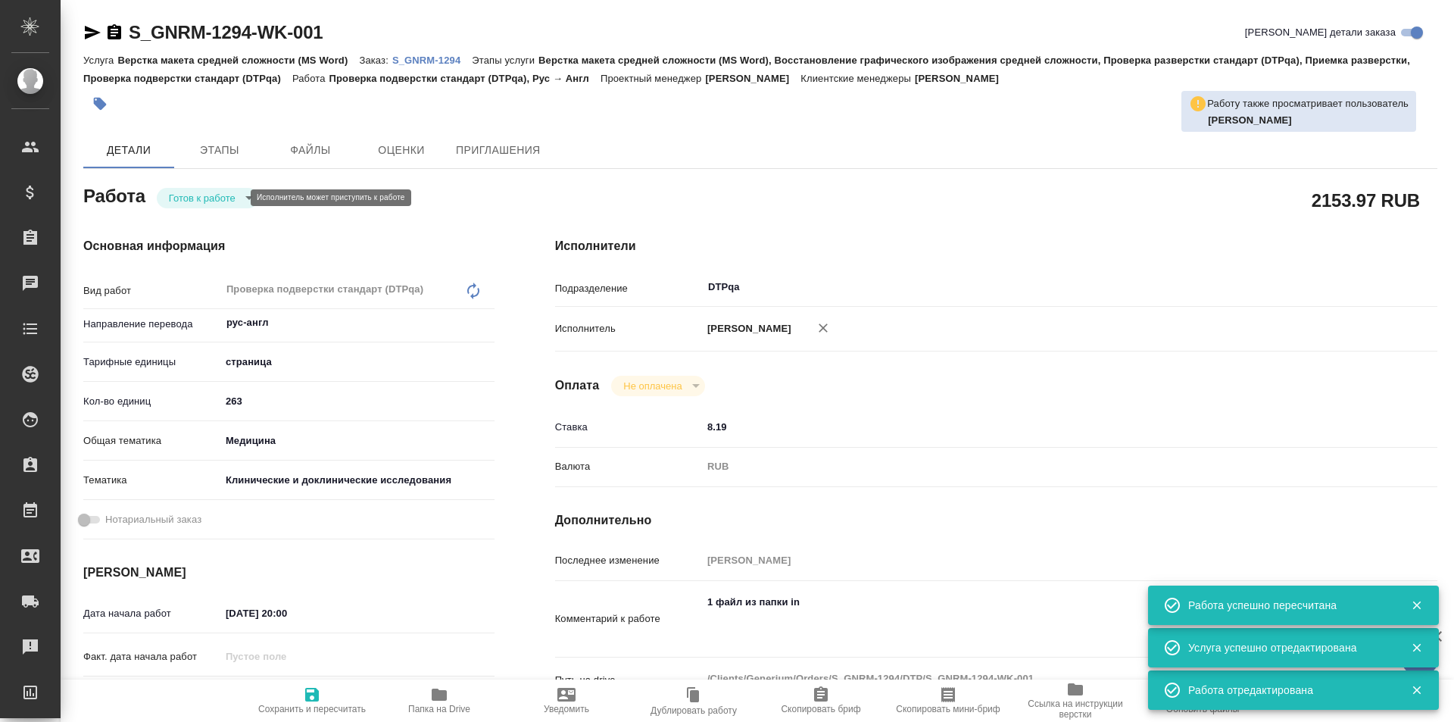
type textarea "x"
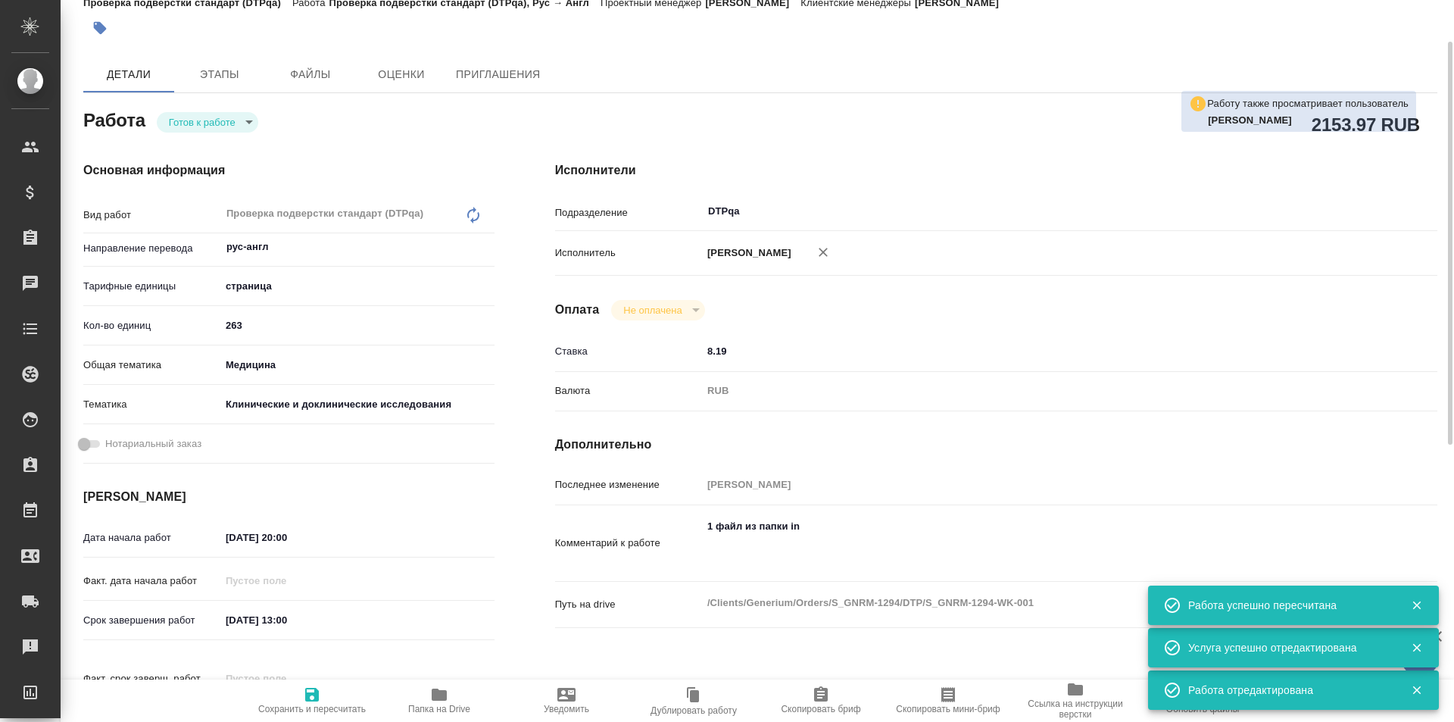
type textarea "x"
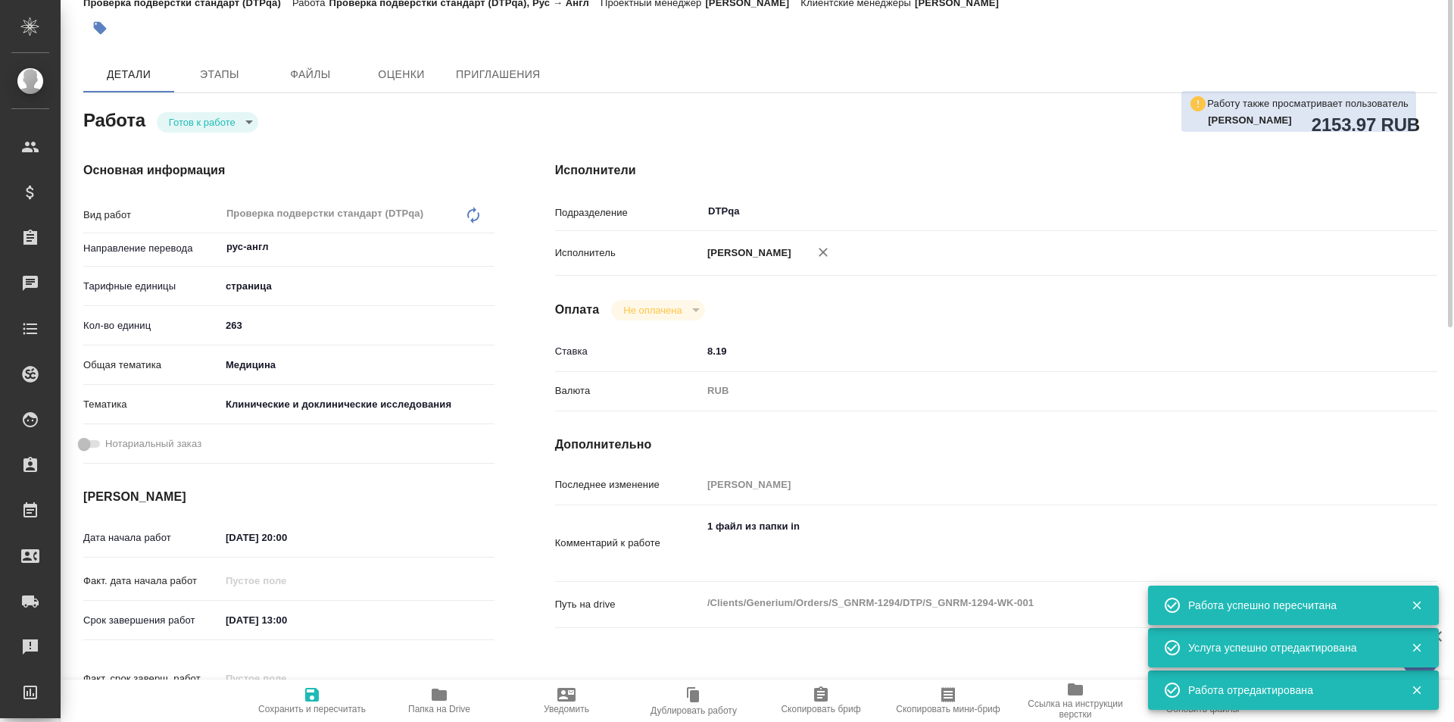
scroll to position [0, 0]
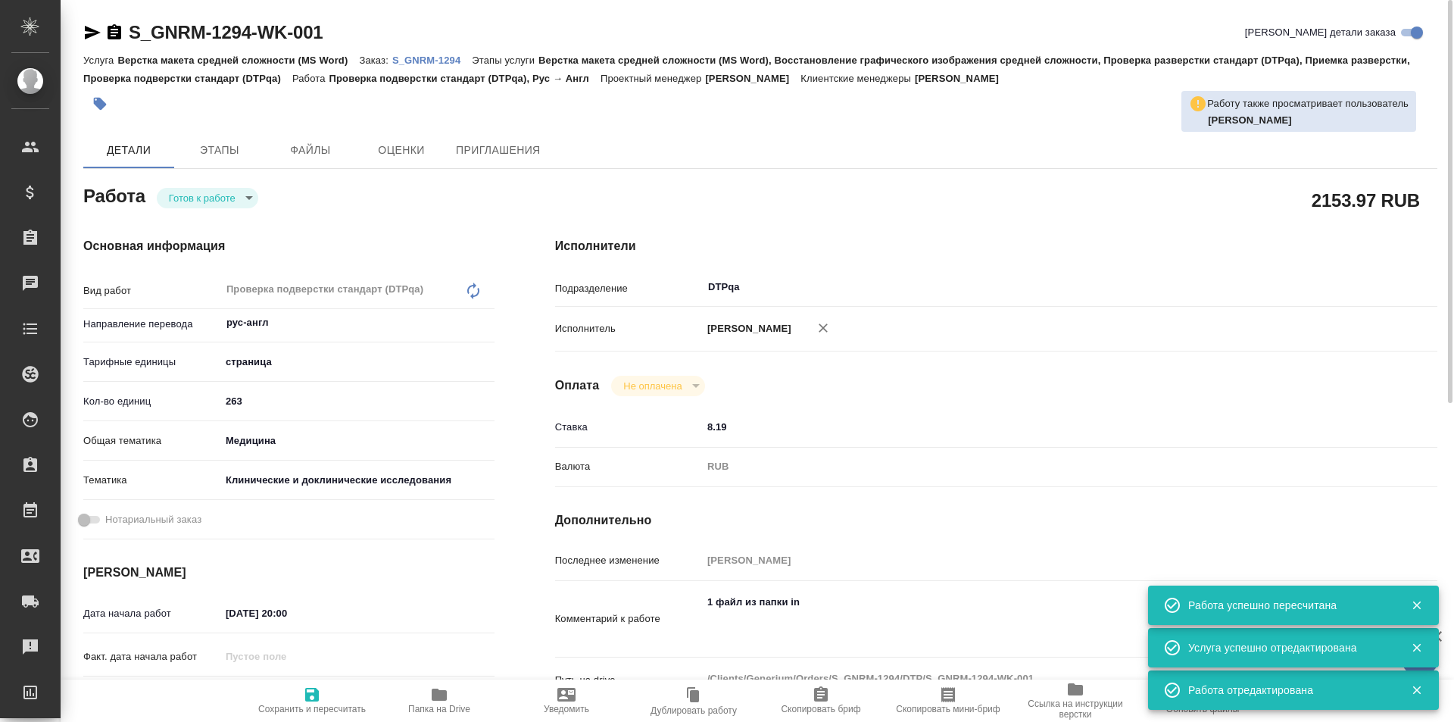
type textarea "x"
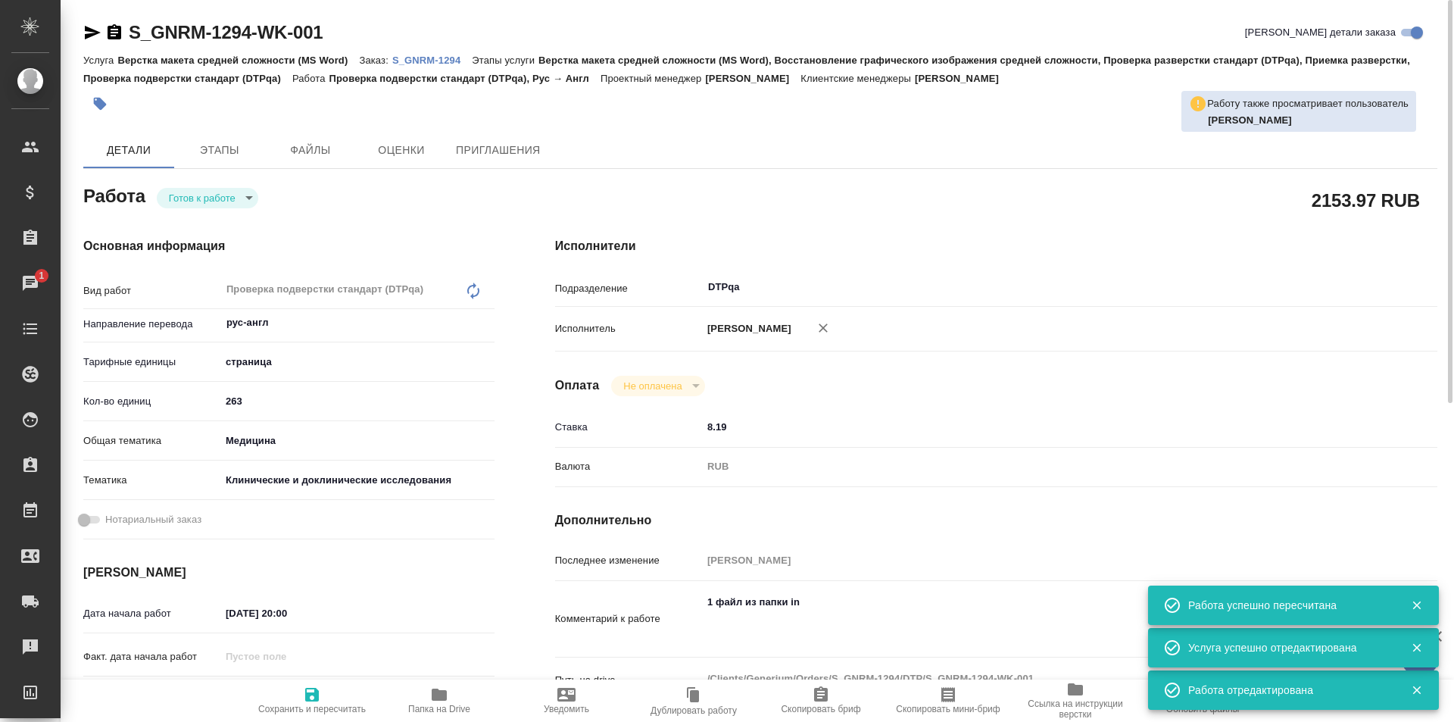
type textarea "x"
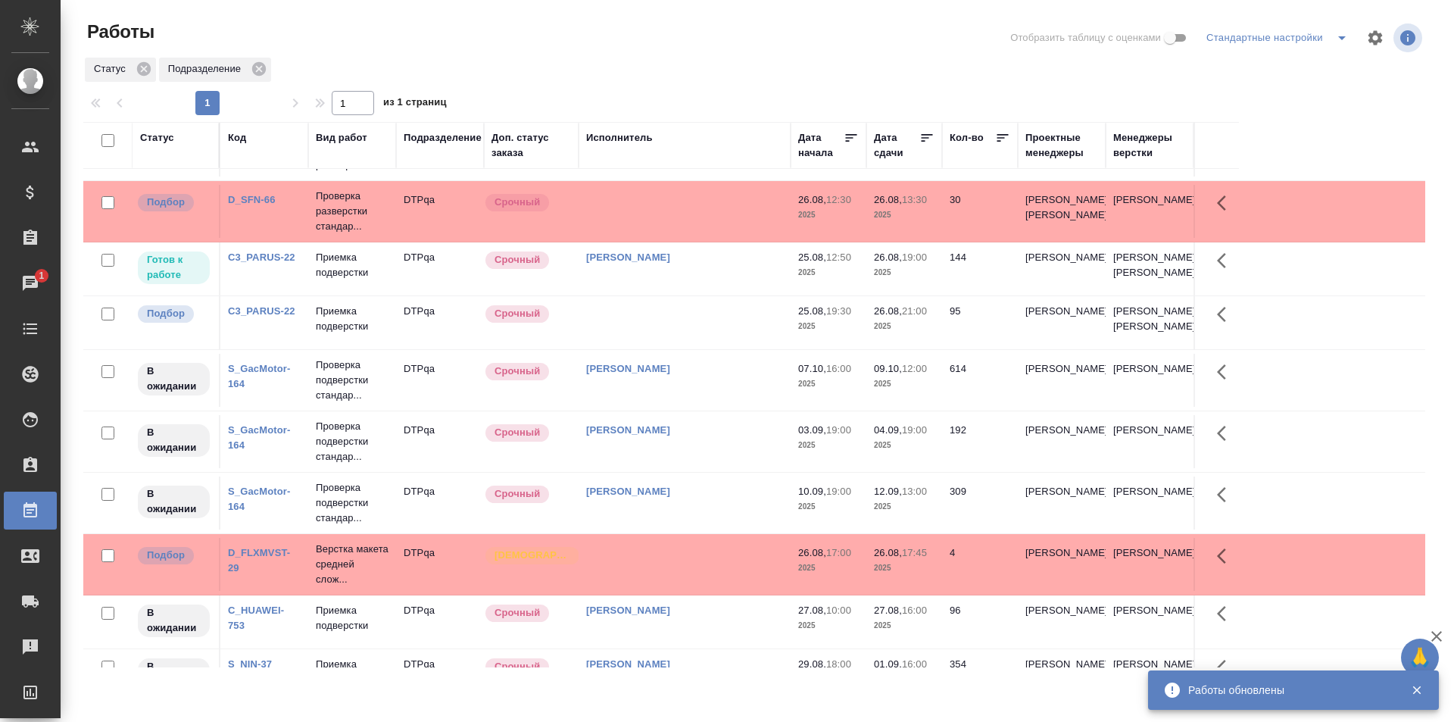
scroll to position [454, 0]
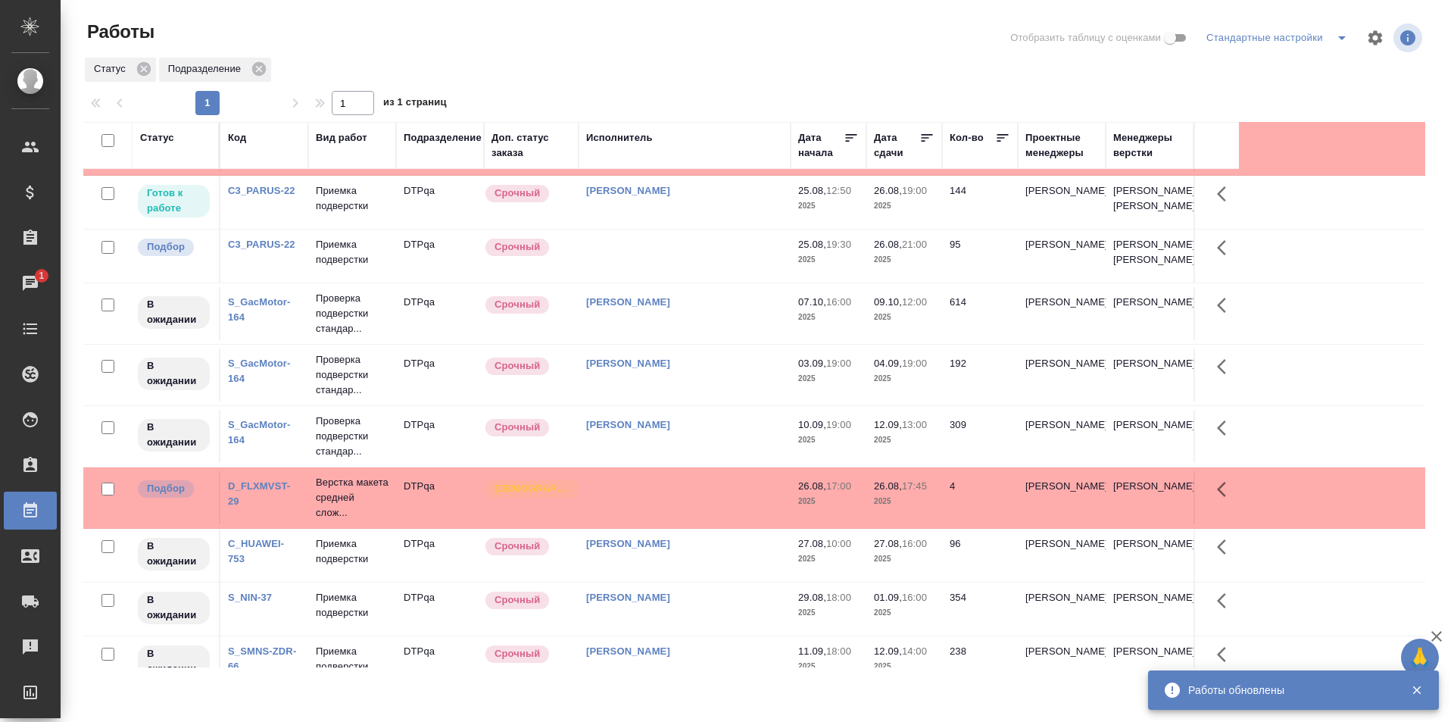
click at [738, 221] on td "[PERSON_NAME]" at bounding box center [685, 202] width 212 height 53
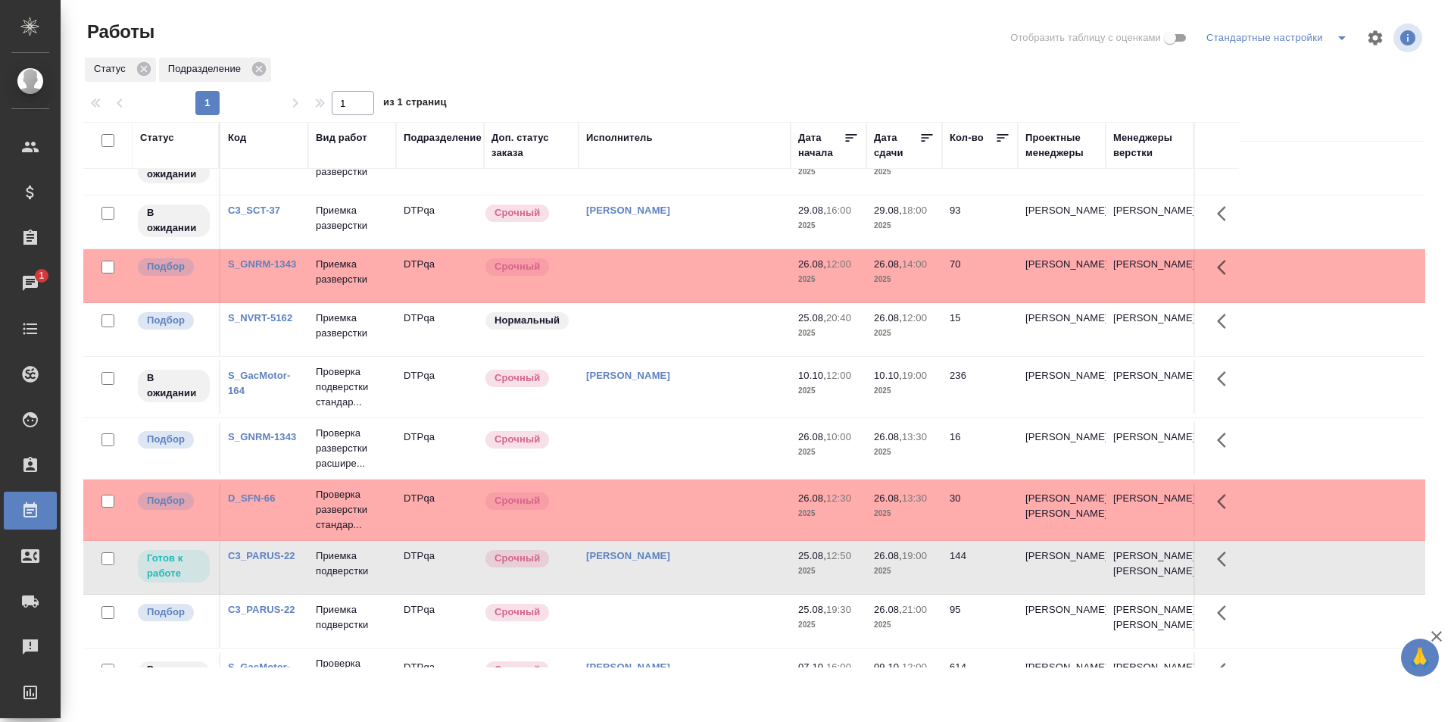
scroll to position [0, 0]
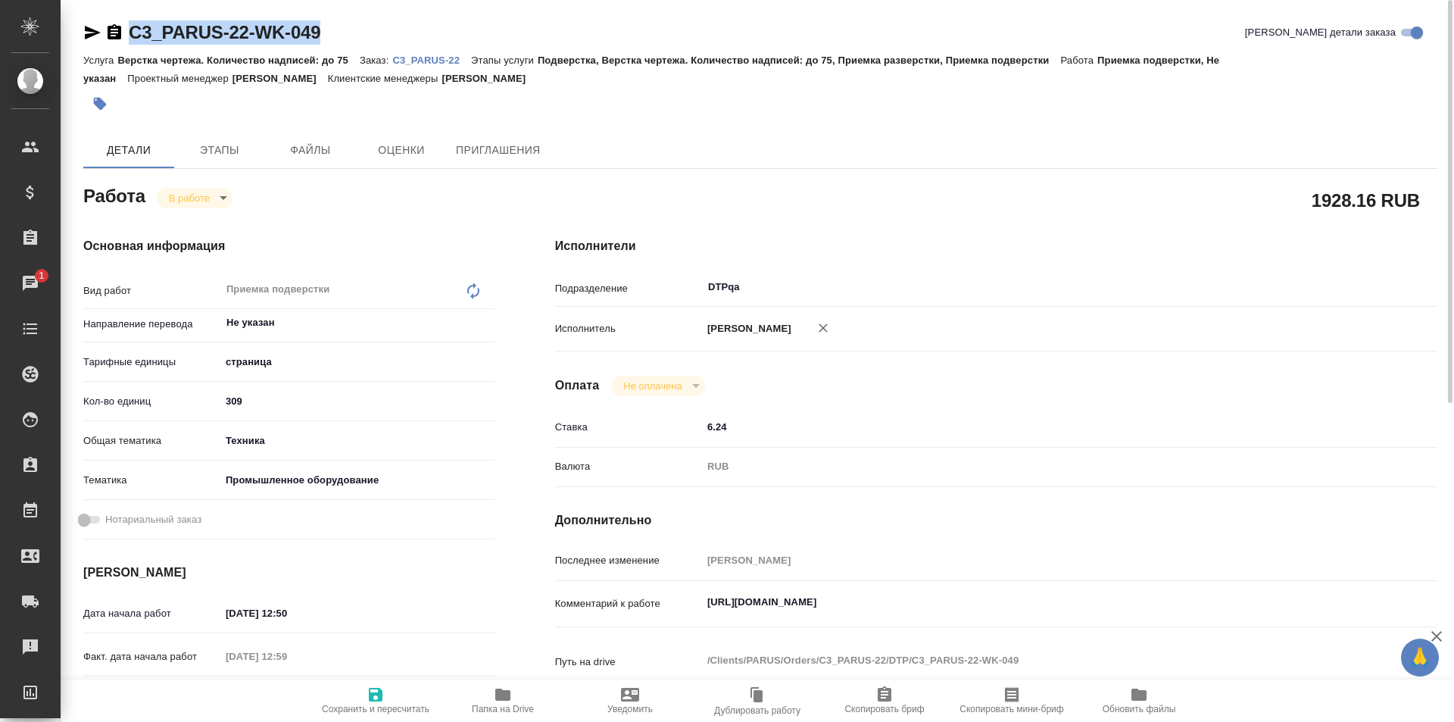
drag, startPoint x: 335, startPoint y: 30, endPoint x: 104, endPoint y: 29, distance: 231.0
click at [104, 29] on div "C3_PARUS-22-WK-049 Кратко детали заказа" at bounding box center [760, 32] width 1354 height 24
copy link "C3_PARUS-22-WK-049"
drag, startPoint x: 1023, startPoint y: 601, endPoint x: 680, endPoint y: 583, distance: 342.8
click at [673, 588] on div "Комментарий к работе [URL][DOMAIN_NAME] x" at bounding box center [996, 604] width 882 height 35
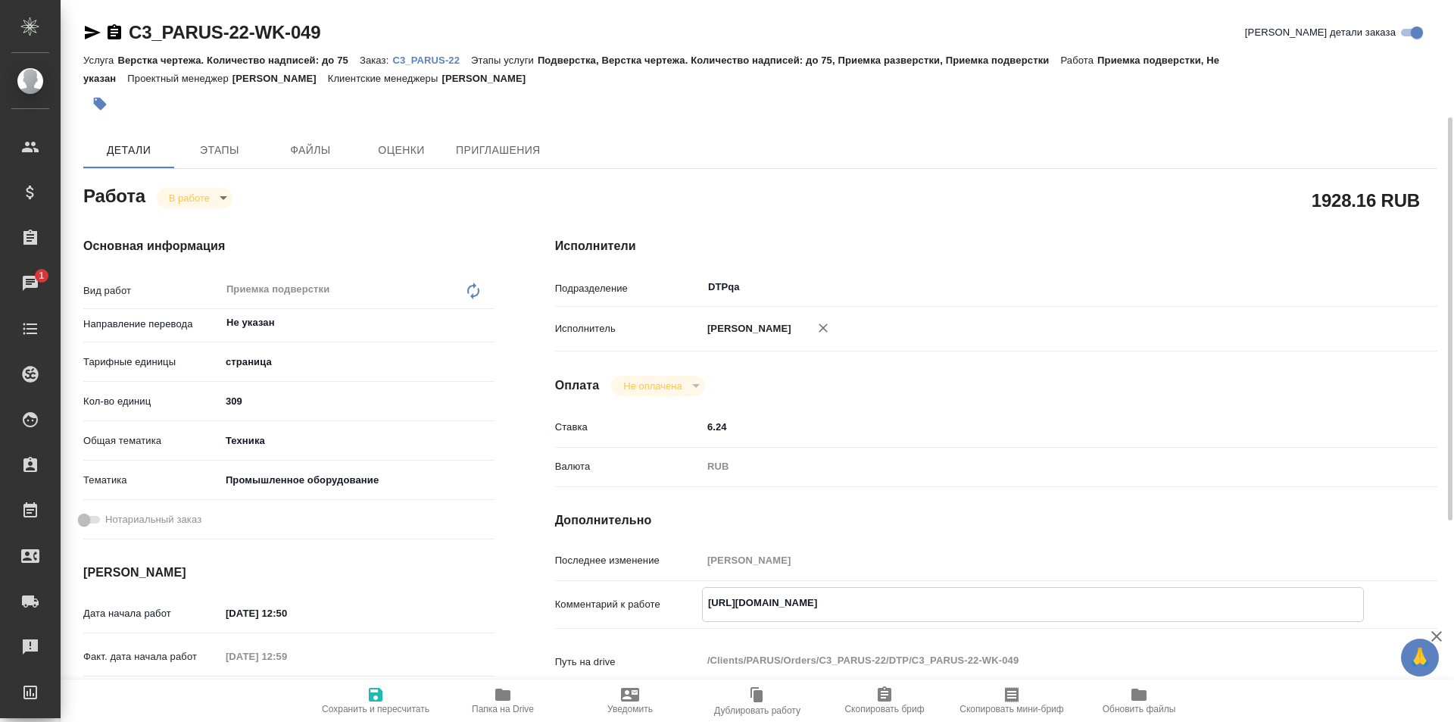
scroll to position [151, 0]
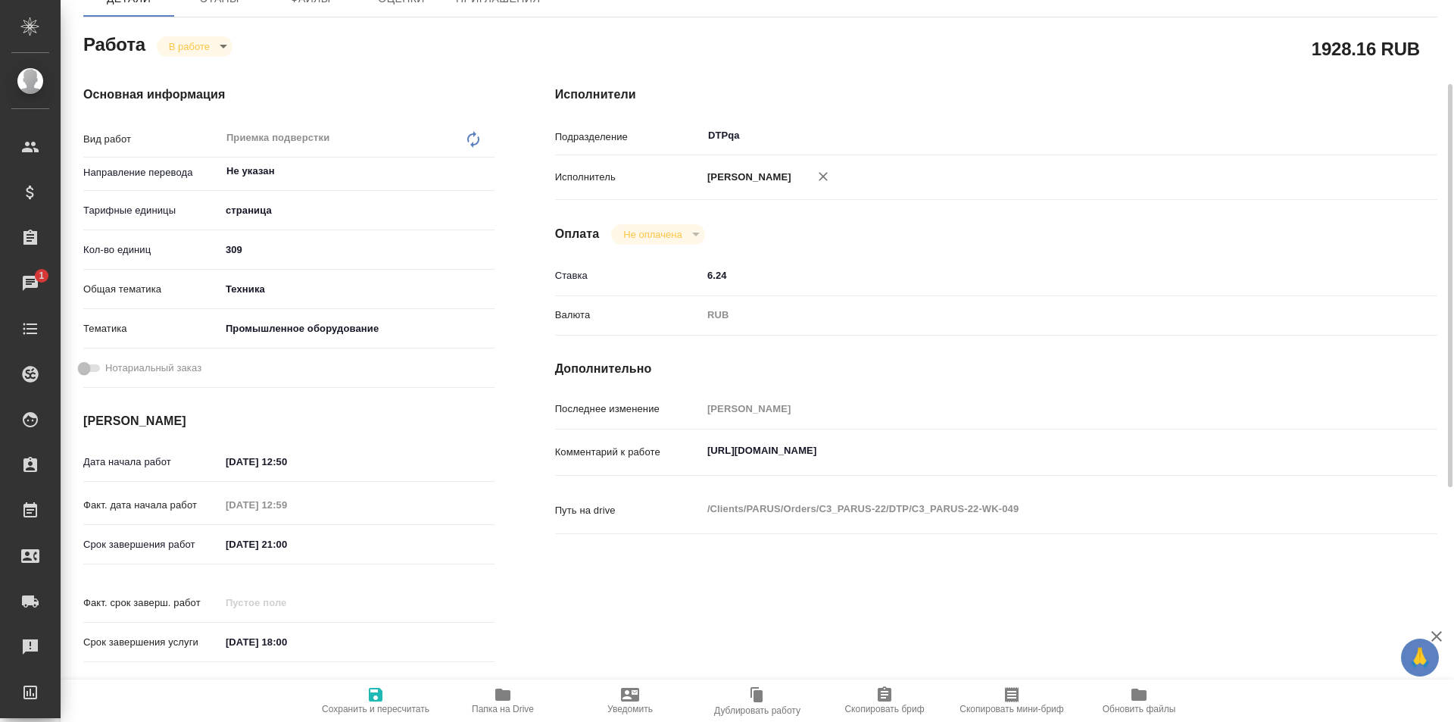
click at [1020, 239] on div "Оплата Не оплачена notPayed" at bounding box center [996, 234] width 882 height 20
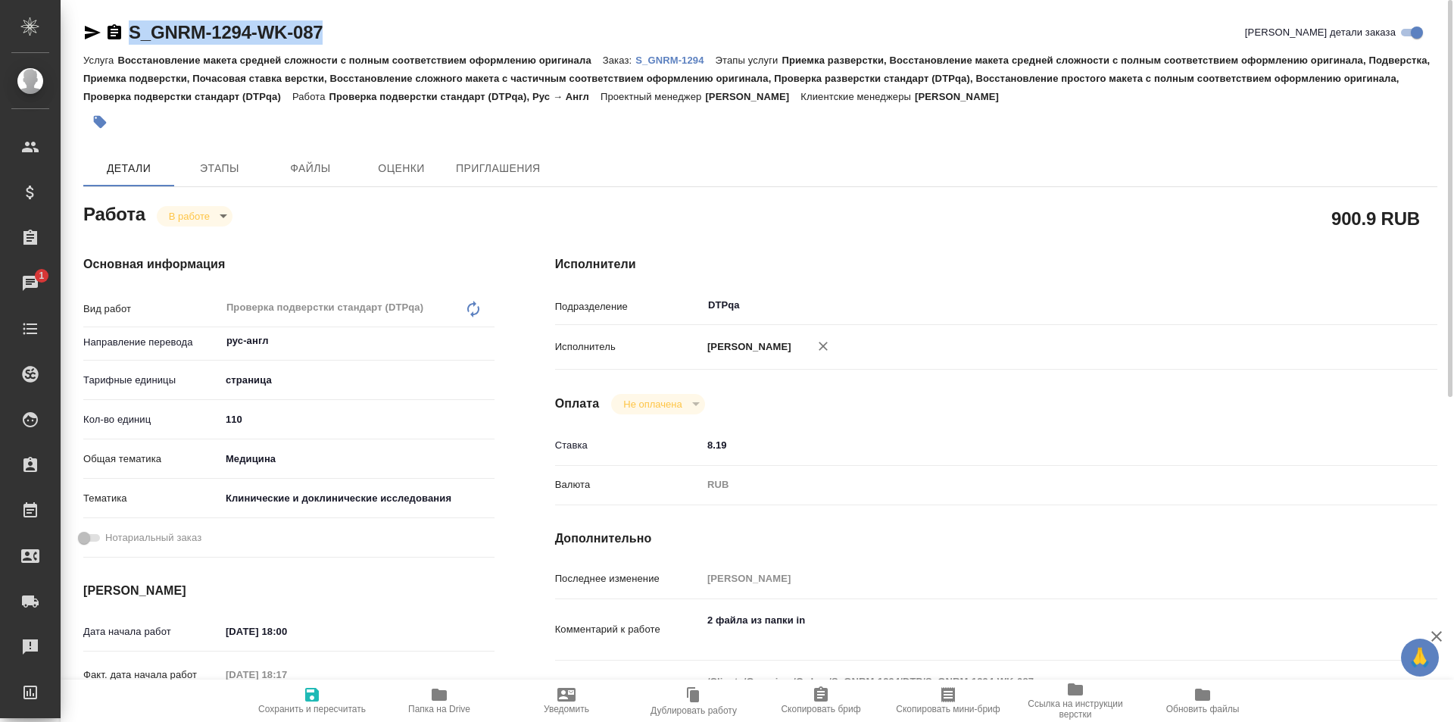
click at [439, 704] on span "Папка на Drive" at bounding box center [439, 709] width 62 height 11
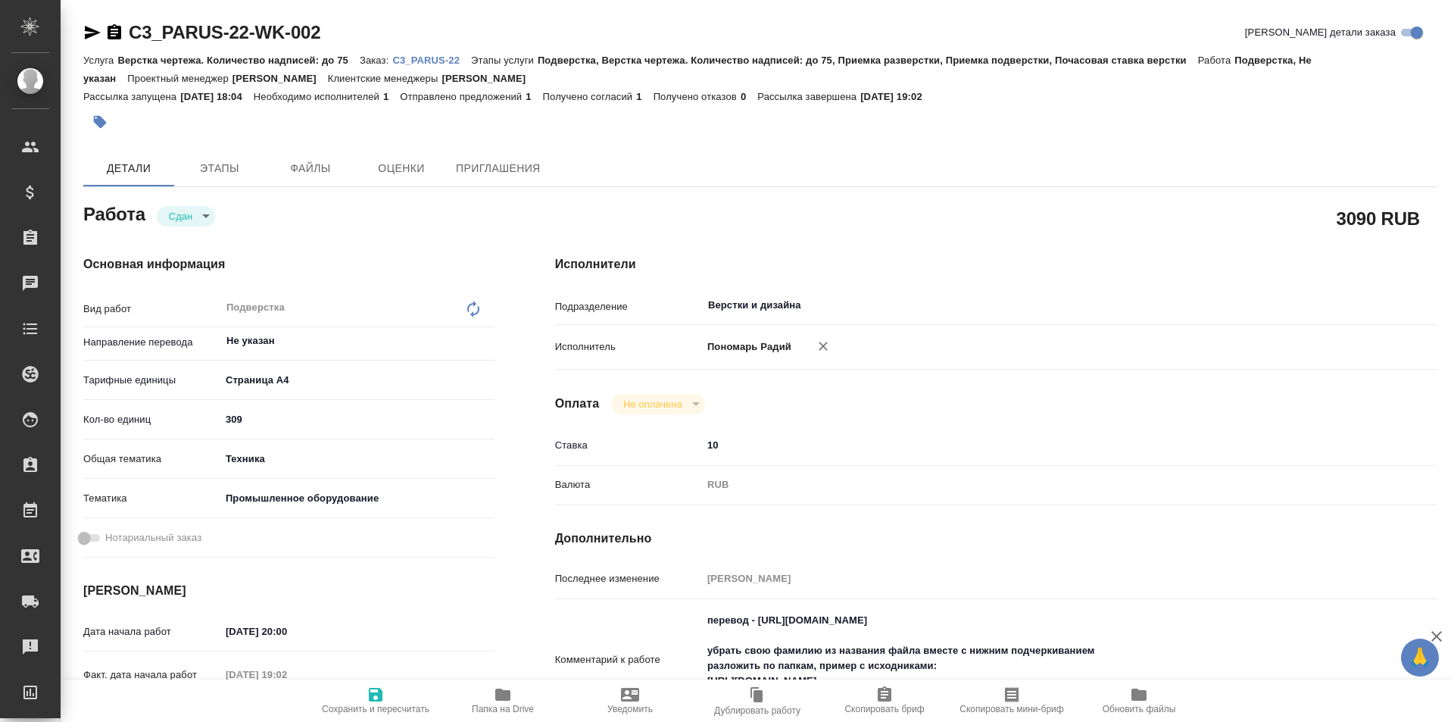
type textarea "x"
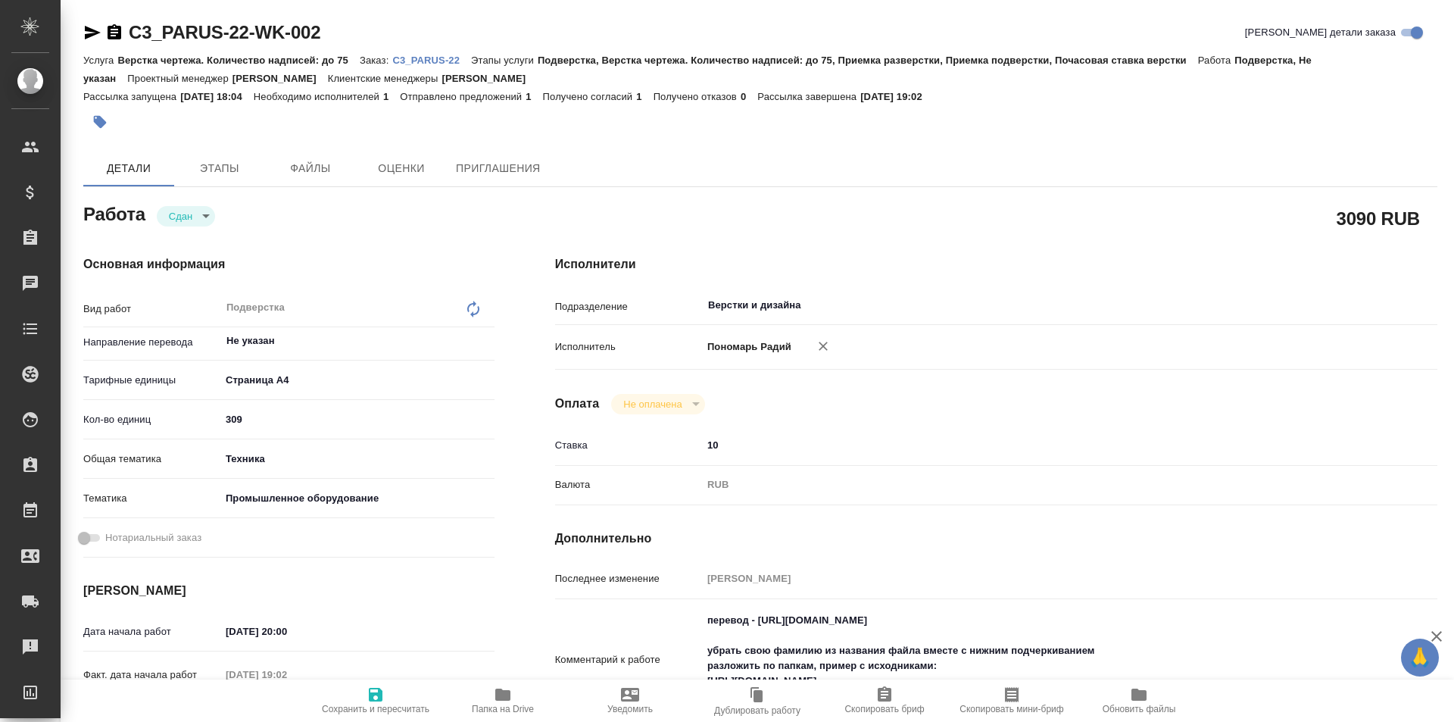
type textarea "x"
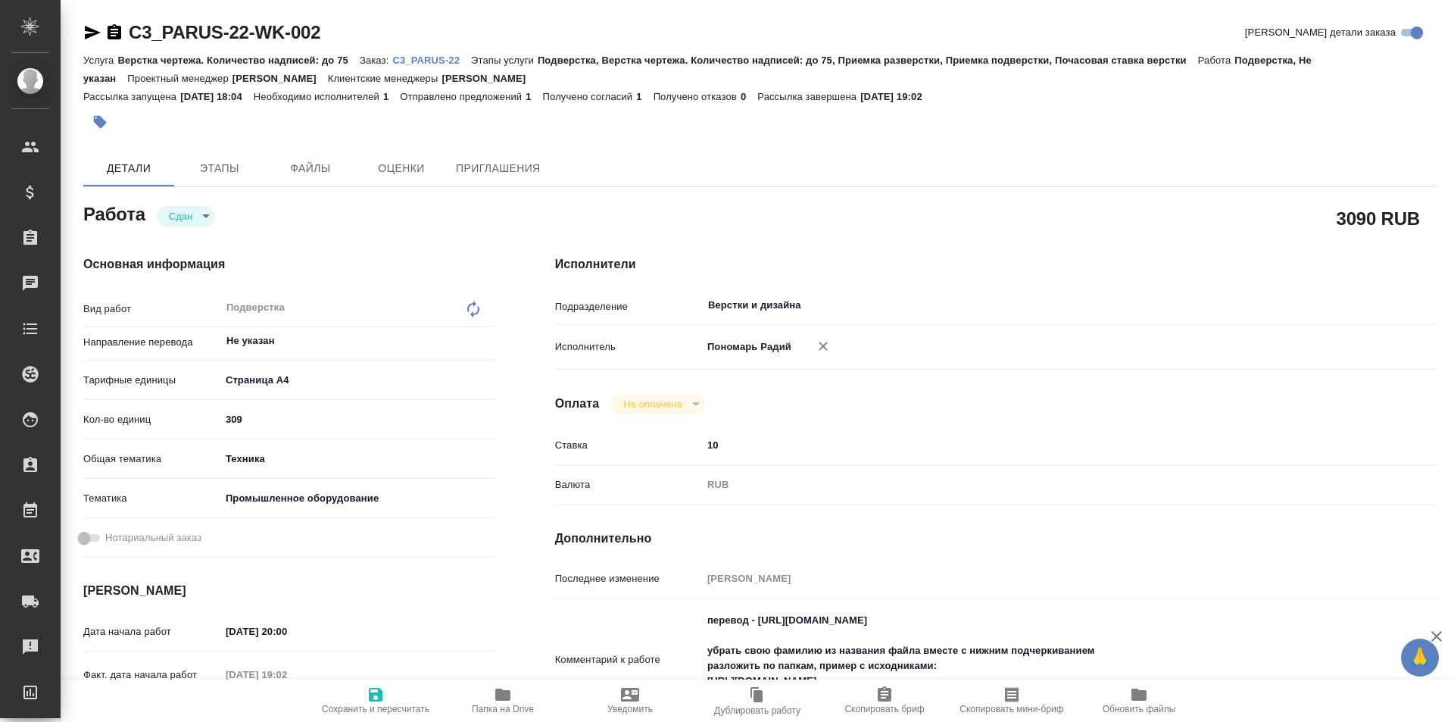
type textarea "x"
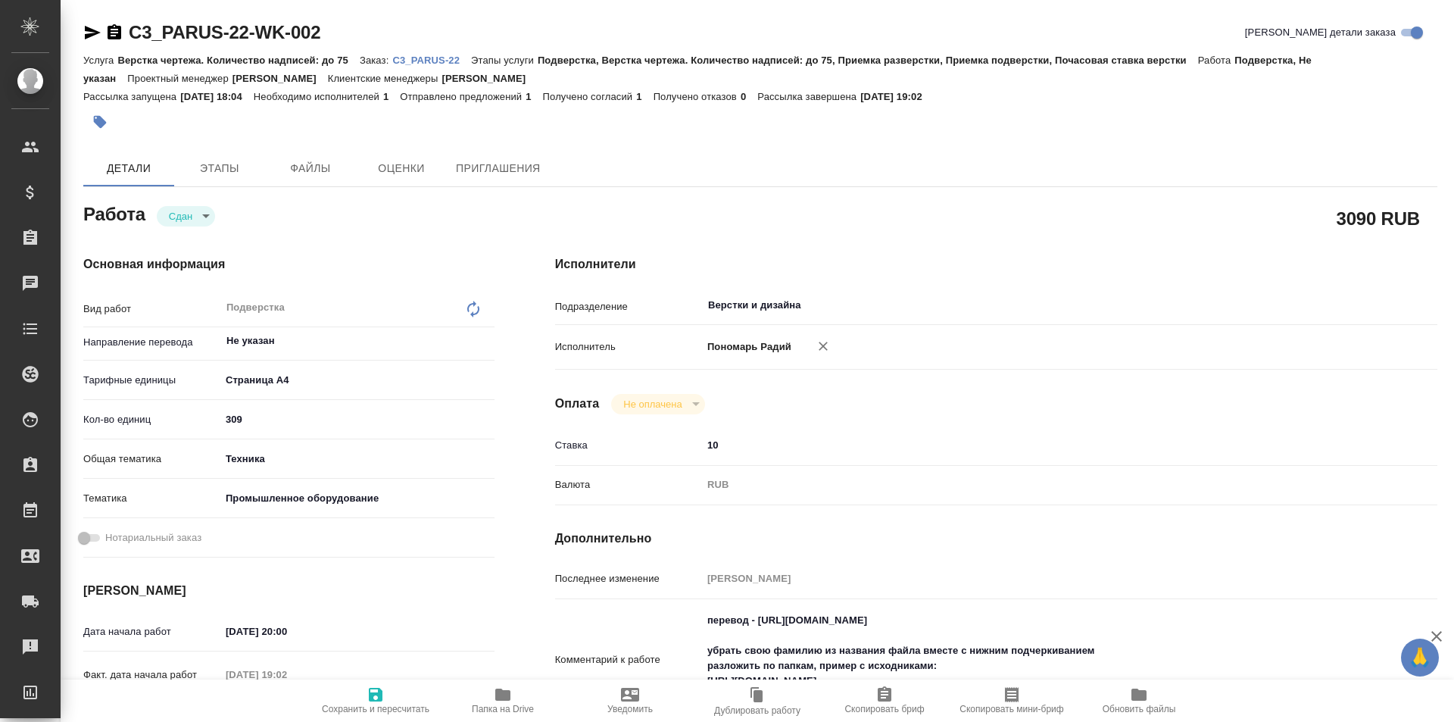
type textarea "x"
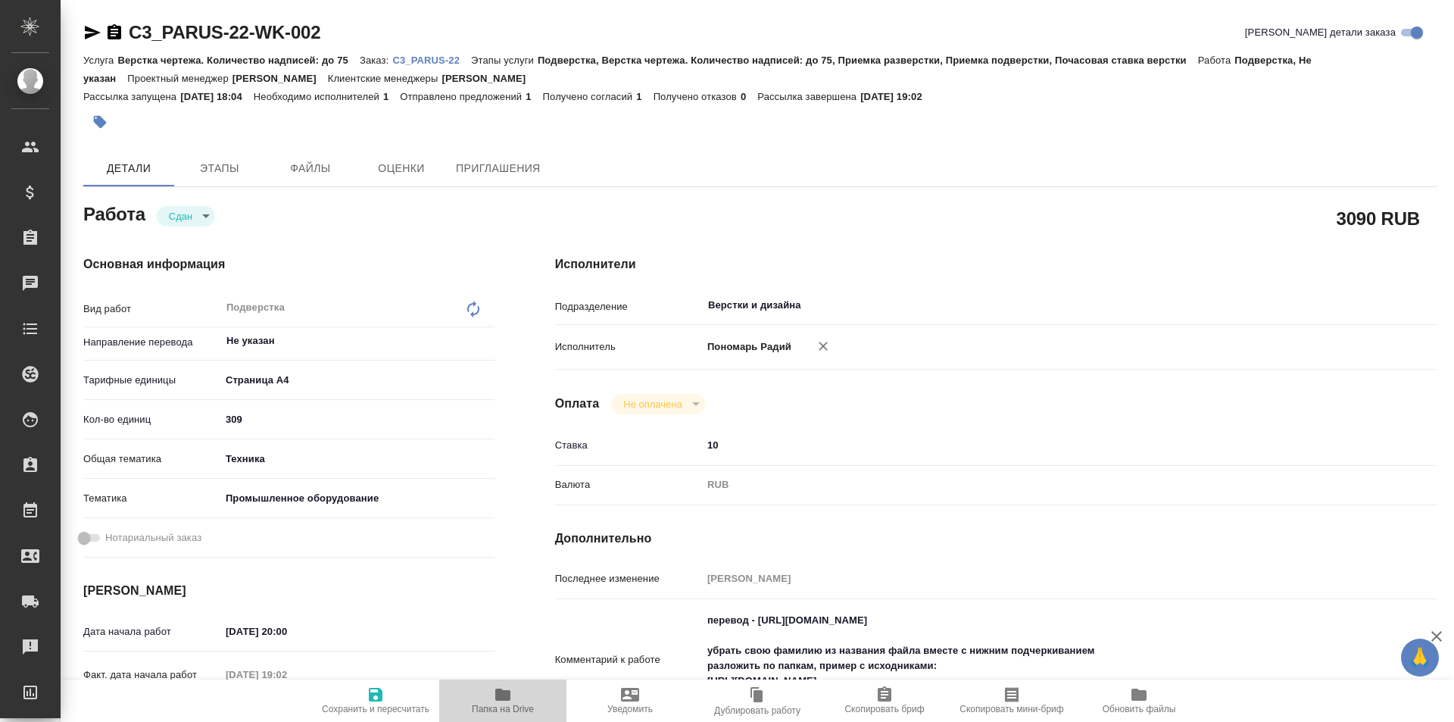
click at [514, 701] on span "Папка на Drive" at bounding box center [502, 699] width 109 height 29
type textarea "x"
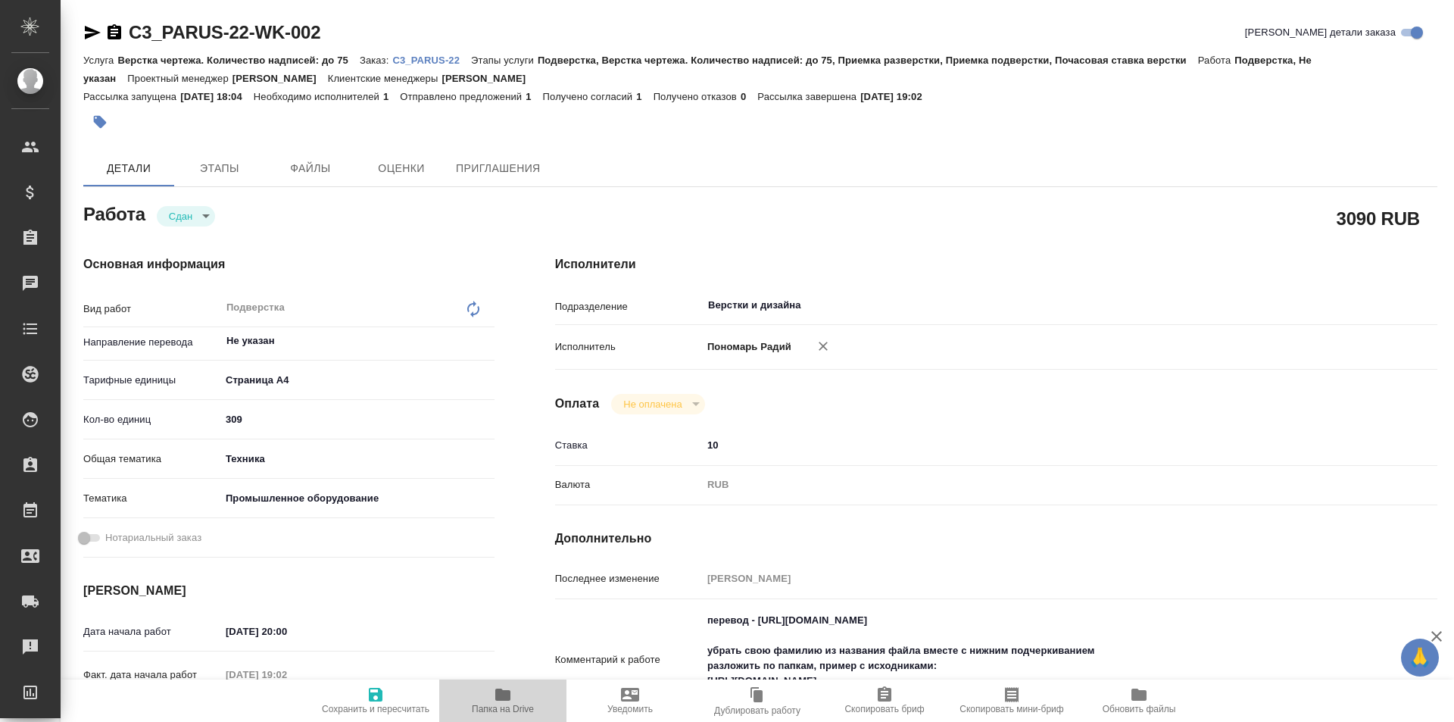
type textarea "x"
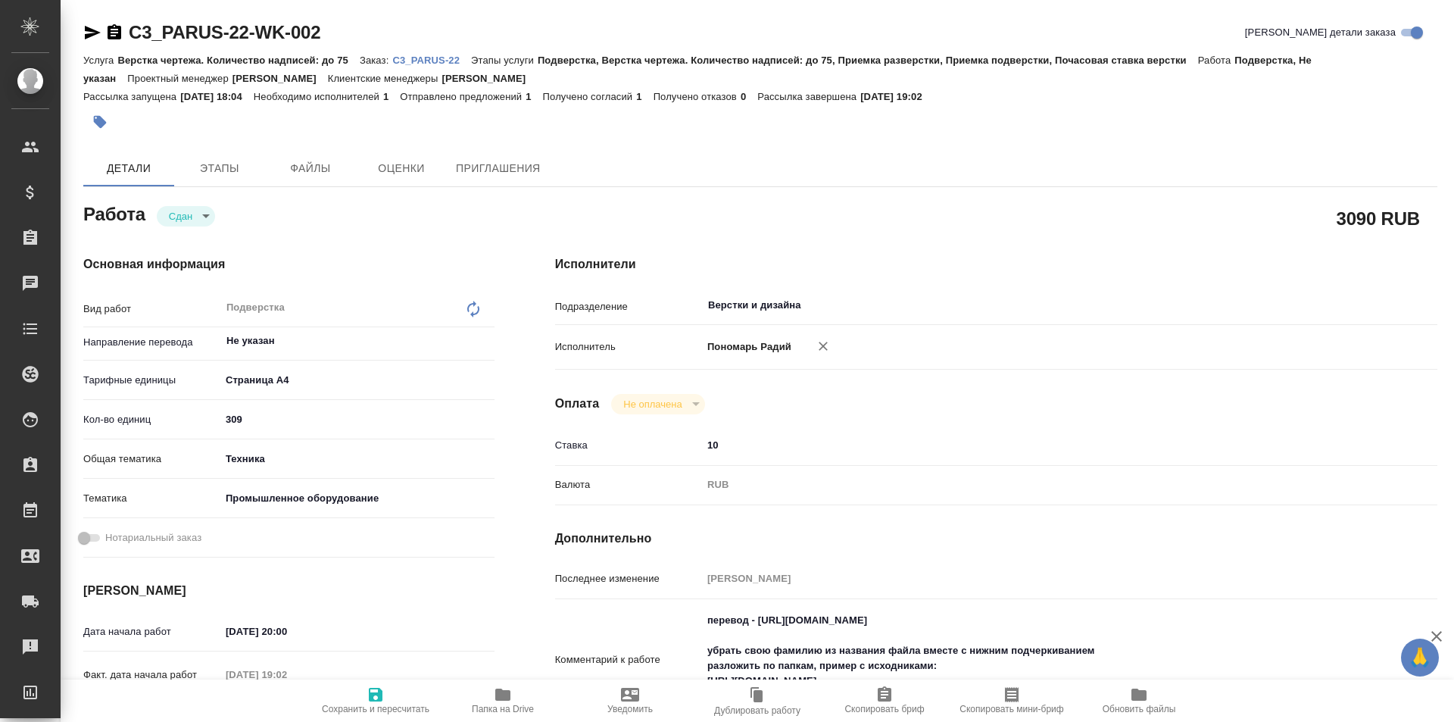
type textarea "x"
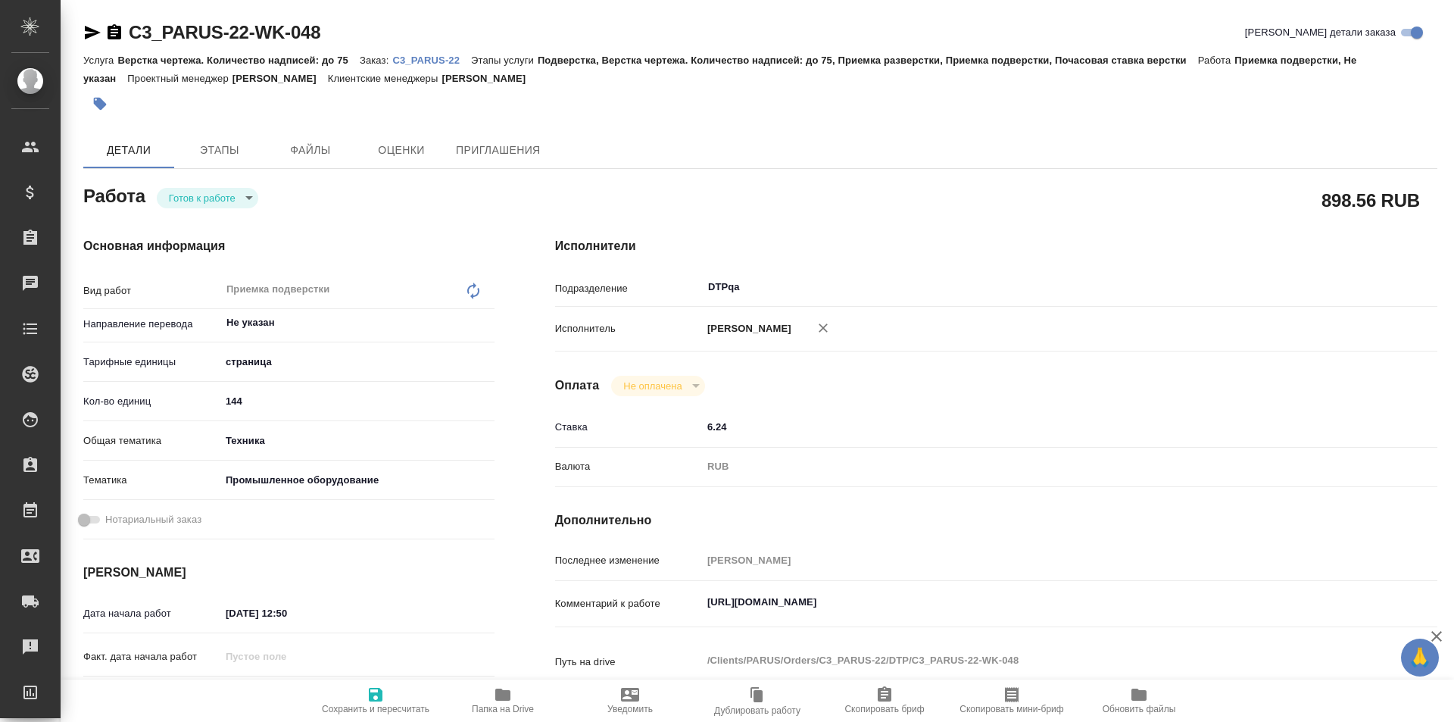
type textarea "x"
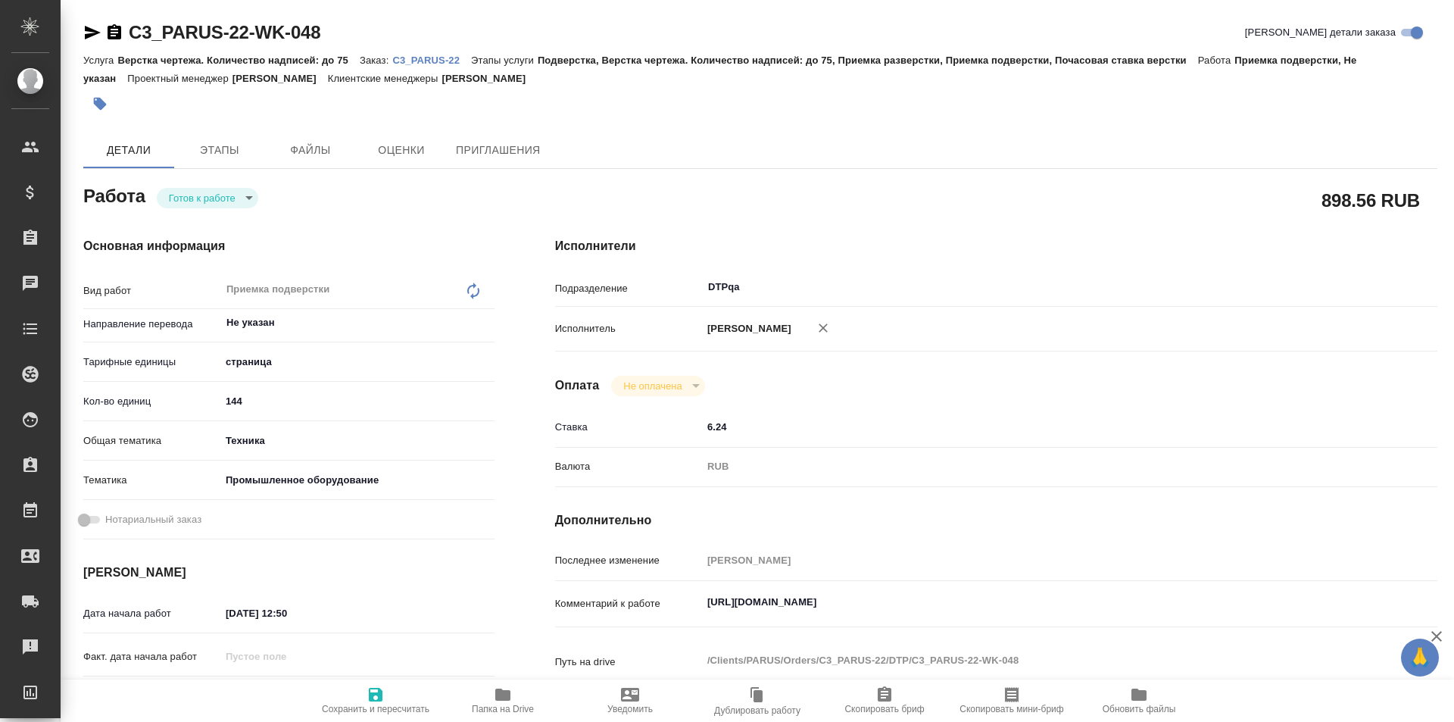
type textarea "x"
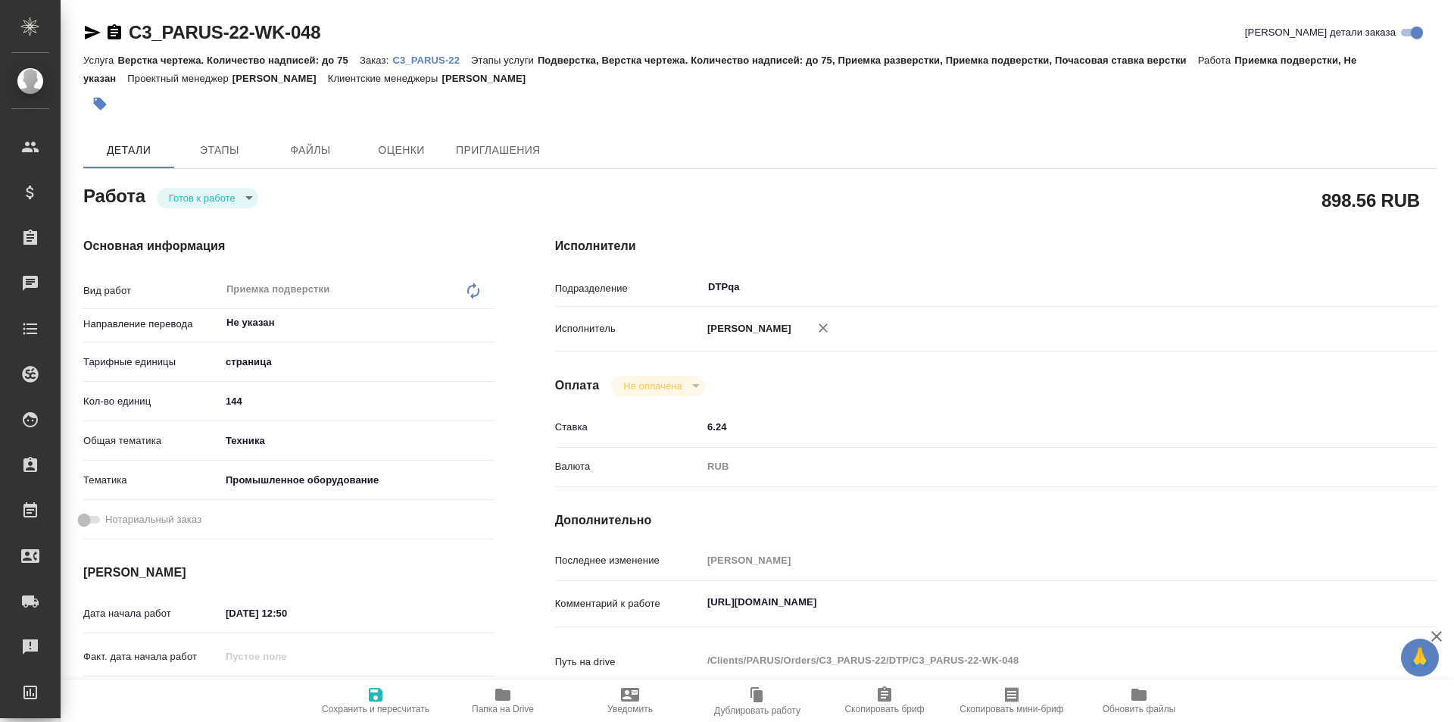
type textarea "x"
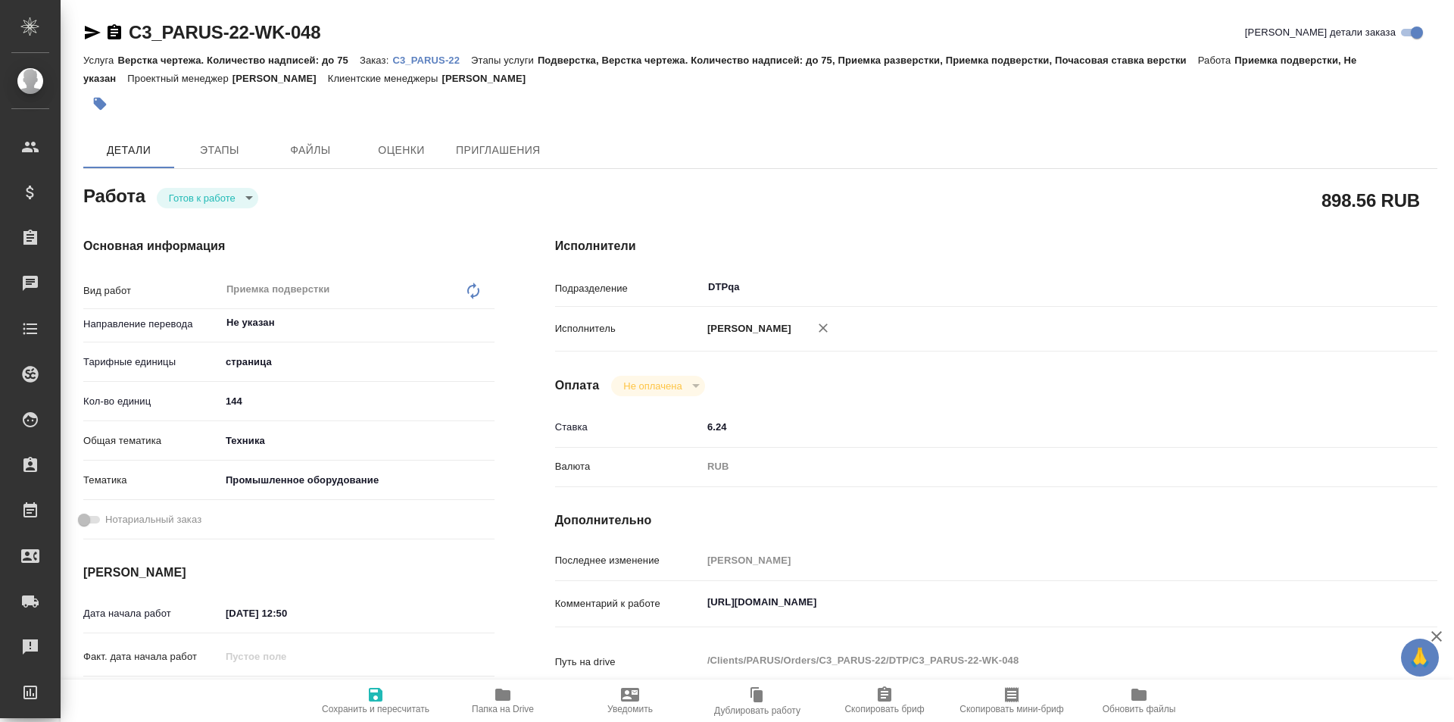
type textarea "x"
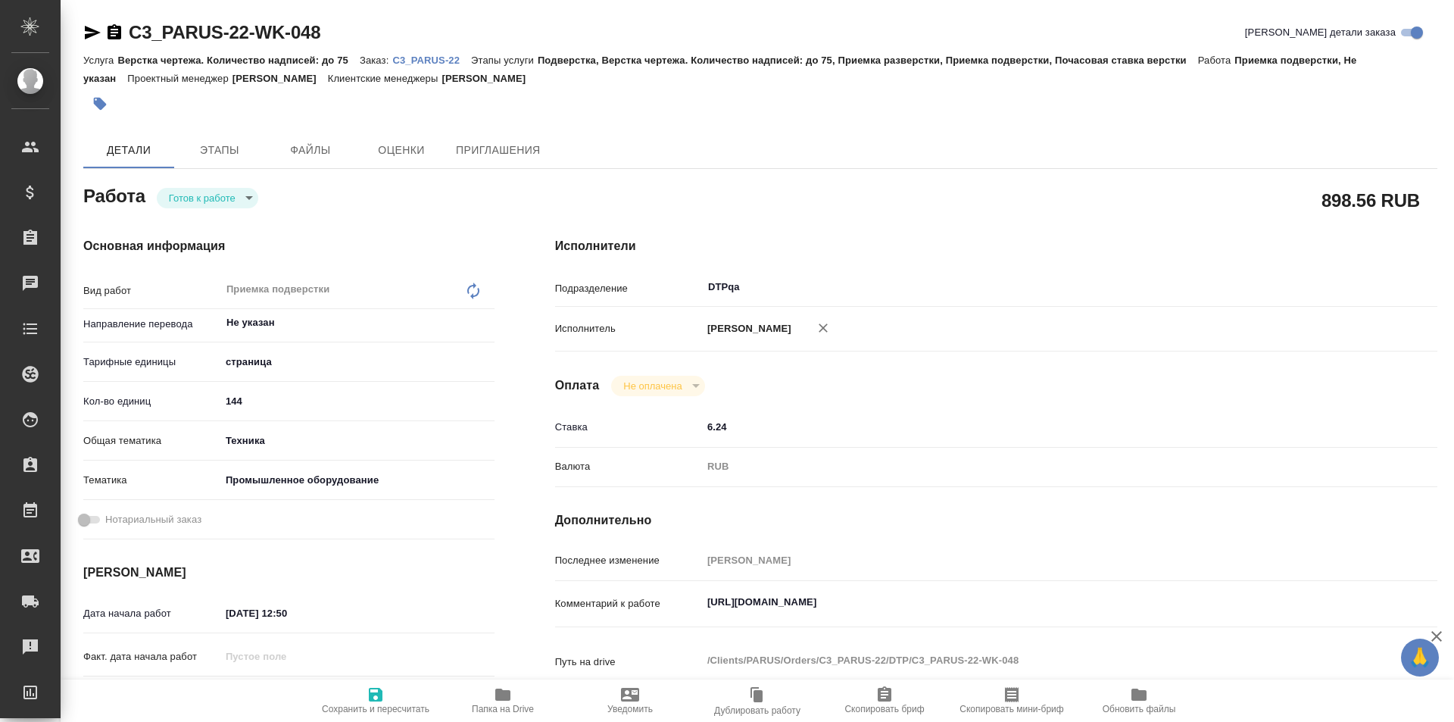
type textarea "x"
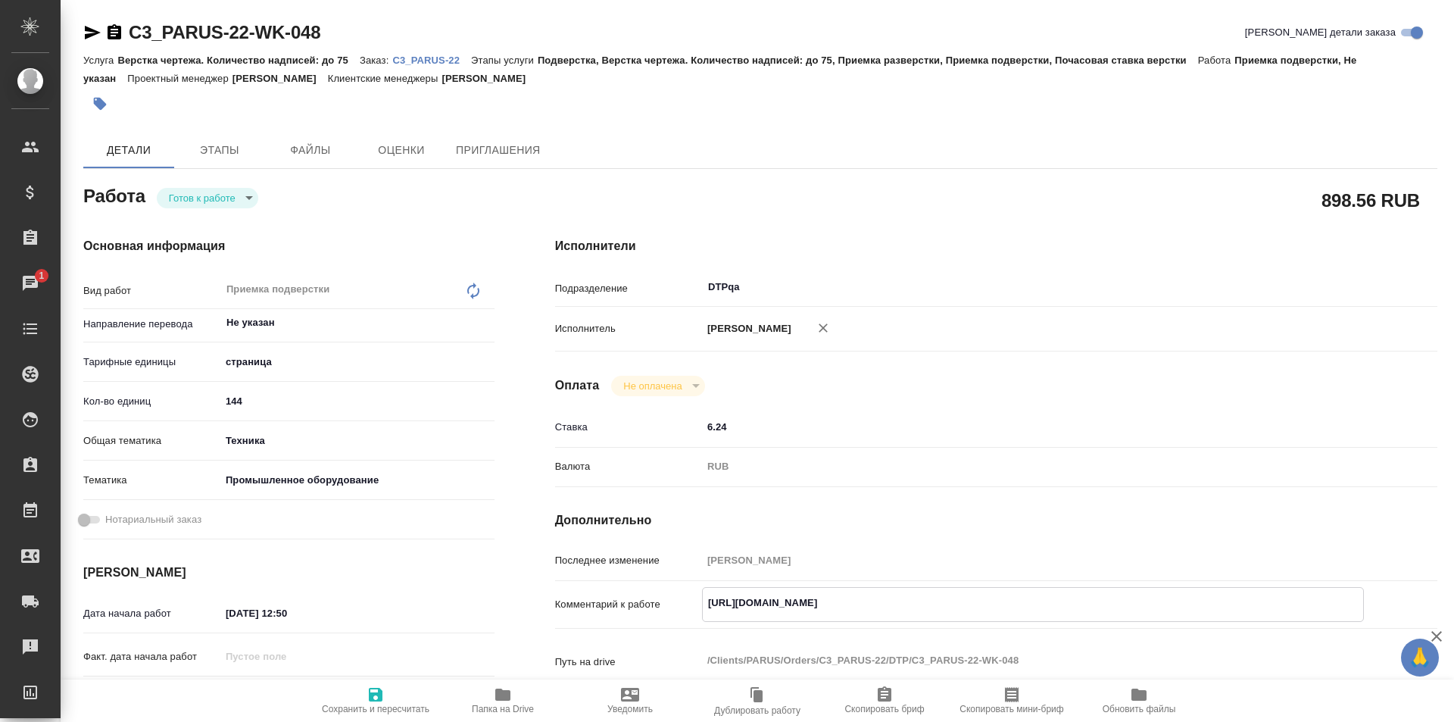
drag, startPoint x: 798, startPoint y: 586, endPoint x: 643, endPoint y: 594, distance: 154.7
click at [643, 594] on div "Комментарий к работе https://tera.awatera.com/Work/6895b17ee547a198b85c7896/ x" at bounding box center [996, 604] width 882 height 35
type textarea "x"
drag, startPoint x: 321, startPoint y: 38, endPoint x: 120, endPoint y: 31, distance: 200.8
click at [95, 33] on div "C3_PARUS-22-WK-048 Кратко детали заказа" at bounding box center [760, 32] width 1354 height 24
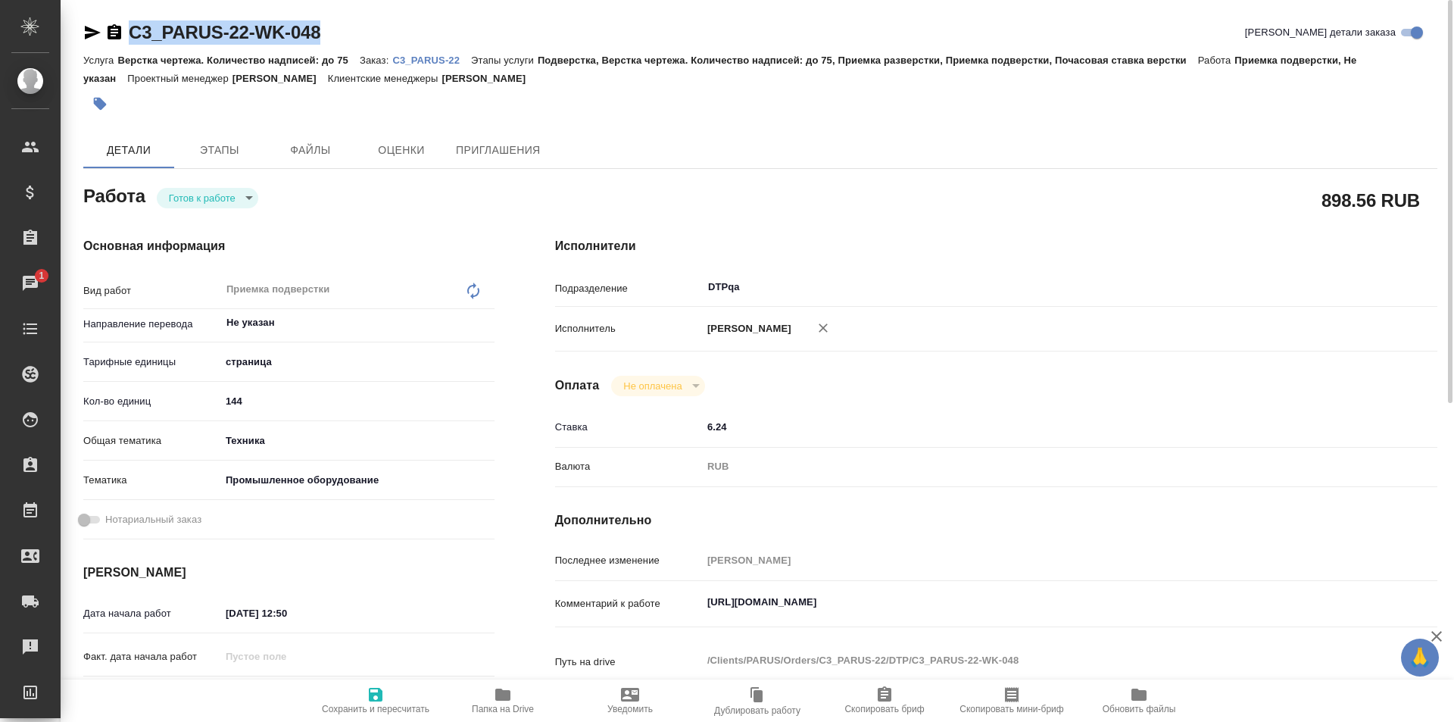
copy link "C3_PARUS-22-WK-048"
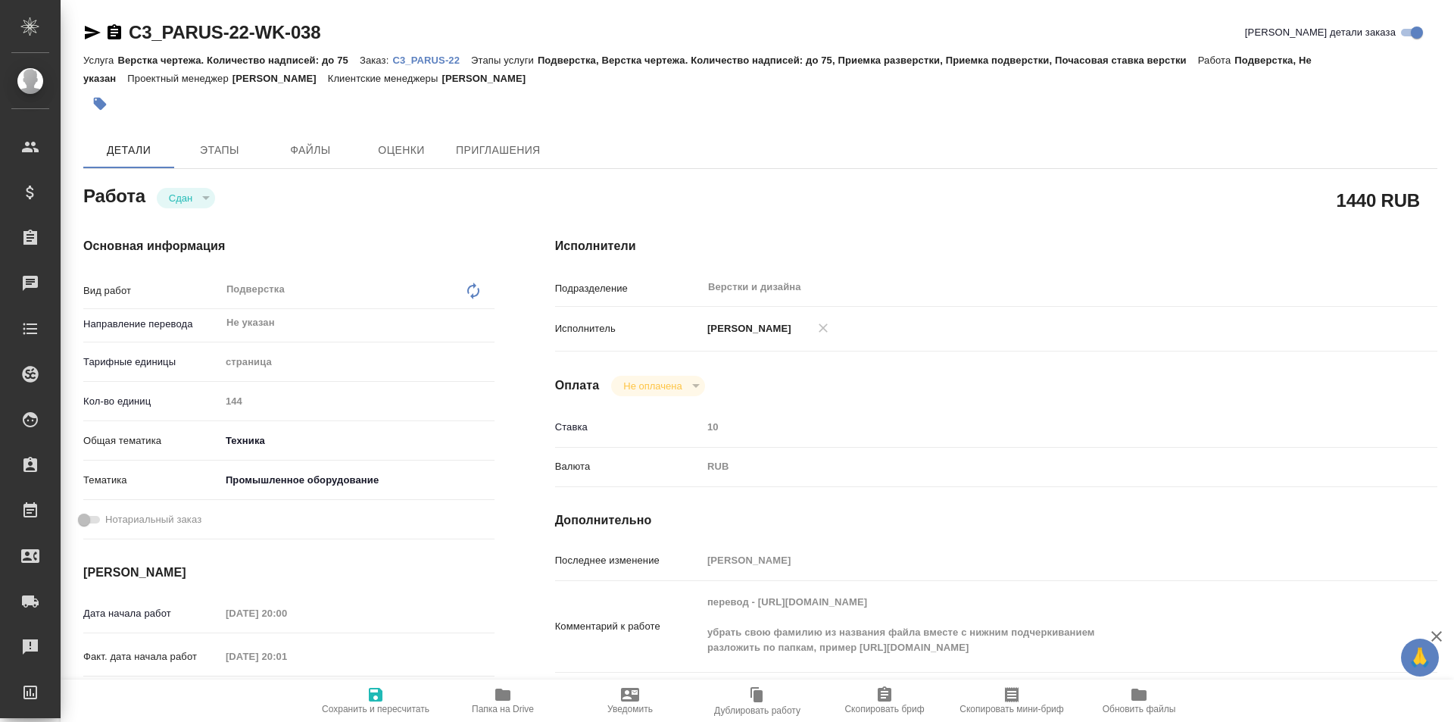
type textarea "x"
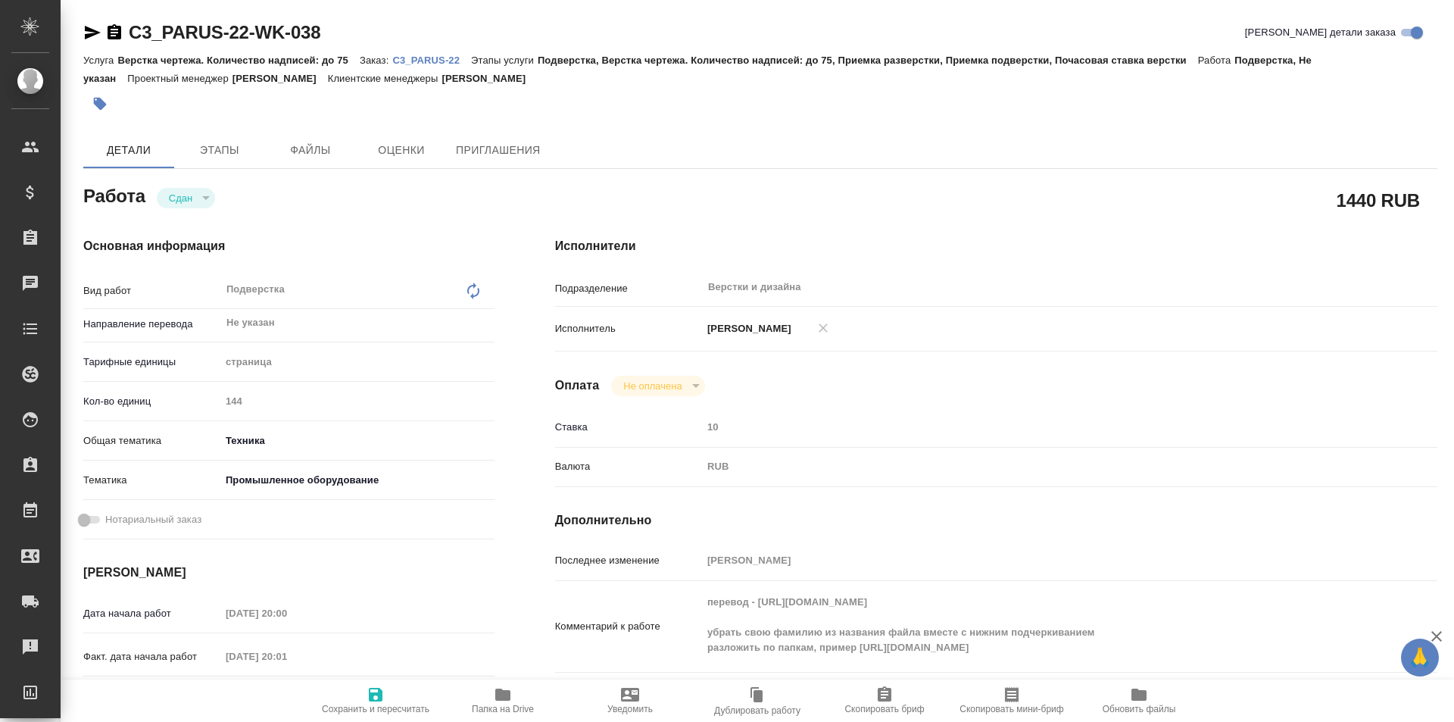
type textarea "x"
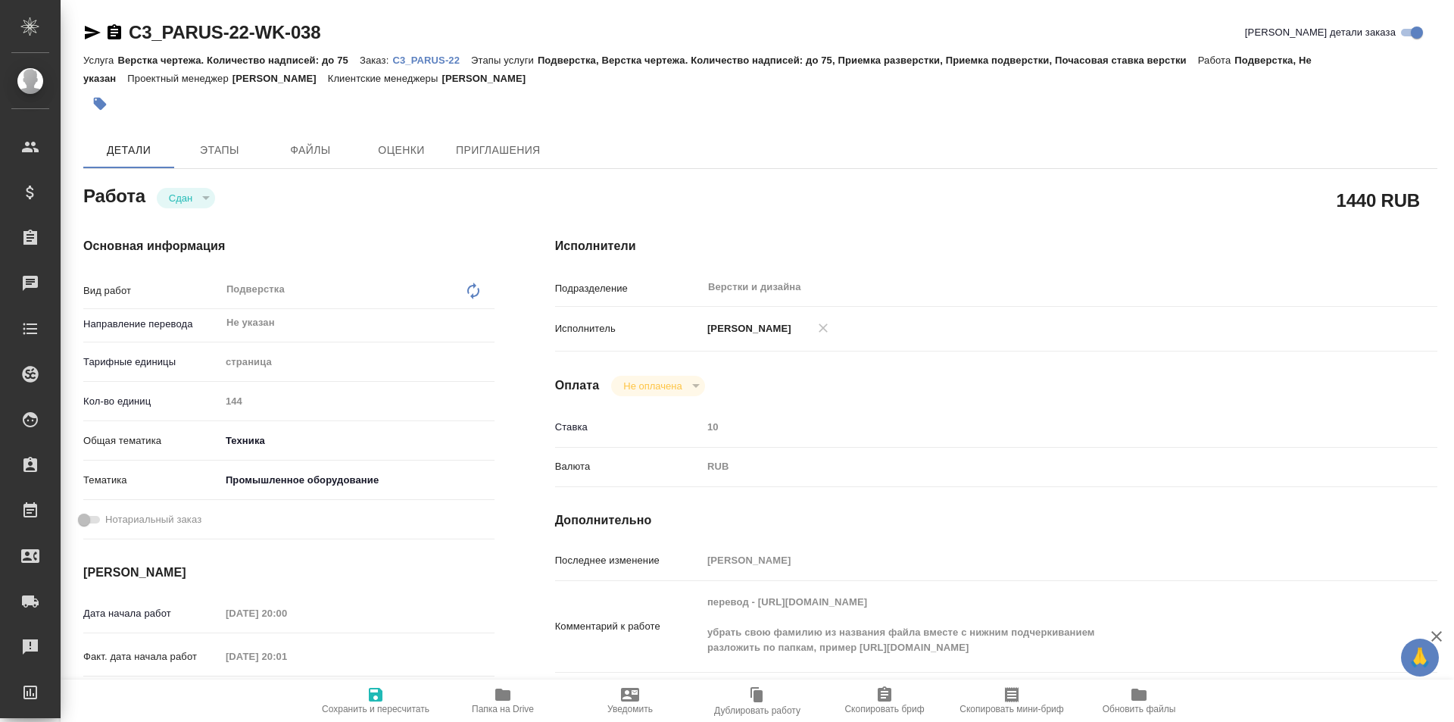
type textarea "x"
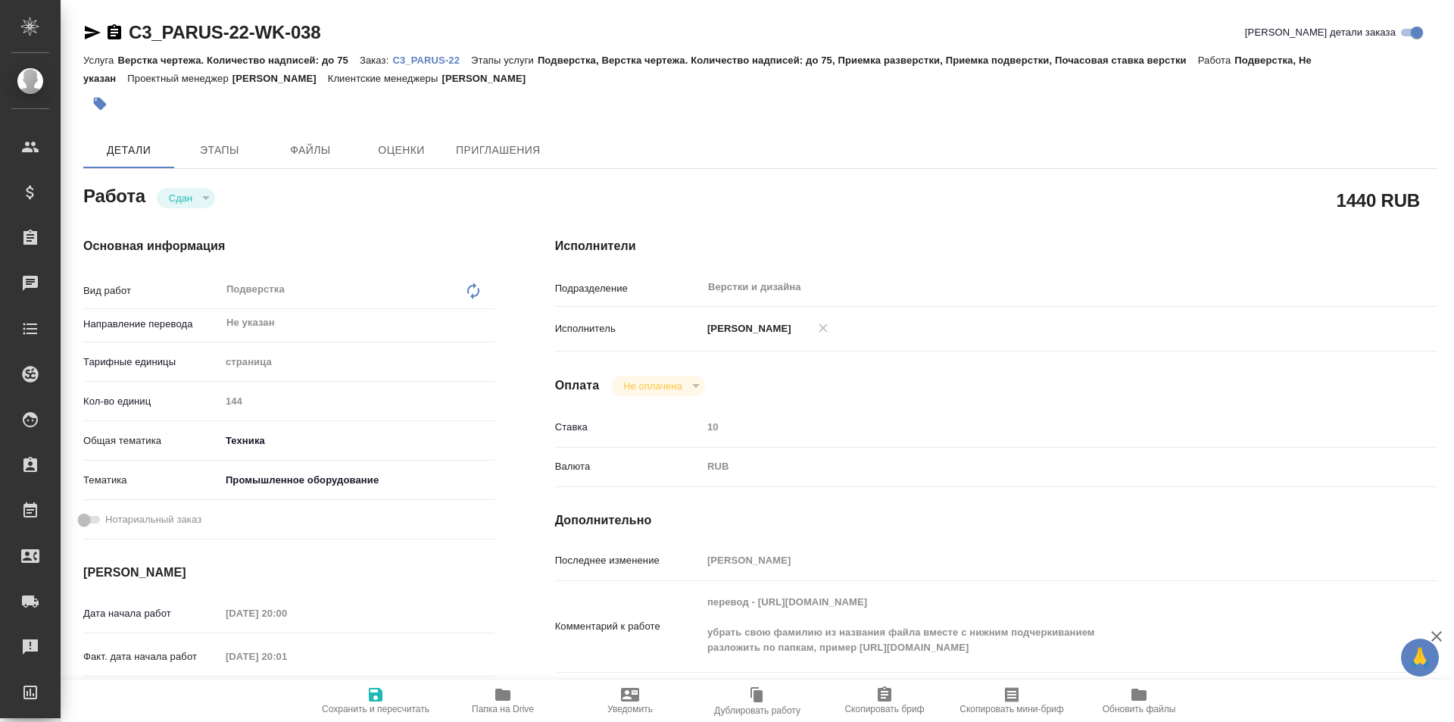
type textarea "x"
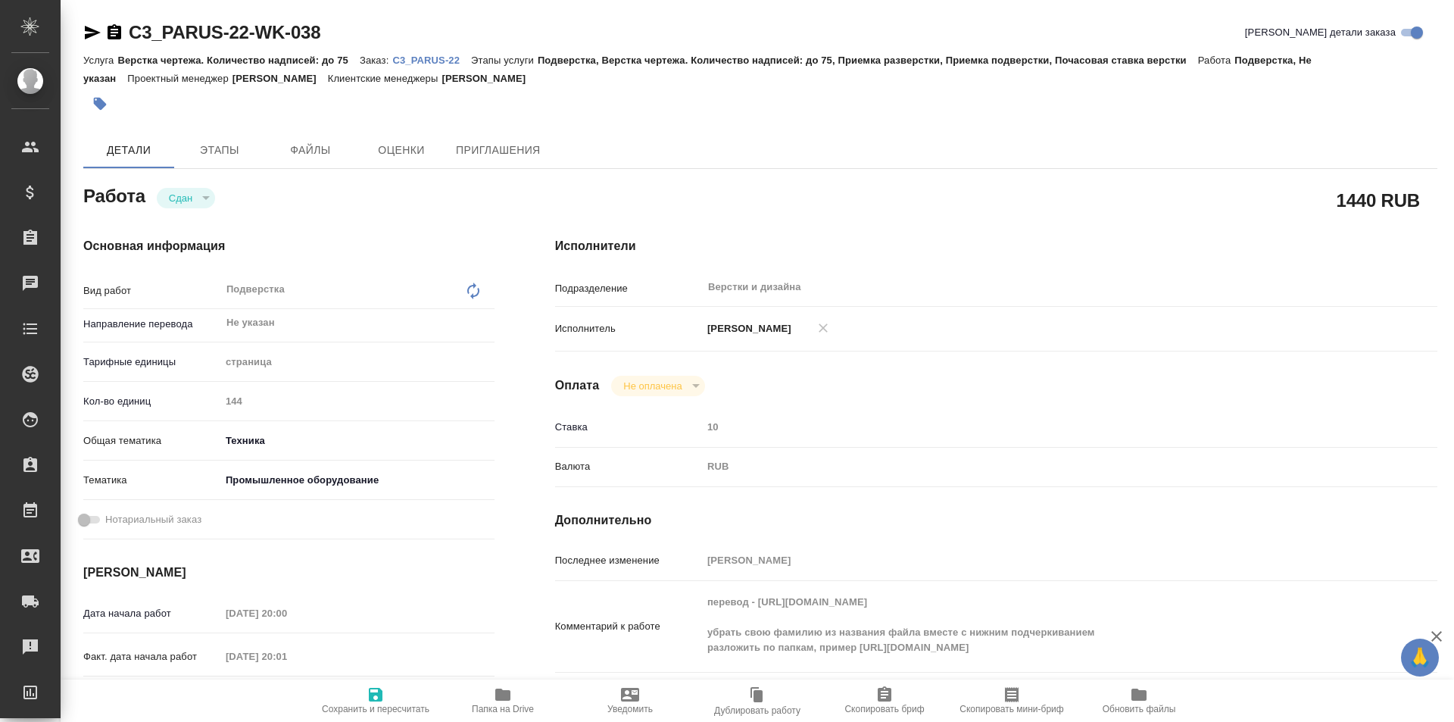
type textarea "x"
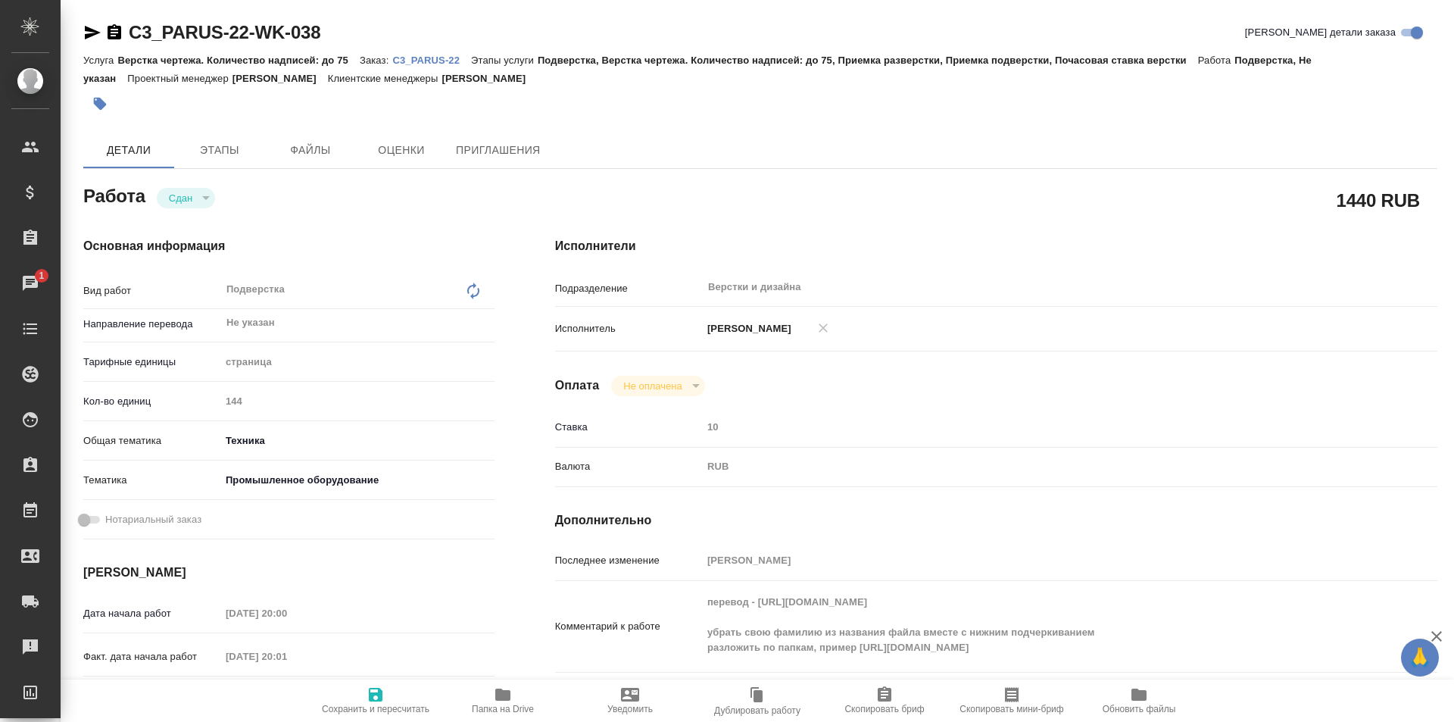
click at [504, 701] on icon "button" at bounding box center [503, 694] width 18 height 18
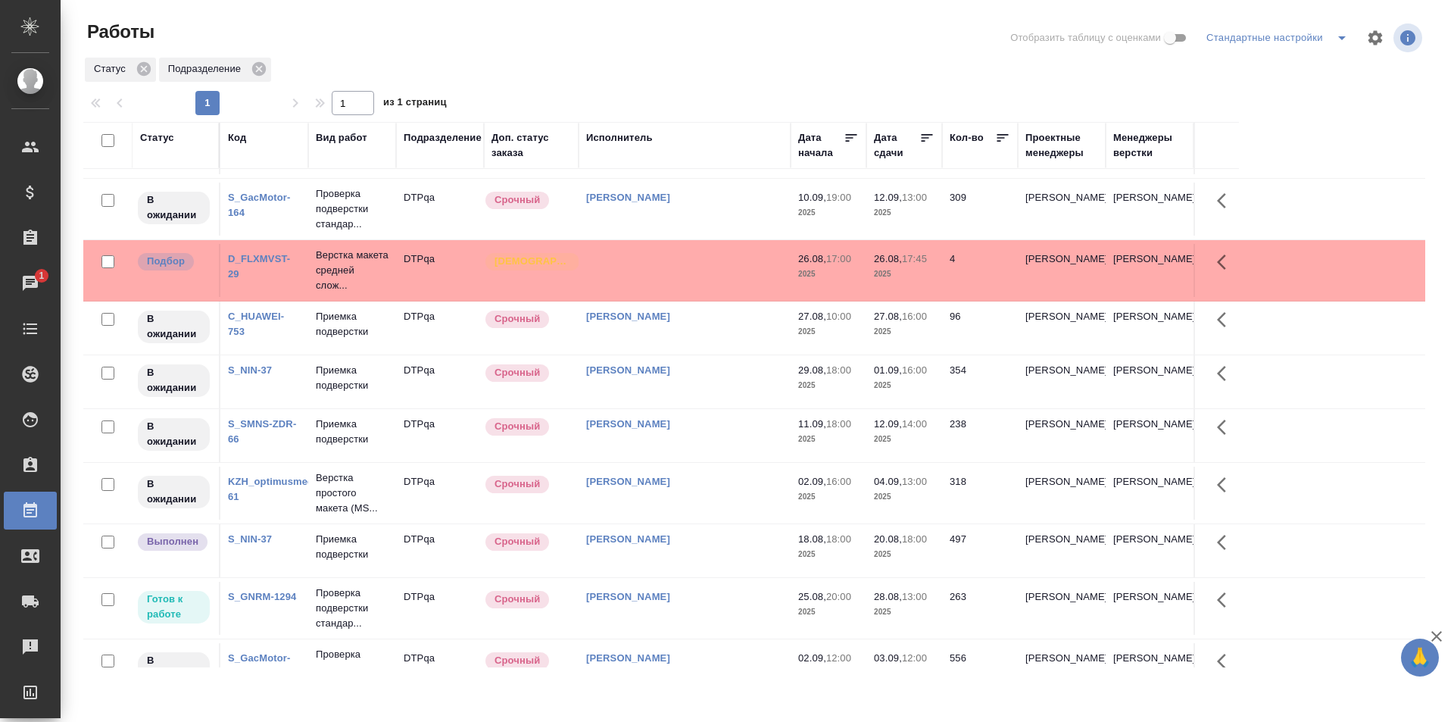
scroll to position [998, 0]
